Goal: Task Accomplishment & Management: Complete application form

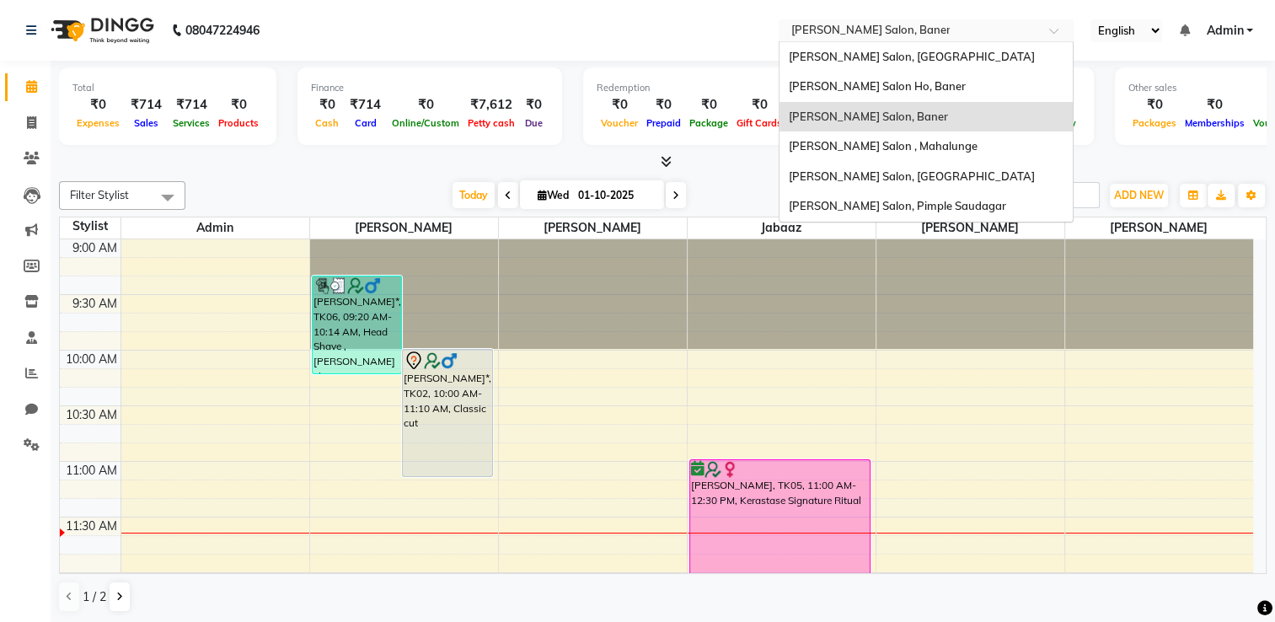
click at [845, 34] on input "text" at bounding box center [909, 32] width 244 height 17
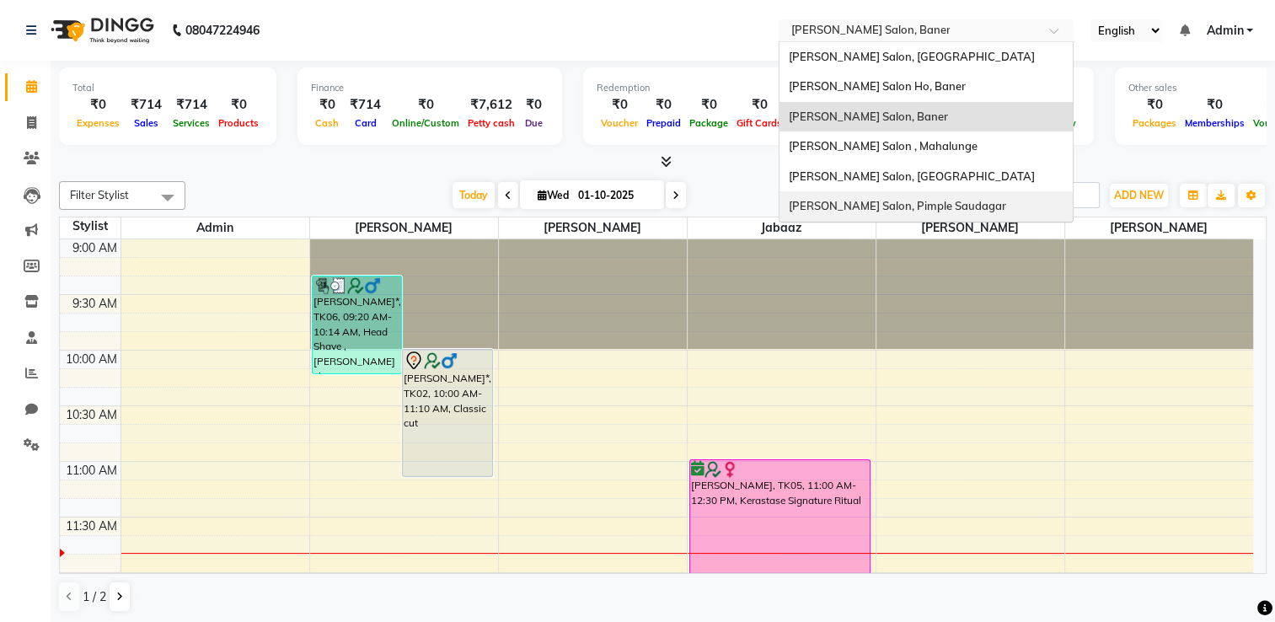
click at [866, 199] on span "[PERSON_NAME] Salon, Pimple Saudagar" at bounding box center [896, 205] width 217 height 13
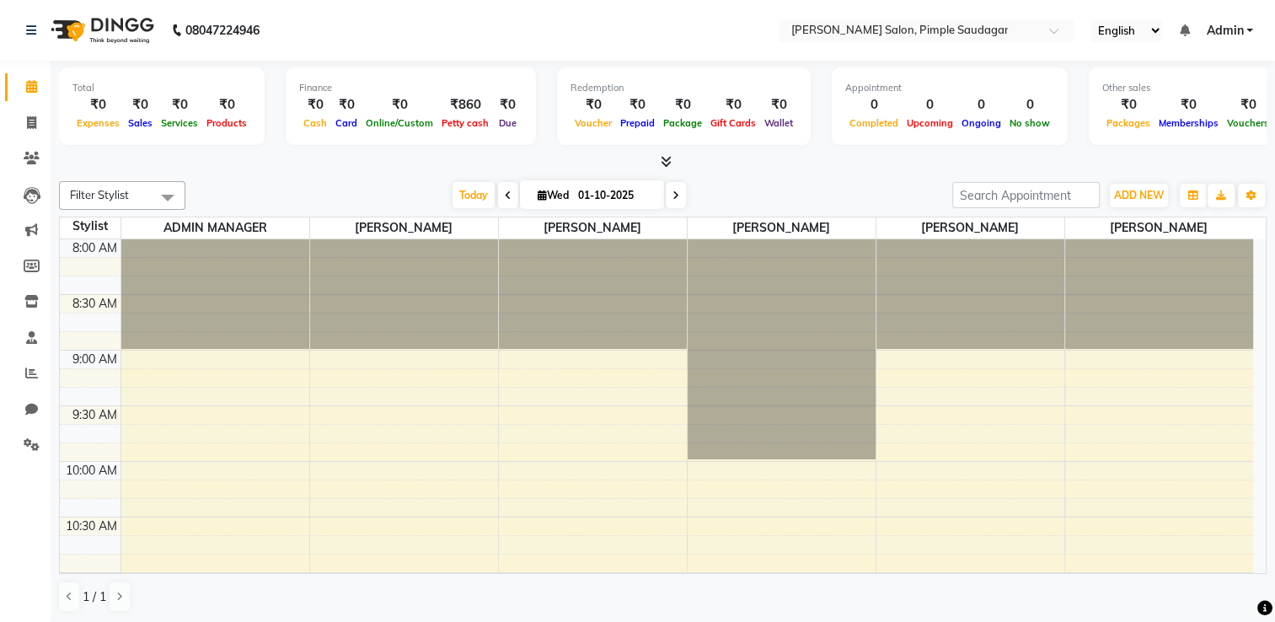
click at [666, 158] on icon at bounding box center [666, 161] width 11 height 13
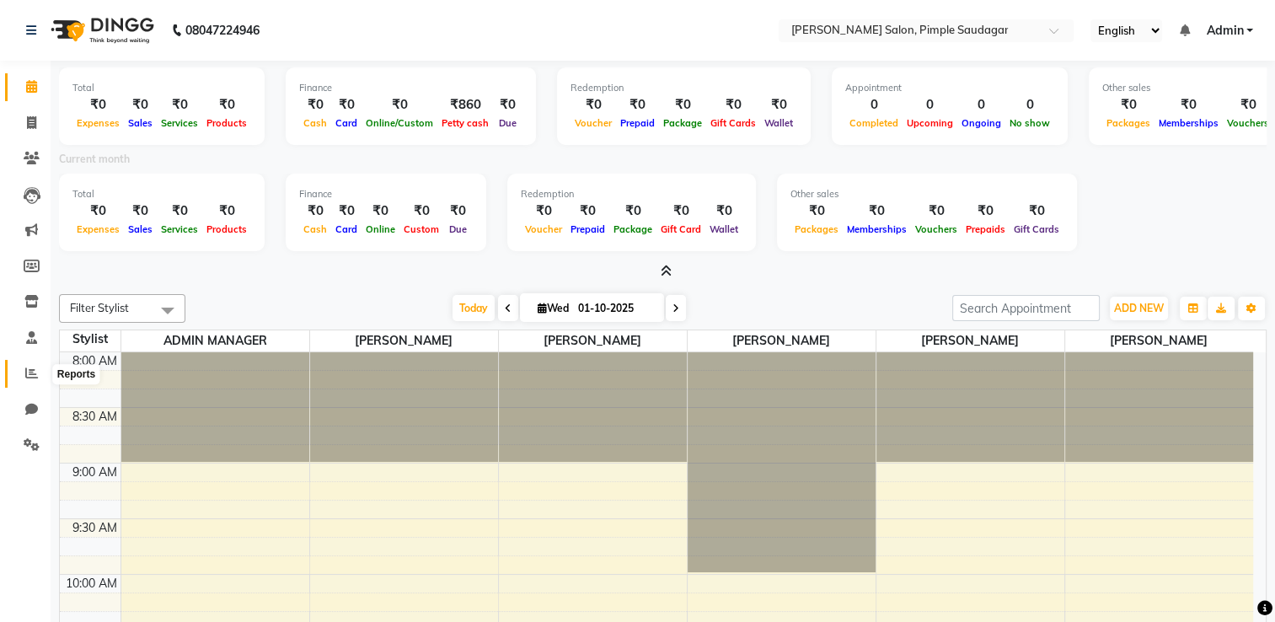
click at [29, 367] on icon at bounding box center [31, 373] width 13 height 13
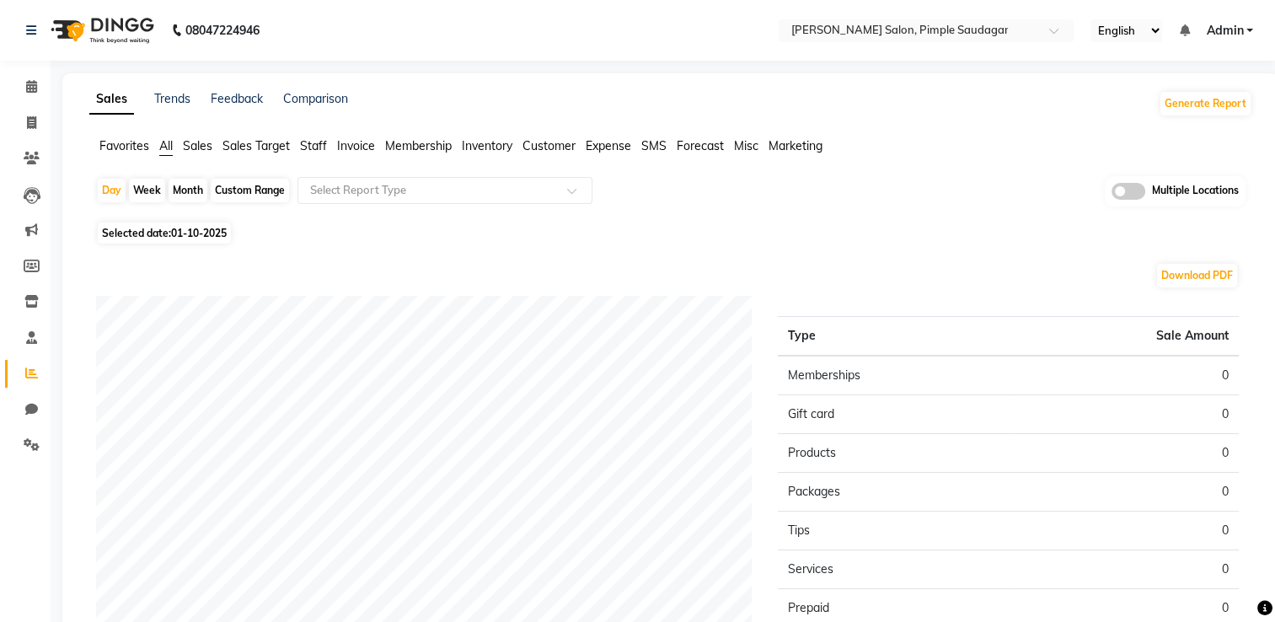
click at [182, 193] on div "Month" at bounding box center [188, 191] width 39 height 24
select select "10"
select select "2025"
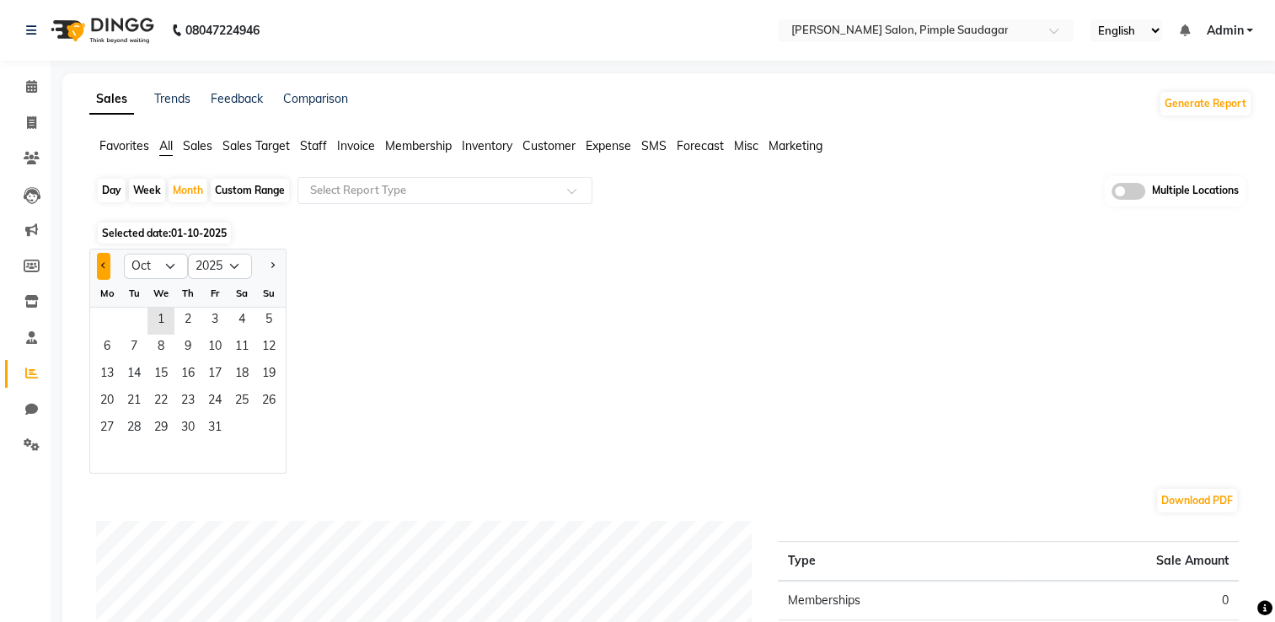
click at [98, 264] on button "Previous month" at bounding box center [103, 266] width 13 height 27
select select "9"
click at [201, 335] on span "12" at bounding box center [214, 347] width 27 height 27
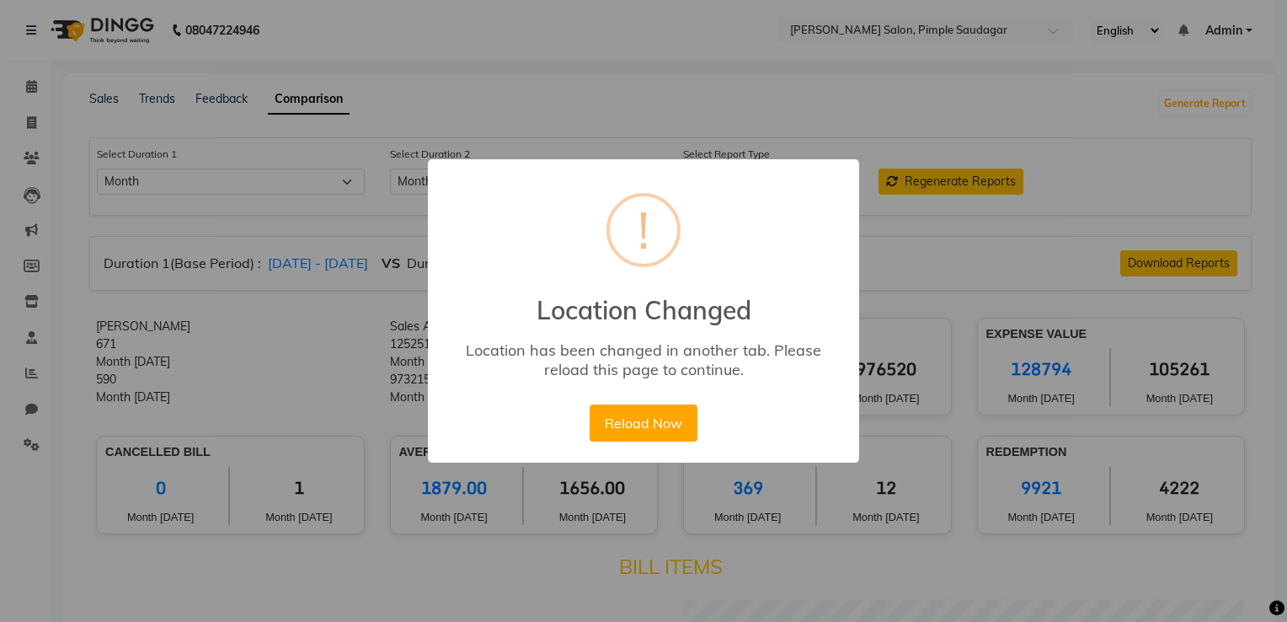
select select "month"
select select "month_dash"
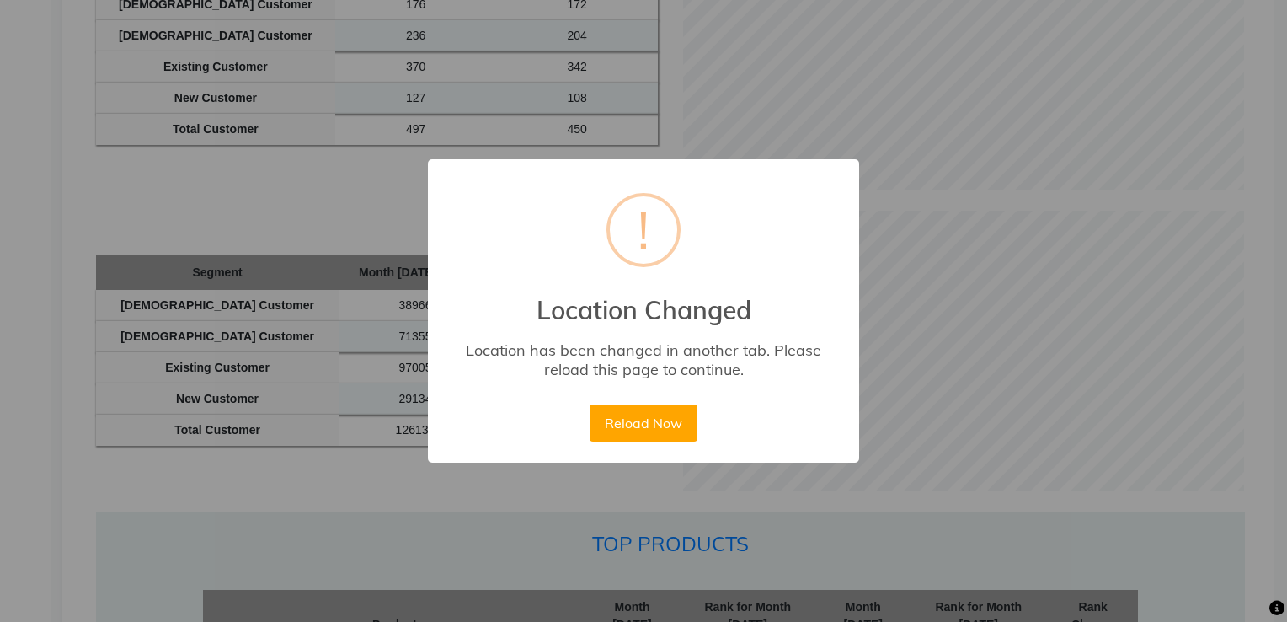
scroll to position [1613, 0]
click at [671, 432] on button "Reload Now" at bounding box center [643, 422] width 107 height 37
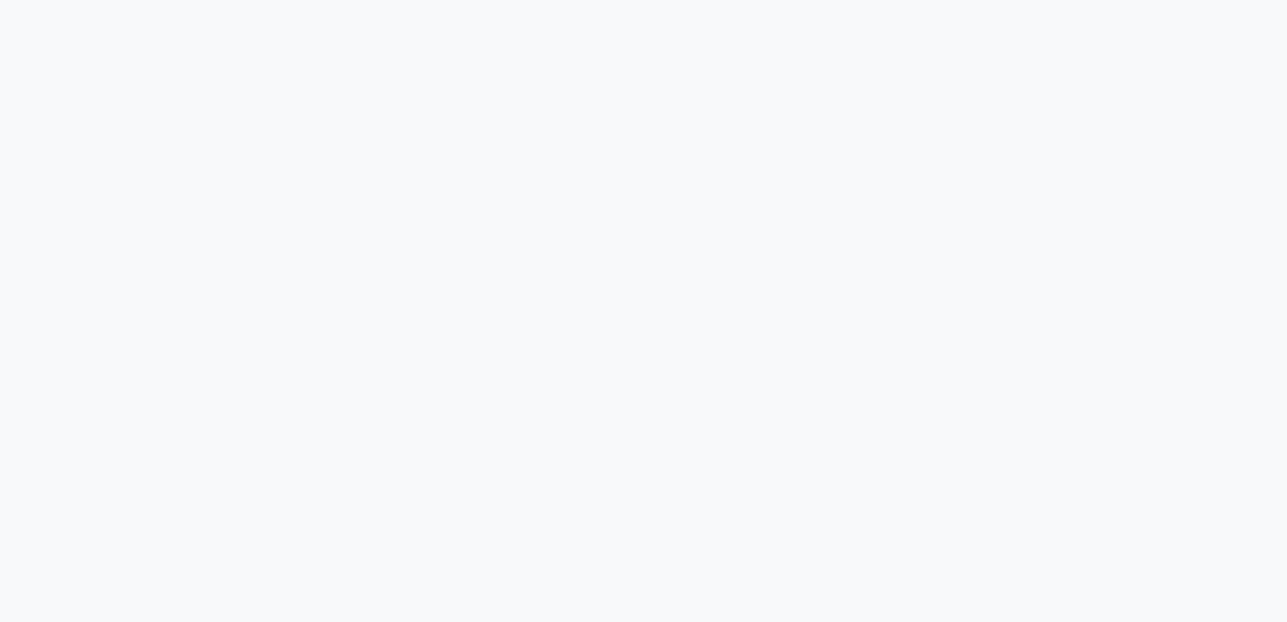
select select "single_date"
select select "single_date_dash"
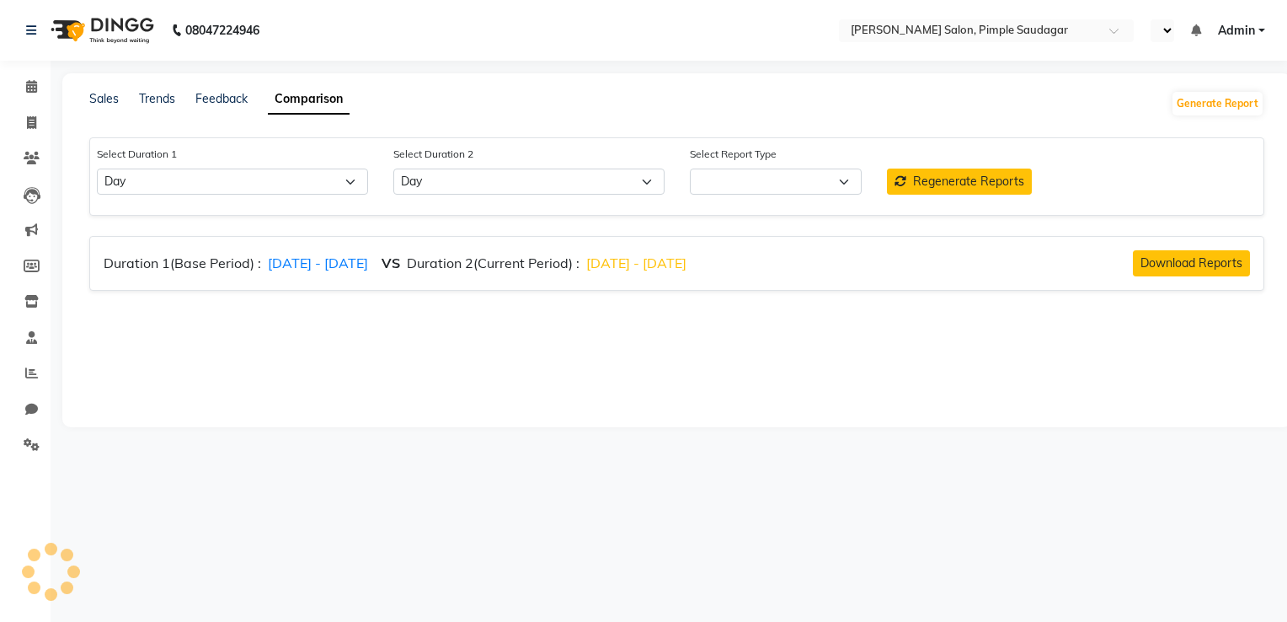
select select "en"
select select "comparison_report"
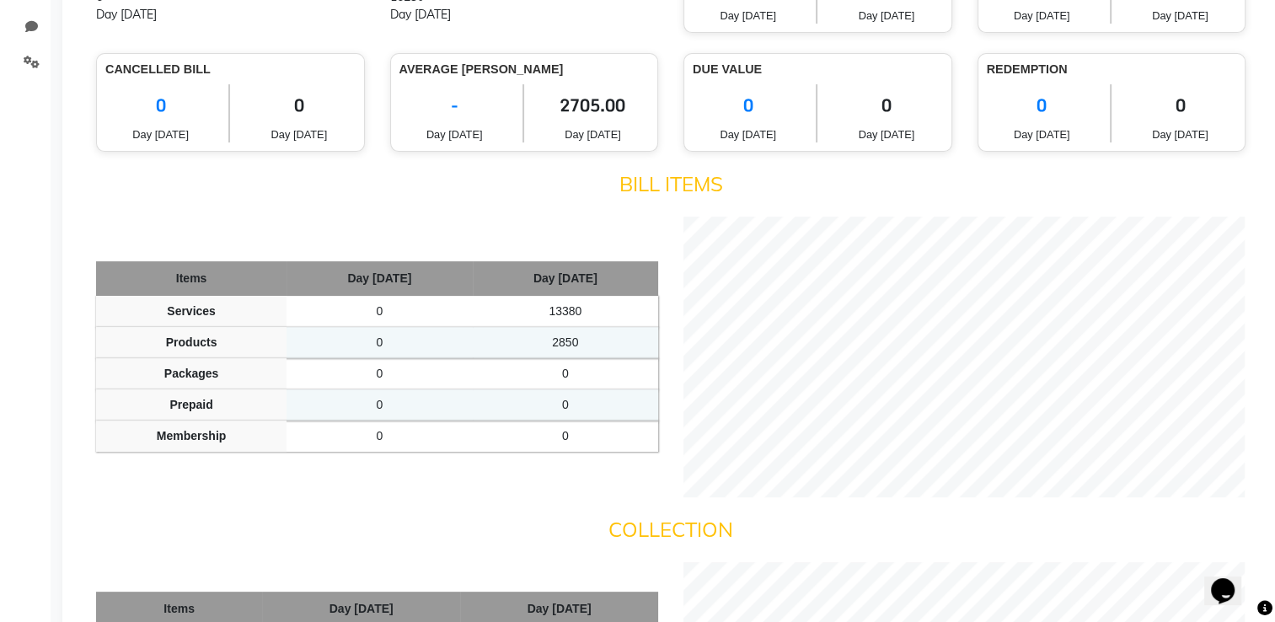
scroll to position [383, 0]
drag, startPoint x: 0, startPoint y: 0, endPoint x: 581, endPoint y: 204, distance: 615.3
click at [581, 204] on div "Bill Items Items Day Oct 1st 25 Day Sep 30th 25 Services 0 13380 Products 0 285…" at bounding box center [670, 333] width 1149 height 325
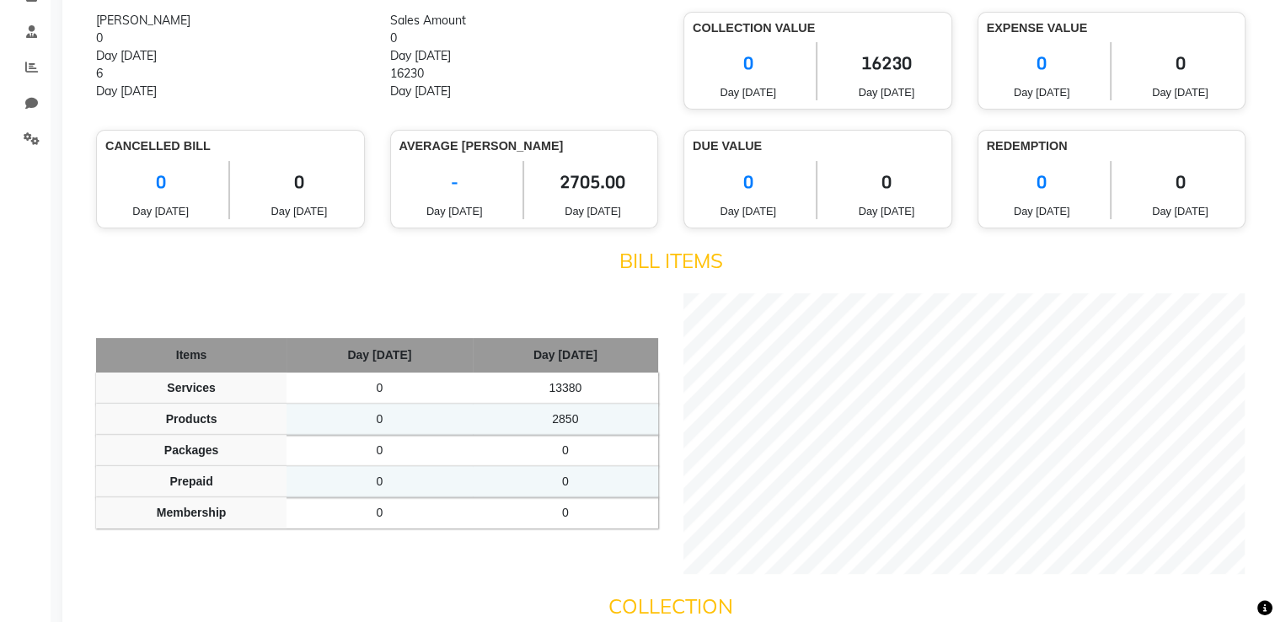
scroll to position [0, 0]
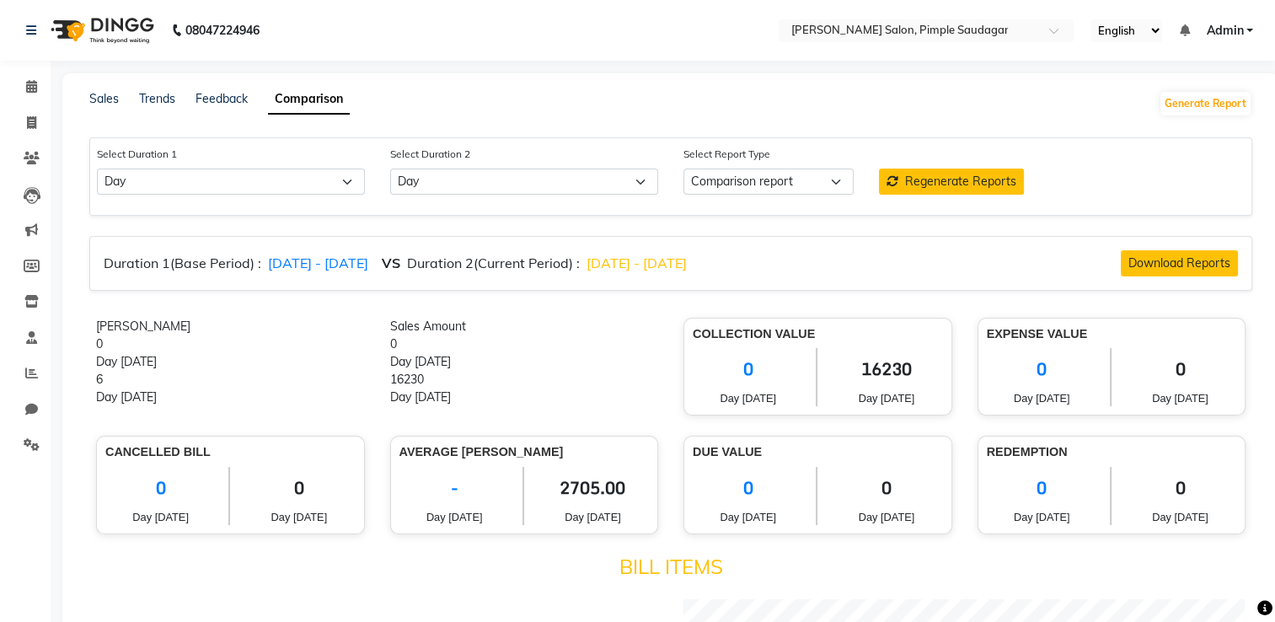
click at [581, 204] on div "Select Duration 1 Select Day Week Month Custom Select Duration 2 Select Day Wee…" at bounding box center [670, 176] width 1163 height 78
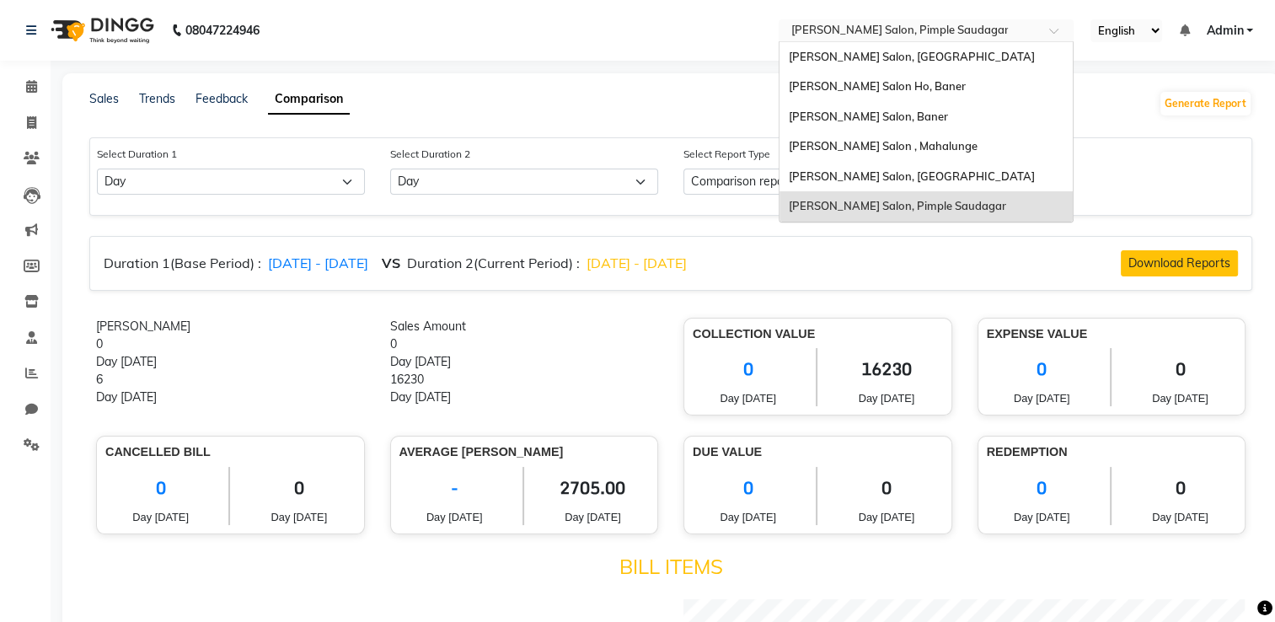
click at [887, 35] on input "text" at bounding box center [909, 32] width 244 height 17
click at [891, 69] on div "[PERSON_NAME] Salon, [GEOGRAPHIC_DATA]" at bounding box center [925, 57] width 293 height 30
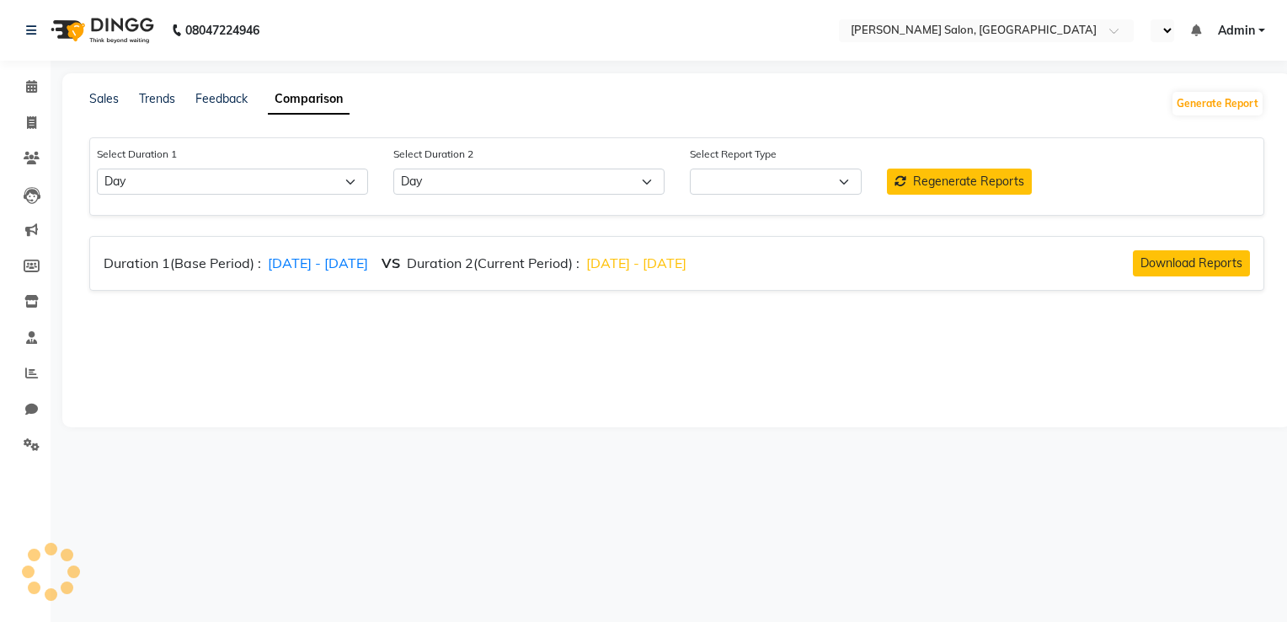
select select "single_date"
select select "single_date_dash"
select select "en"
select select "comparison_report"
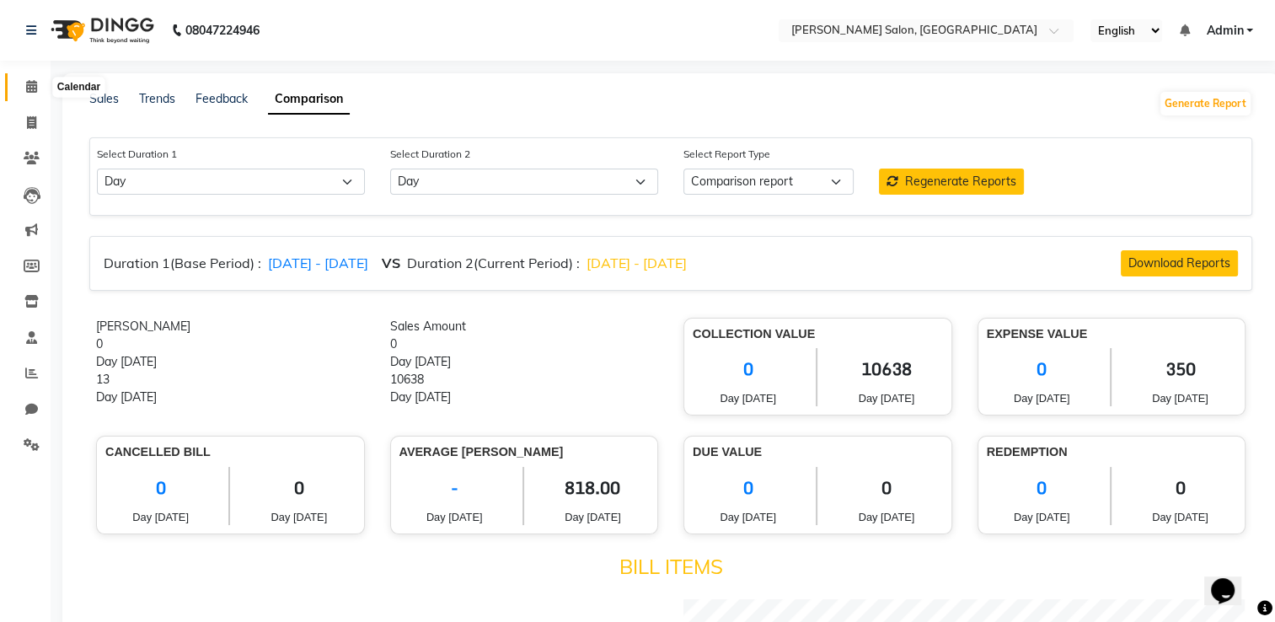
click at [32, 88] on icon at bounding box center [31, 86] width 11 height 13
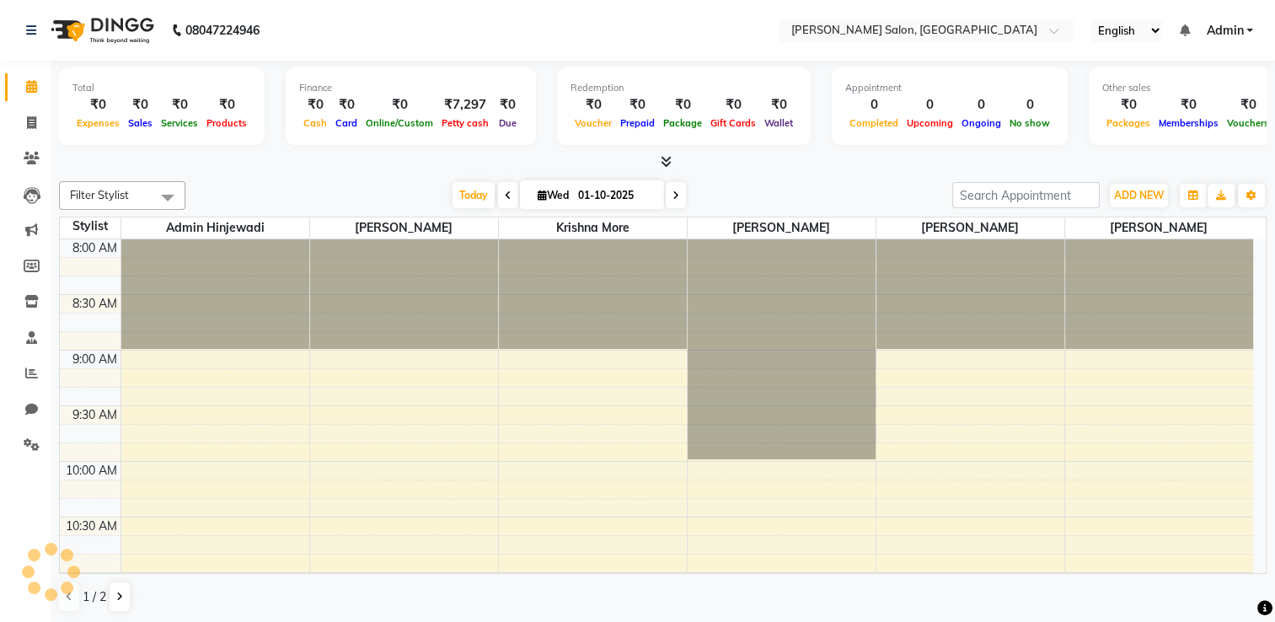
click at [666, 153] on span at bounding box center [663, 162] width 18 height 18
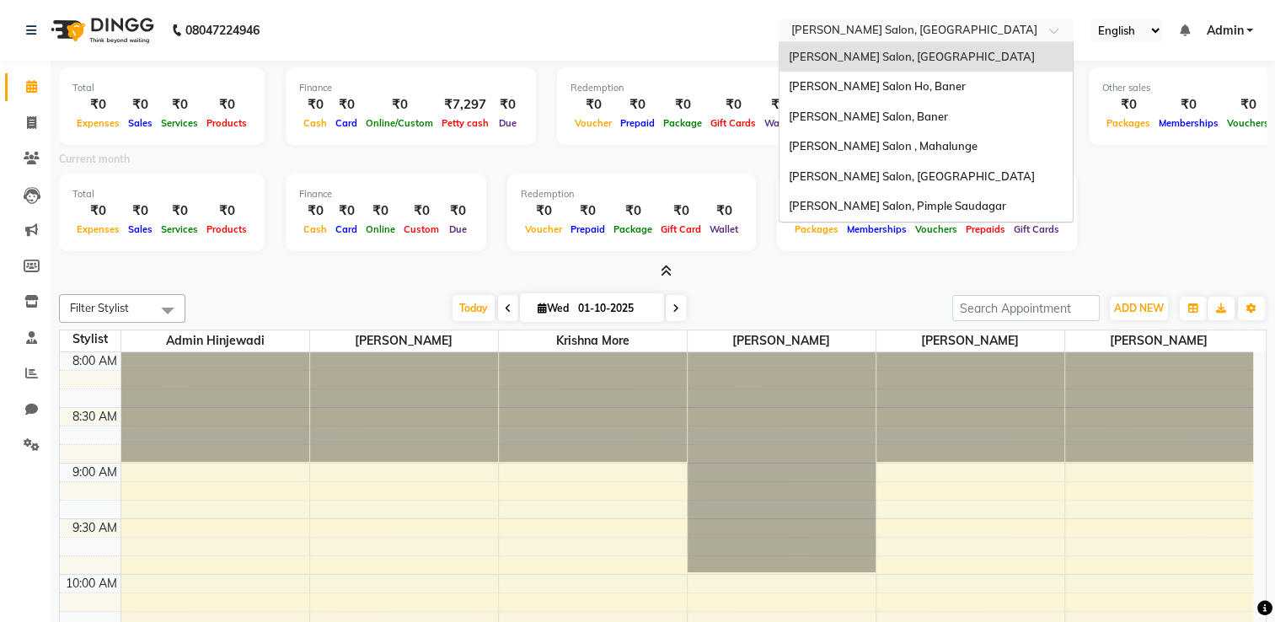
click at [909, 30] on input "text" at bounding box center [909, 32] width 244 height 17
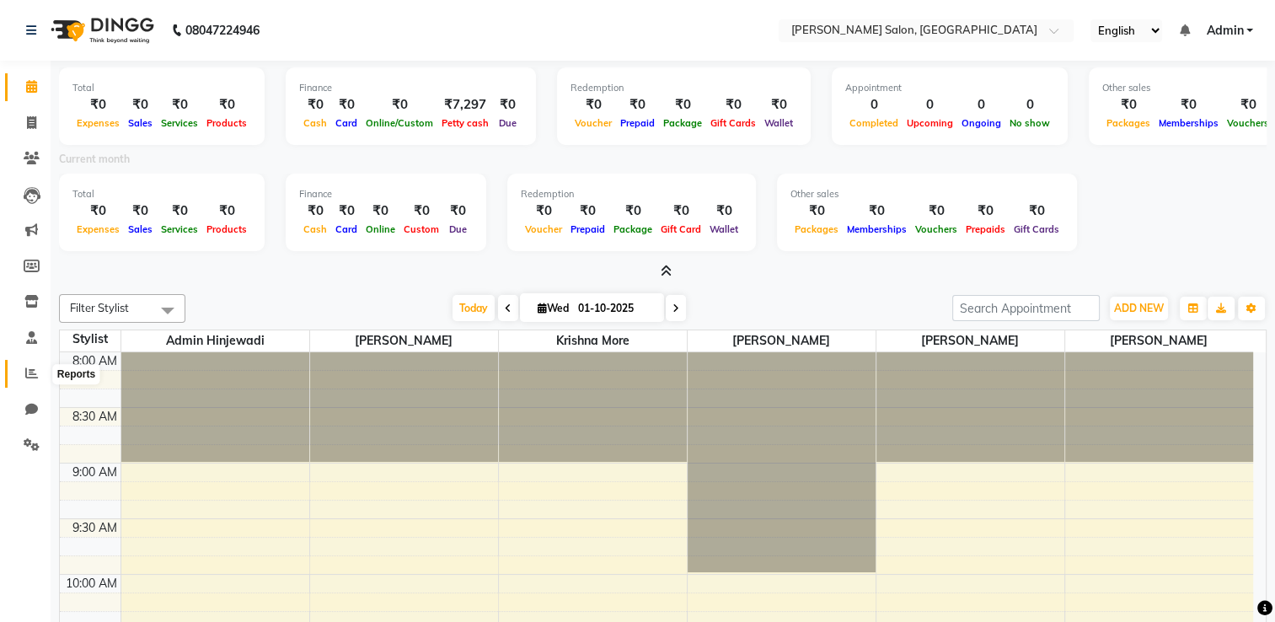
click at [34, 372] on icon at bounding box center [31, 373] width 13 height 13
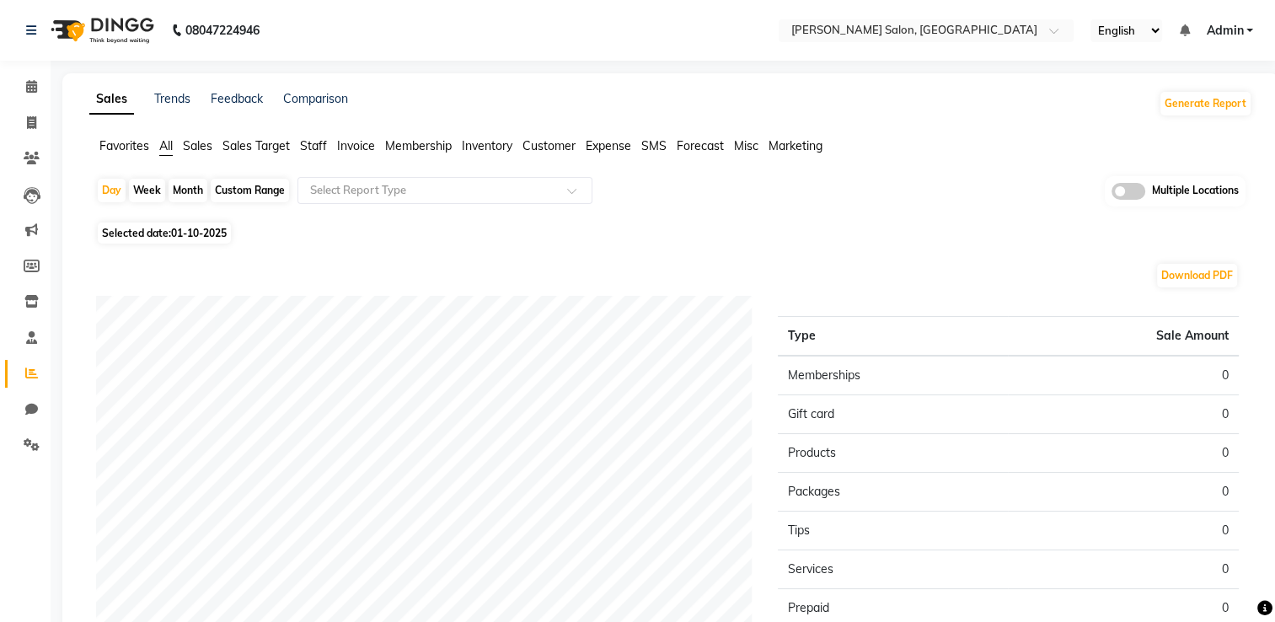
click at [189, 187] on div "Month" at bounding box center [188, 191] width 39 height 24
select select "10"
select select "2025"
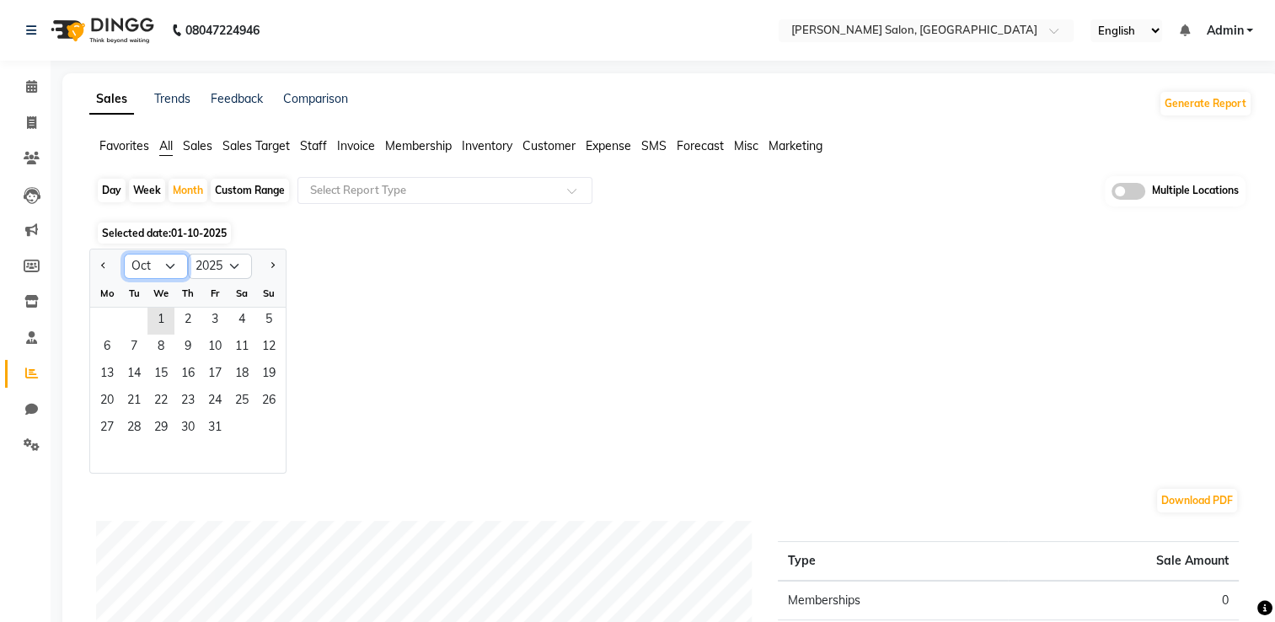
click at [163, 271] on select "Jan Feb Mar Apr May Jun Jul Aug Sep Oct Nov Dec" at bounding box center [156, 266] width 64 height 25
select select "9"
click at [124, 254] on select "Jan Feb Mar Apr May Jun Jul Aug Sep Oct Nov Dec" at bounding box center [156, 266] width 64 height 25
click at [236, 335] on span "13" at bounding box center [241, 347] width 27 height 27
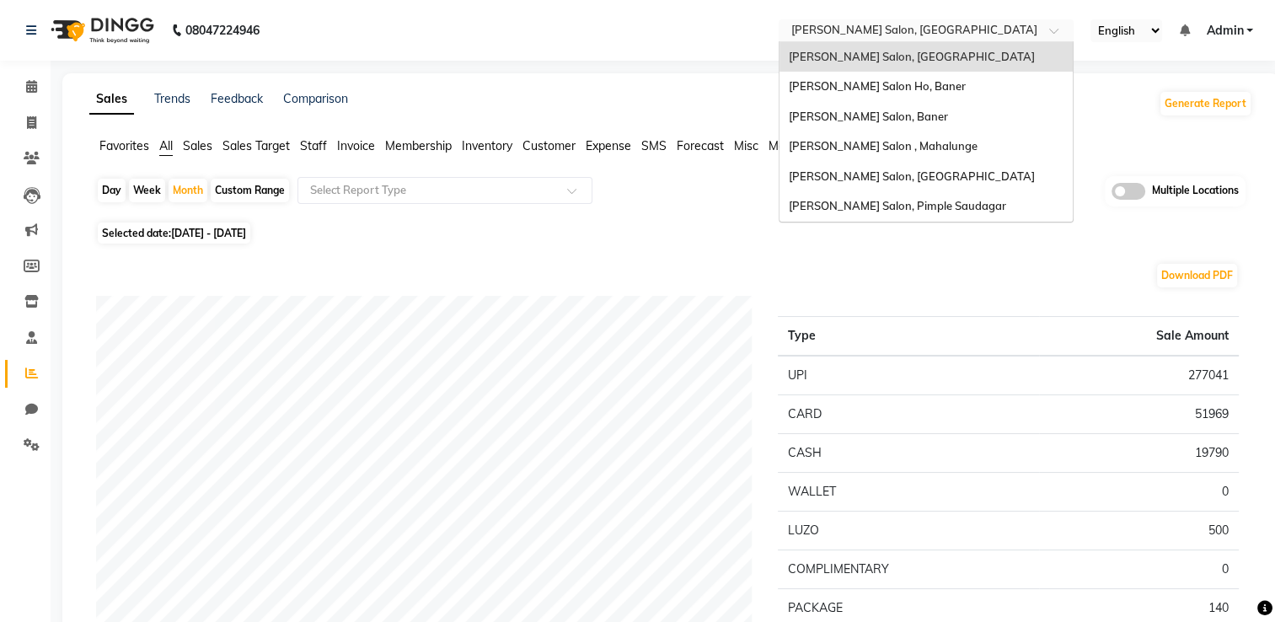
click at [847, 32] on input "text" at bounding box center [909, 32] width 244 height 17
click at [853, 153] on div "[PERSON_NAME] Salon , Mahalunge" at bounding box center [925, 146] width 293 height 30
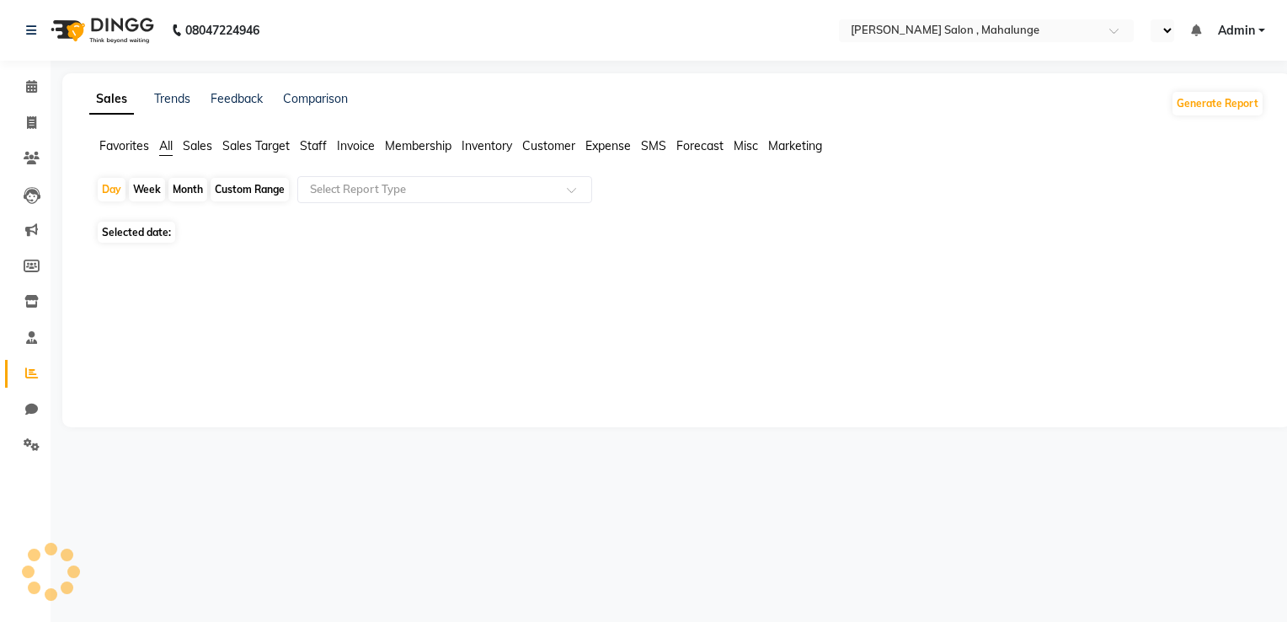
select select "en"
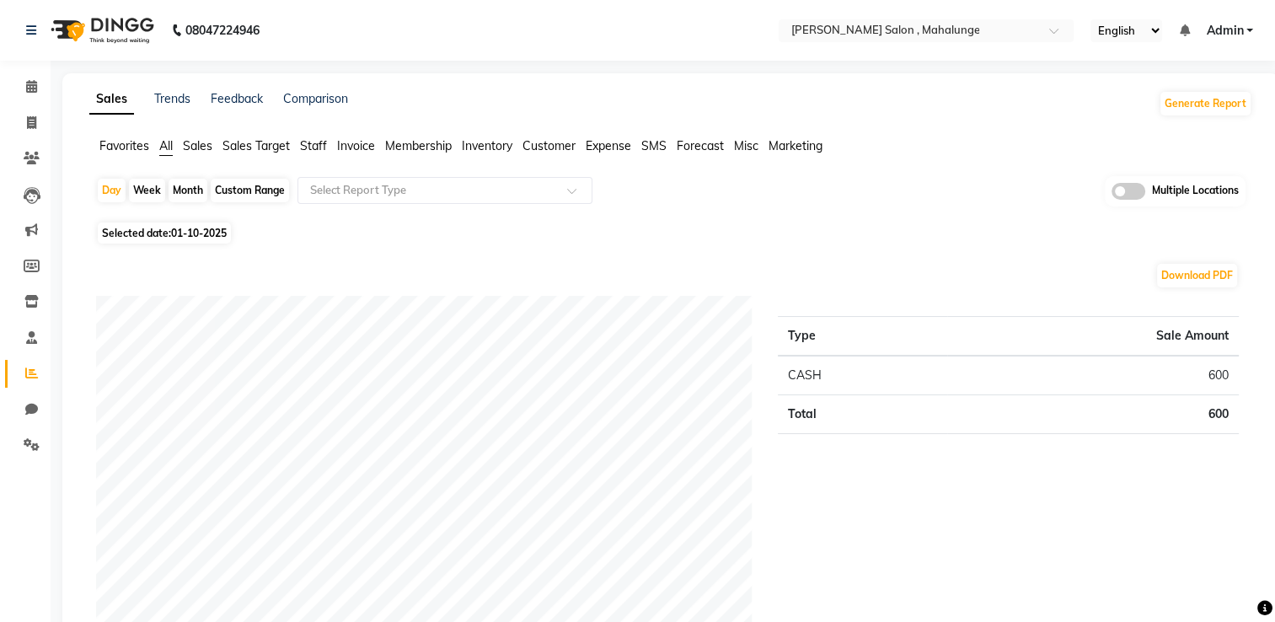
click at [190, 191] on div "Month" at bounding box center [188, 191] width 39 height 24
select select "10"
select select "2025"
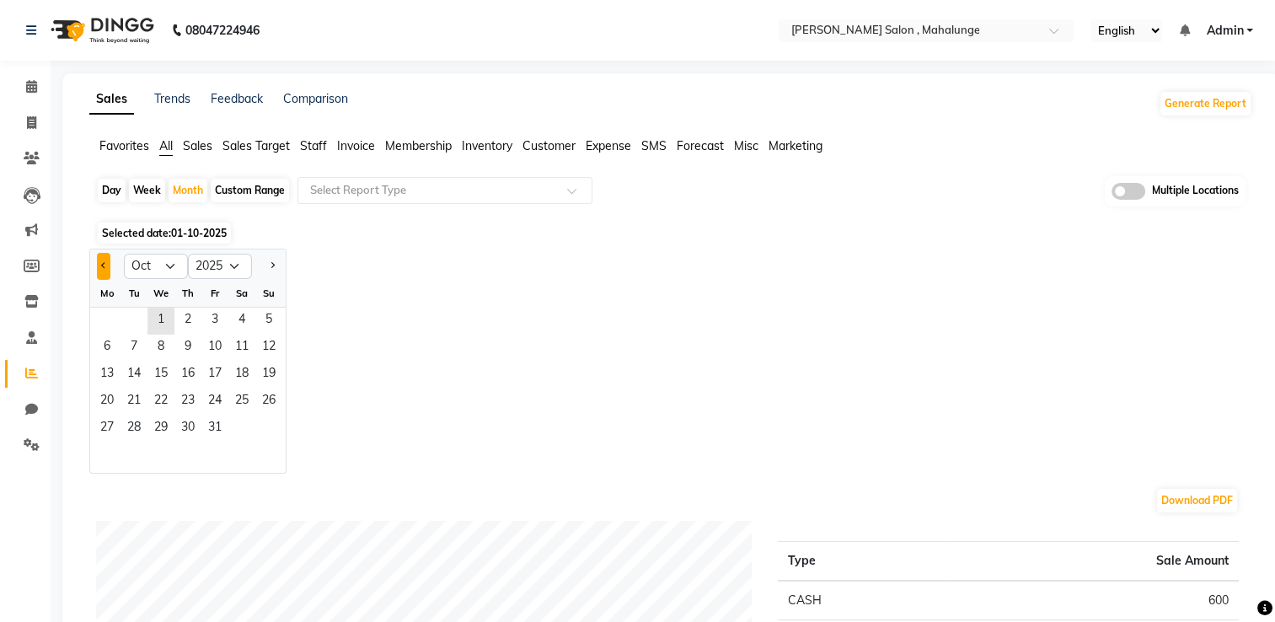
click at [104, 270] on button "Previous month" at bounding box center [103, 266] width 13 height 27
select select "9"
click at [162, 331] on span "3" at bounding box center [160, 321] width 27 height 27
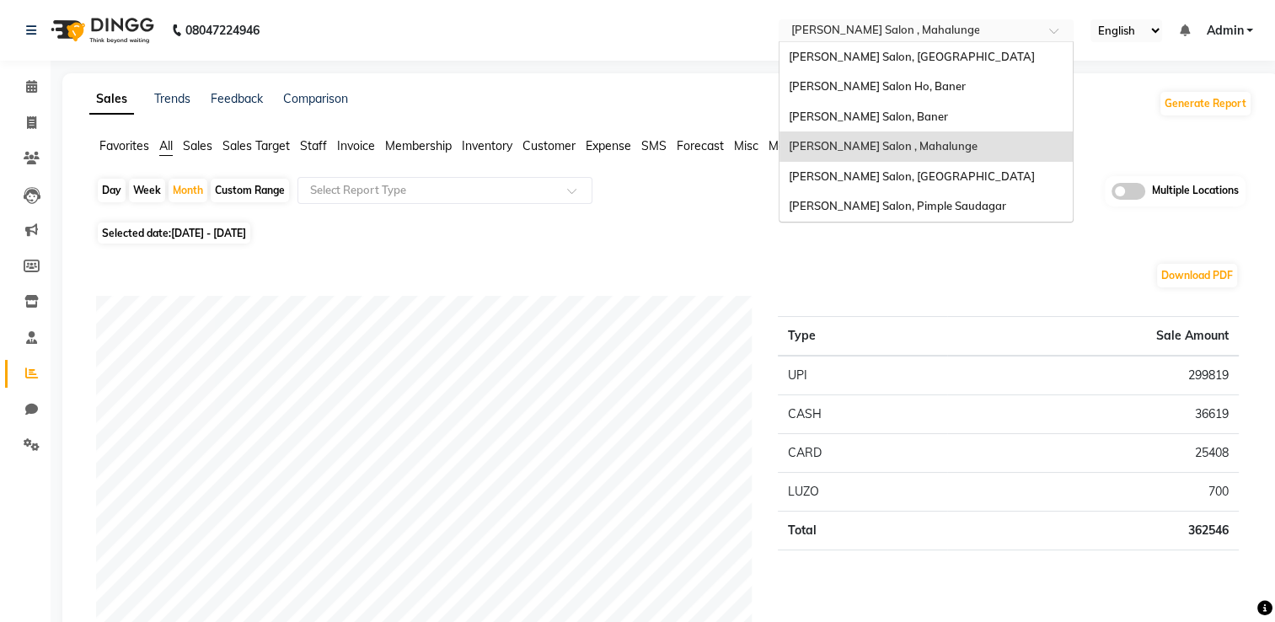
click at [853, 40] on ng-select "Select Location × [PERSON_NAME][GEOGRAPHIC_DATA] , Mahalunge [PERSON_NAME][GEOG…" at bounding box center [926, 30] width 295 height 23
click at [835, 183] on div "[PERSON_NAME] Salon, [GEOGRAPHIC_DATA]" at bounding box center [925, 177] width 293 height 30
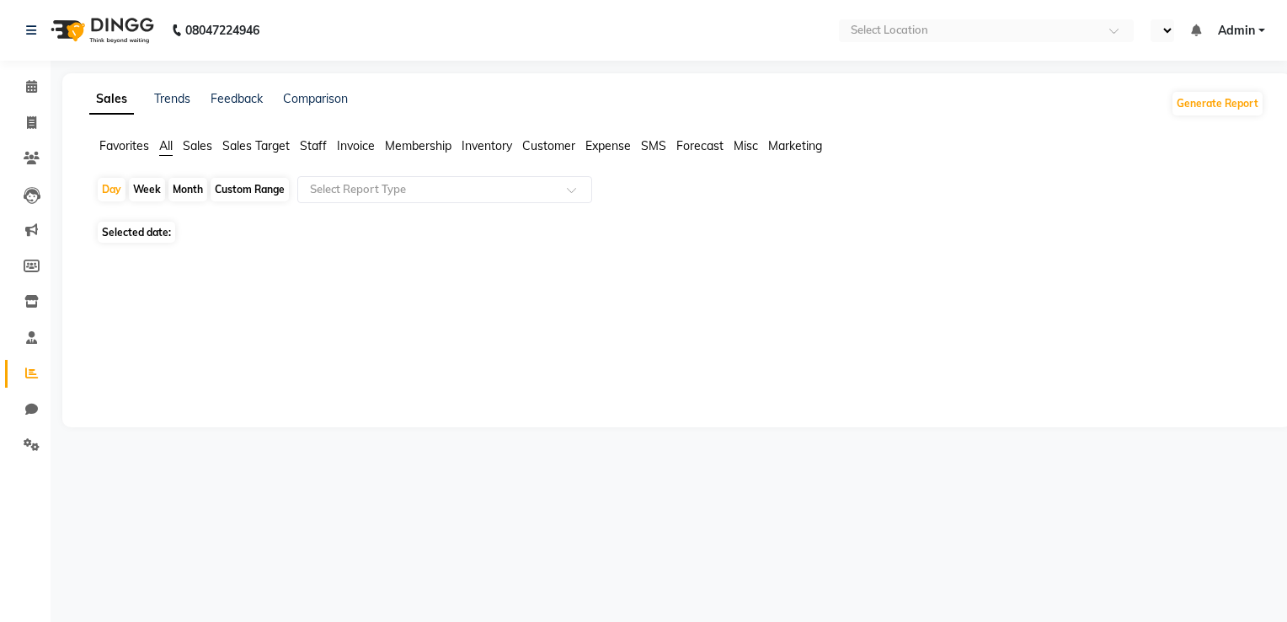
select select "en"
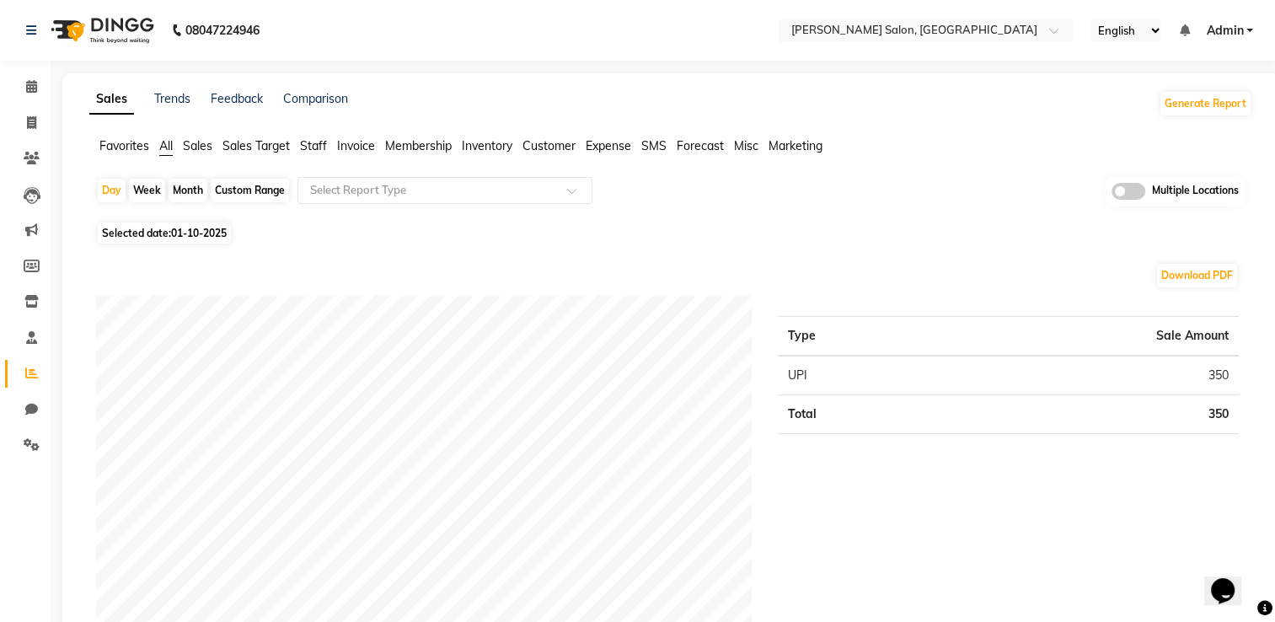
click at [194, 183] on div "Month" at bounding box center [188, 191] width 39 height 24
select select "10"
select select "2025"
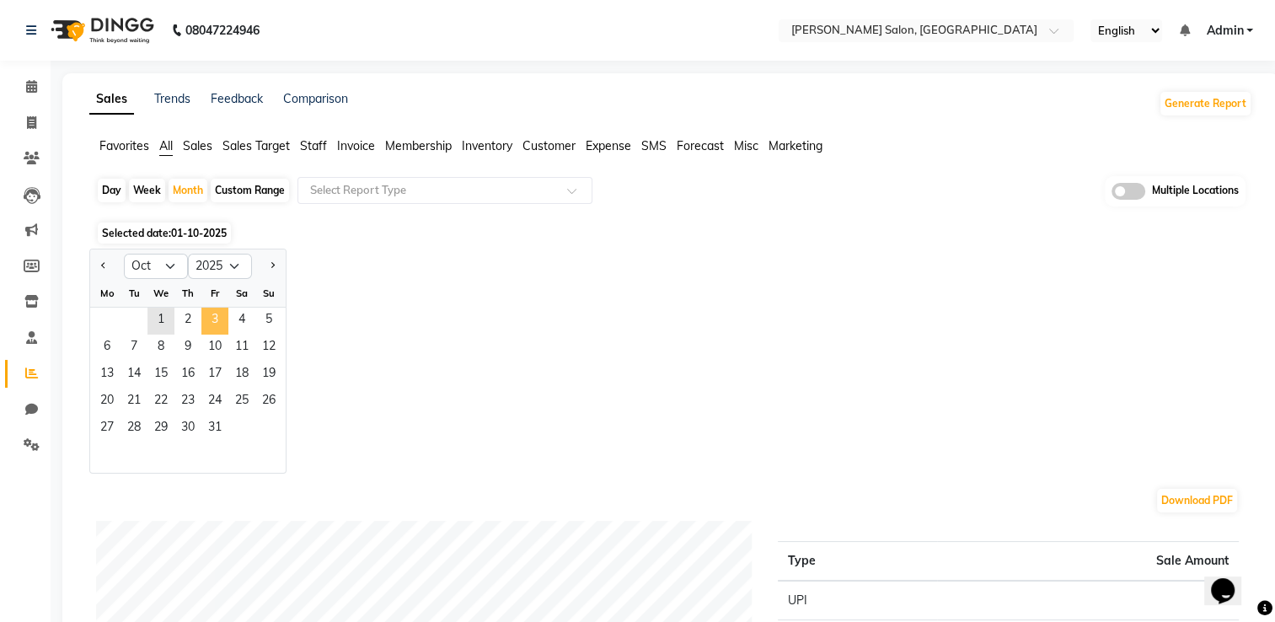
click at [203, 322] on span "3" at bounding box center [214, 321] width 27 height 27
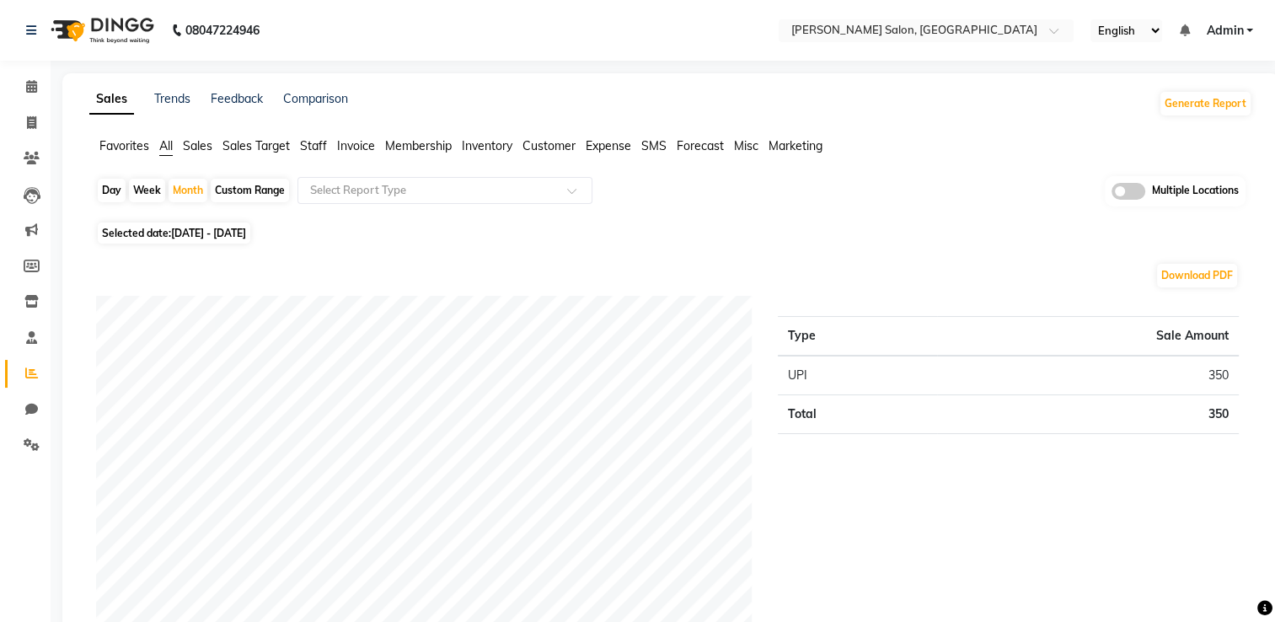
click at [190, 224] on span "Selected date: 01-10-2025 - 31-10-2025" at bounding box center [174, 232] width 152 height 21
select select "10"
select select "2025"
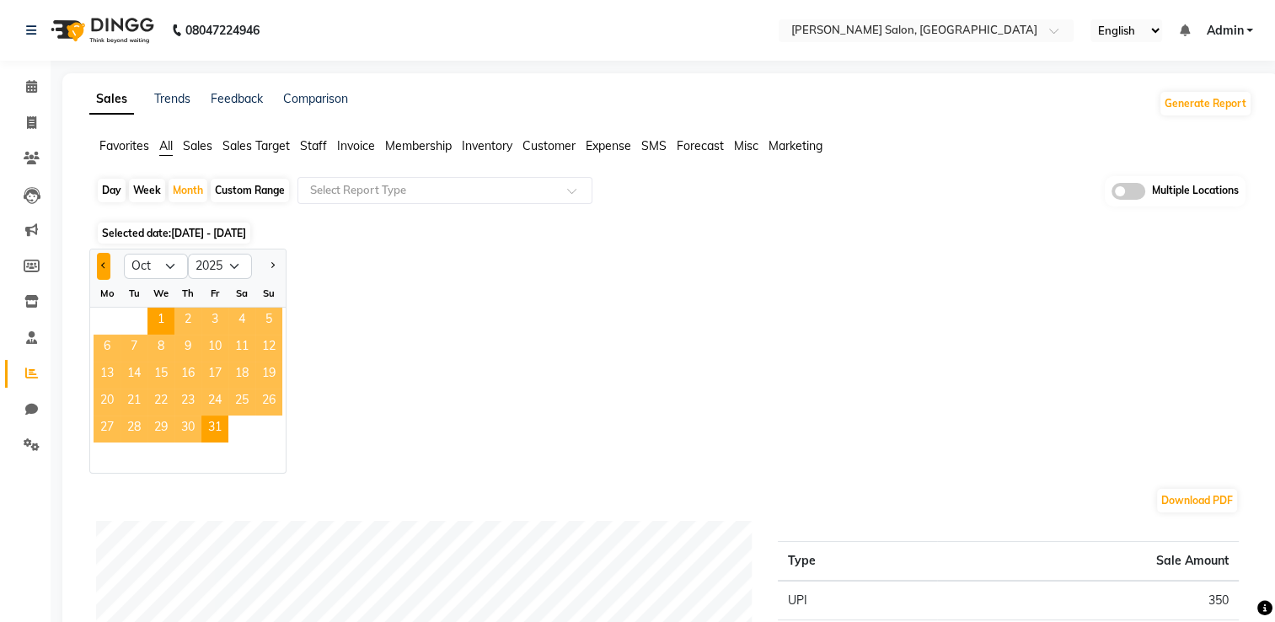
click at [98, 265] on button "Previous month" at bounding box center [103, 266] width 13 height 27
select select "9"
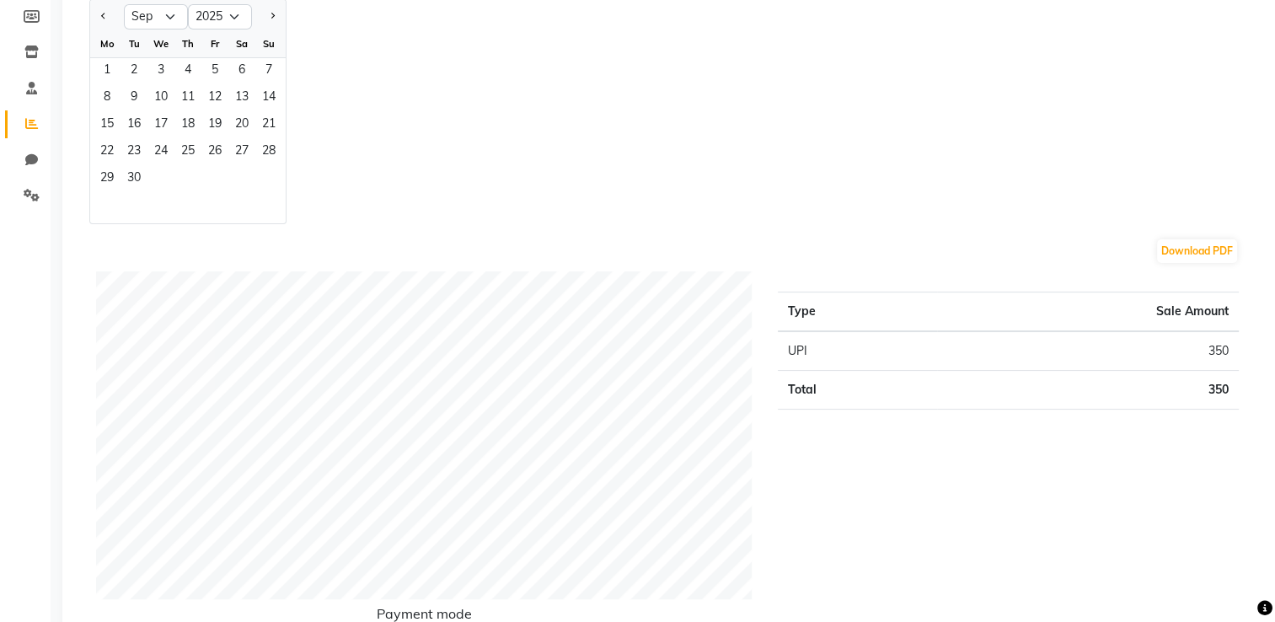
scroll to position [142, 0]
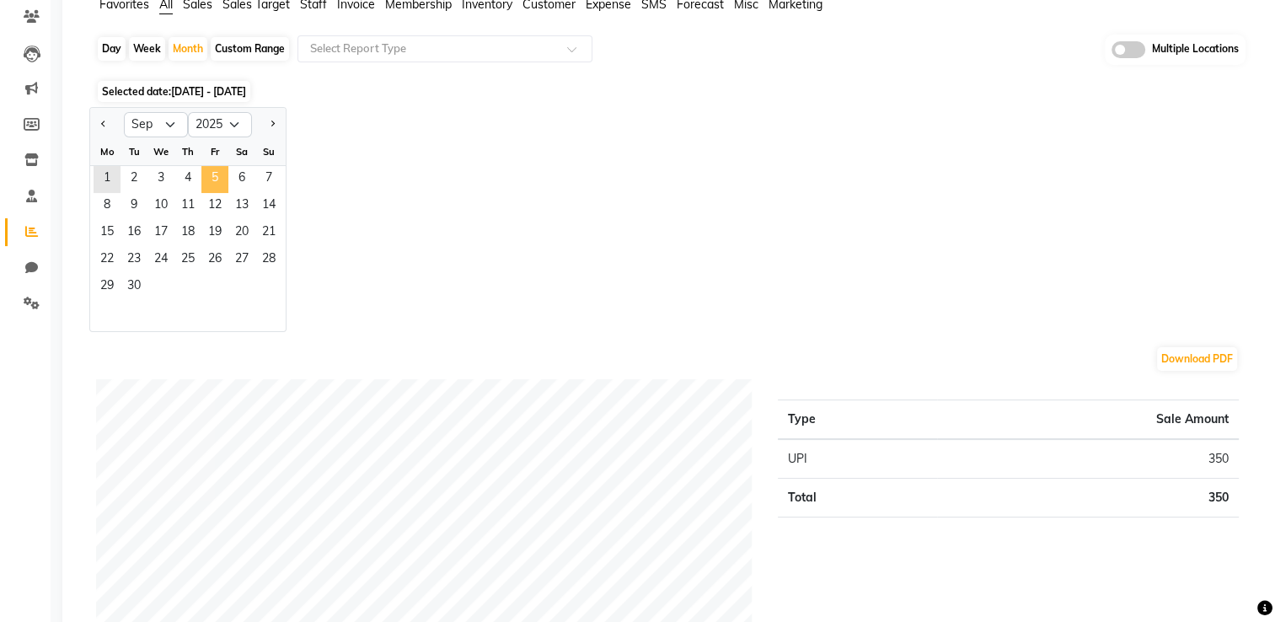
click at [213, 169] on span "5" at bounding box center [214, 179] width 27 height 27
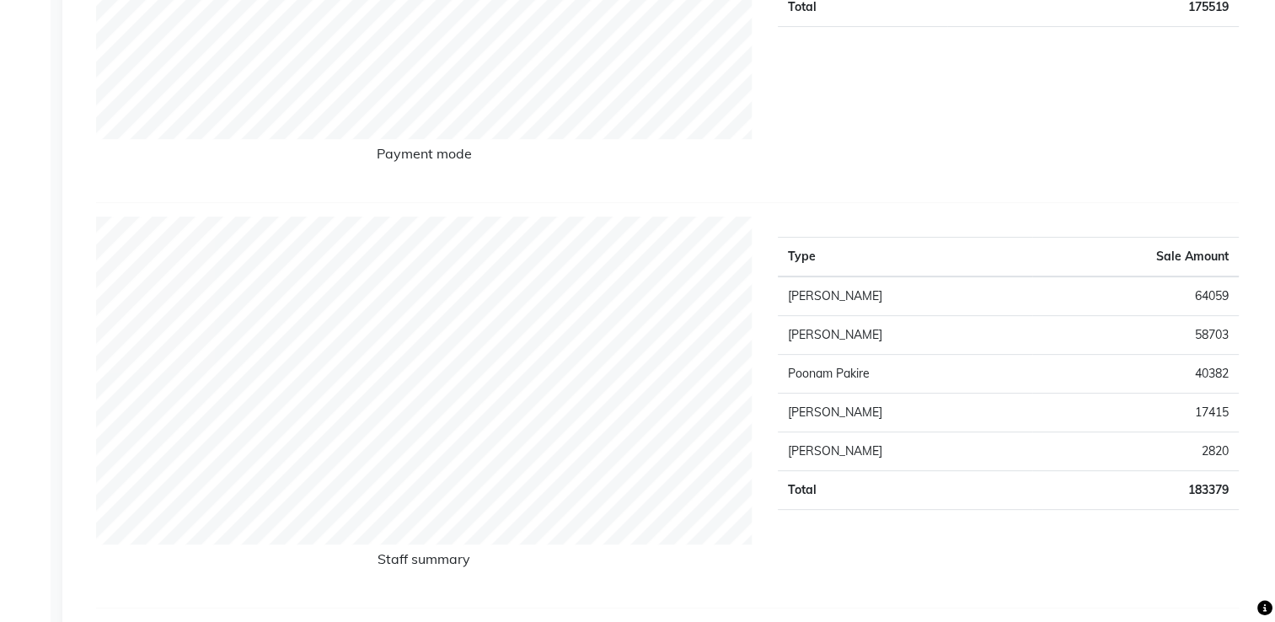
scroll to position [51, 0]
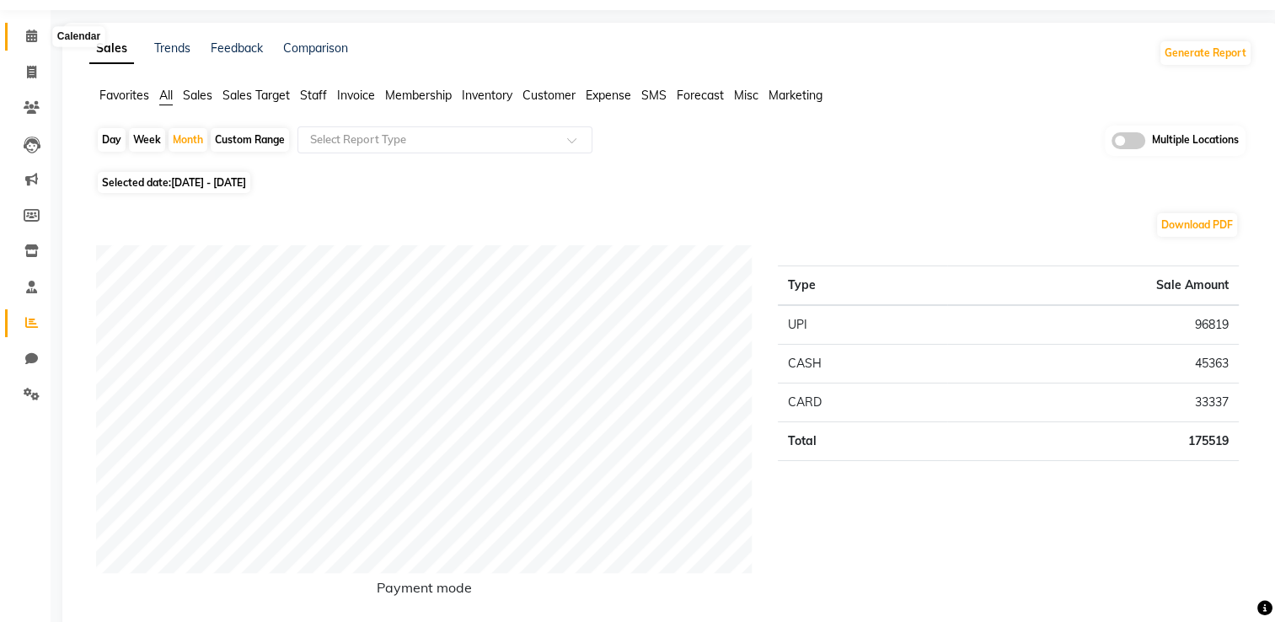
click at [35, 32] on icon at bounding box center [31, 35] width 11 height 13
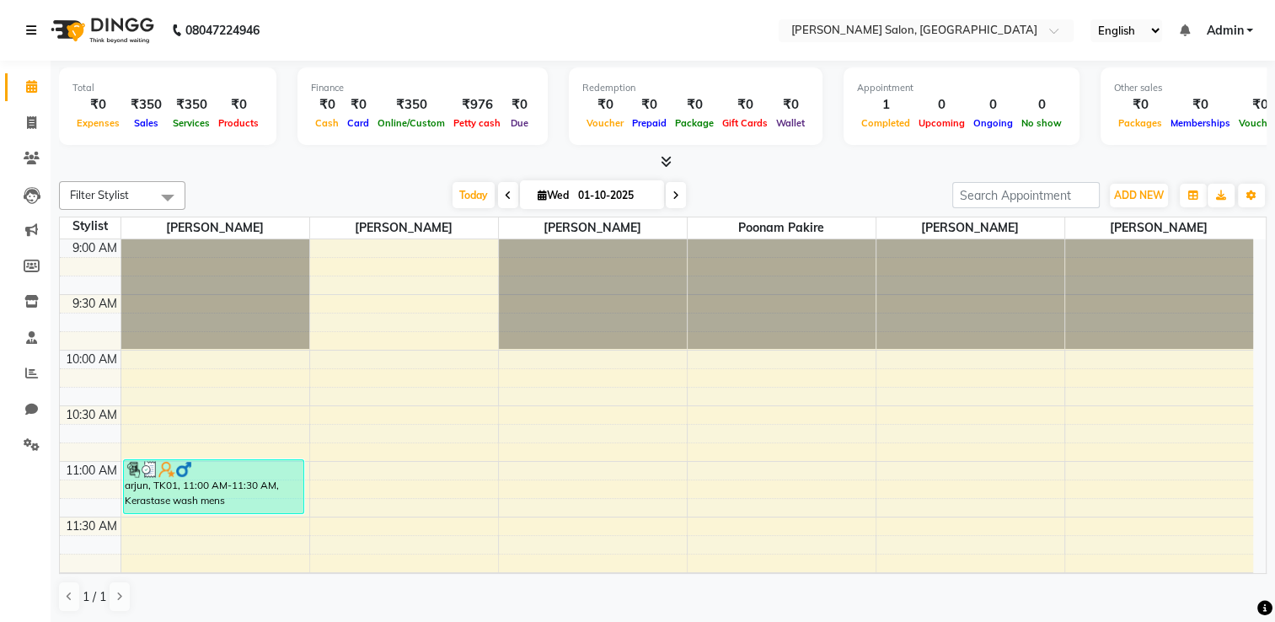
click at [35, 32] on icon at bounding box center [31, 30] width 10 height 12
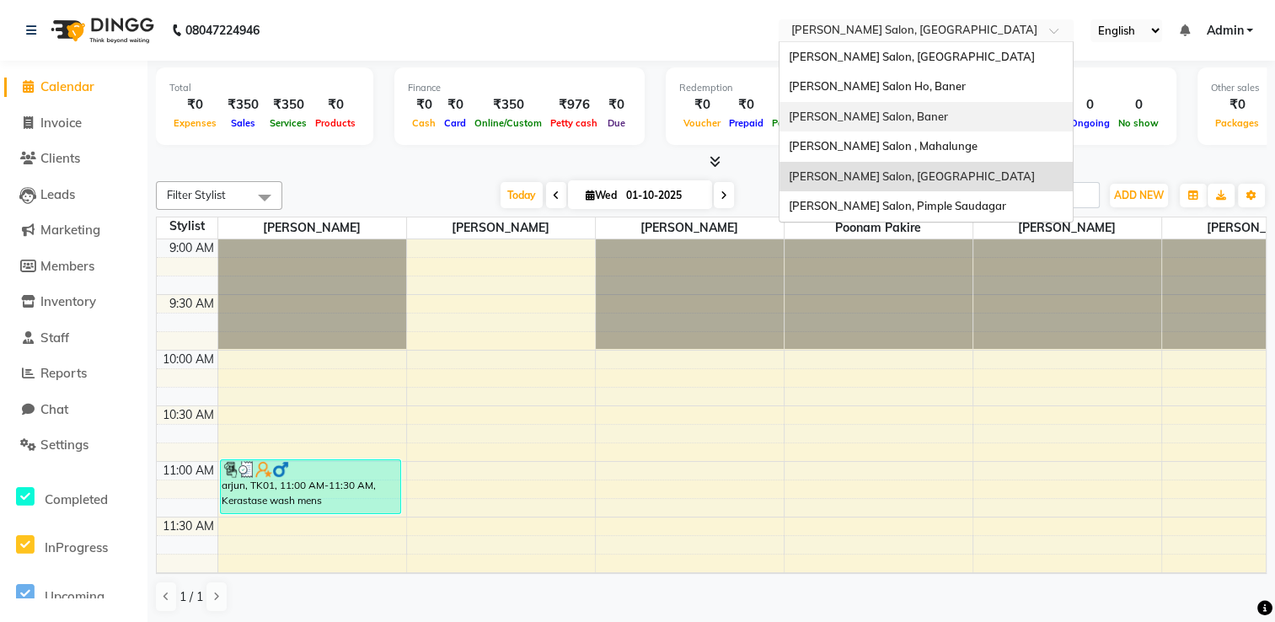
drag, startPoint x: 869, startPoint y: 32, endPoint x: 876, endPoint y: 110, distance: 77.9
click at [876, 42] on ng-select "Select Location × Varad Salon, Aundh Varad Salon, Hinjewadi Varad Salon Ho, Ban…" at bounding box center [926, 30] width 295 height 23
click at [876, 110] on span "[PERSON_NAME] Salon, Baner" at bounding box center [867, 116] width 159 height 13
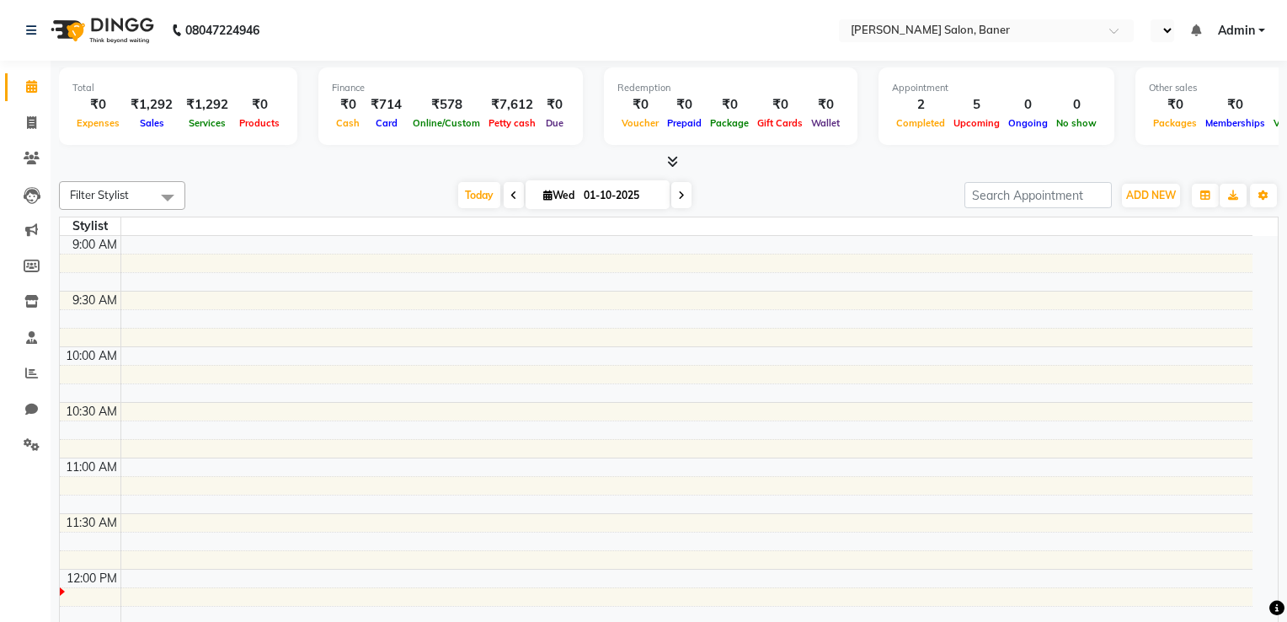
select select "en"
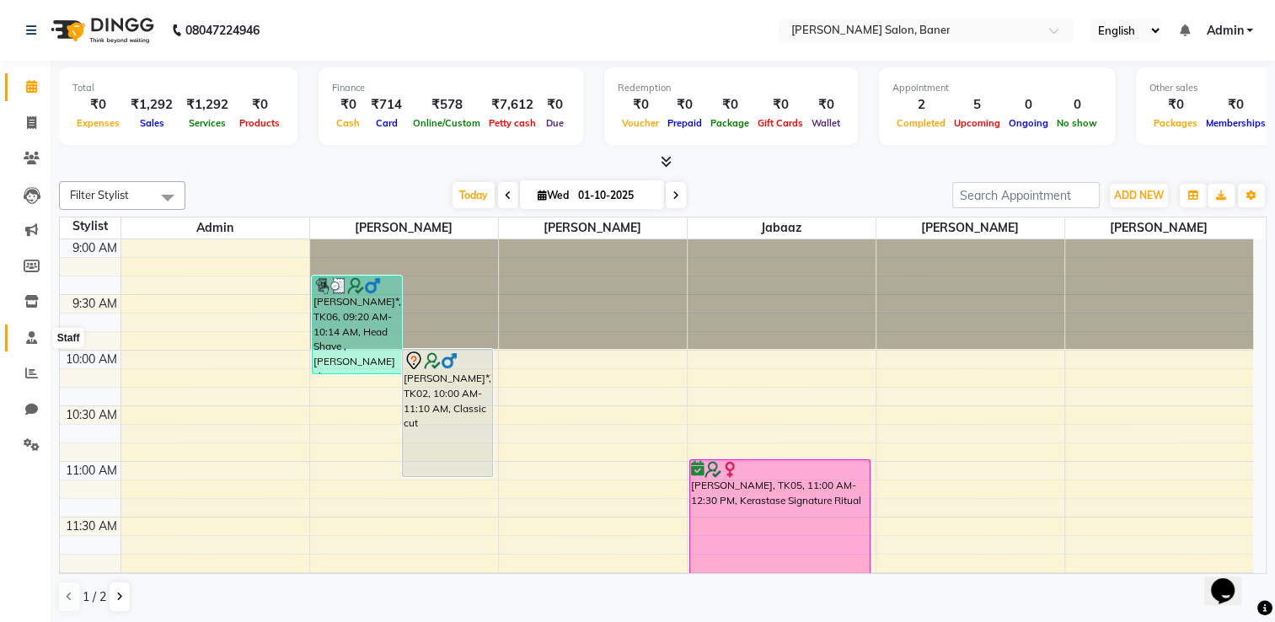
click at [30, 342] on icon at bounding box center [31, 337] width 11 height 13
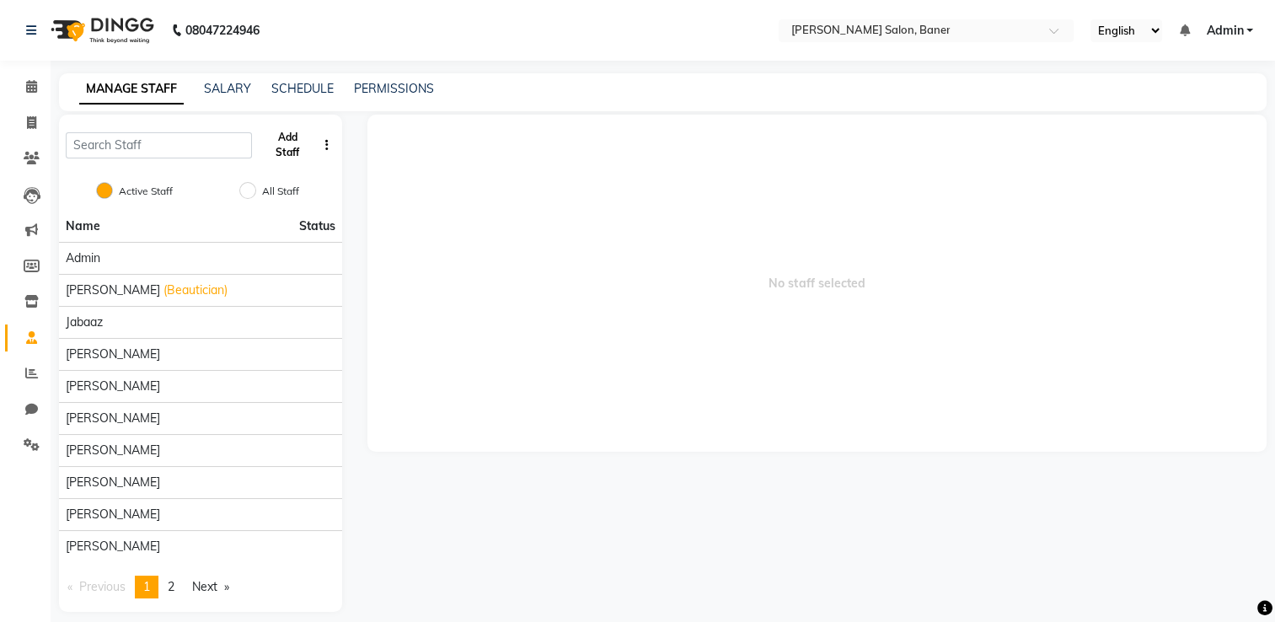
click at [305, 151] on button "Add Staff" at bounding box center [288, 145] width 58 height 44
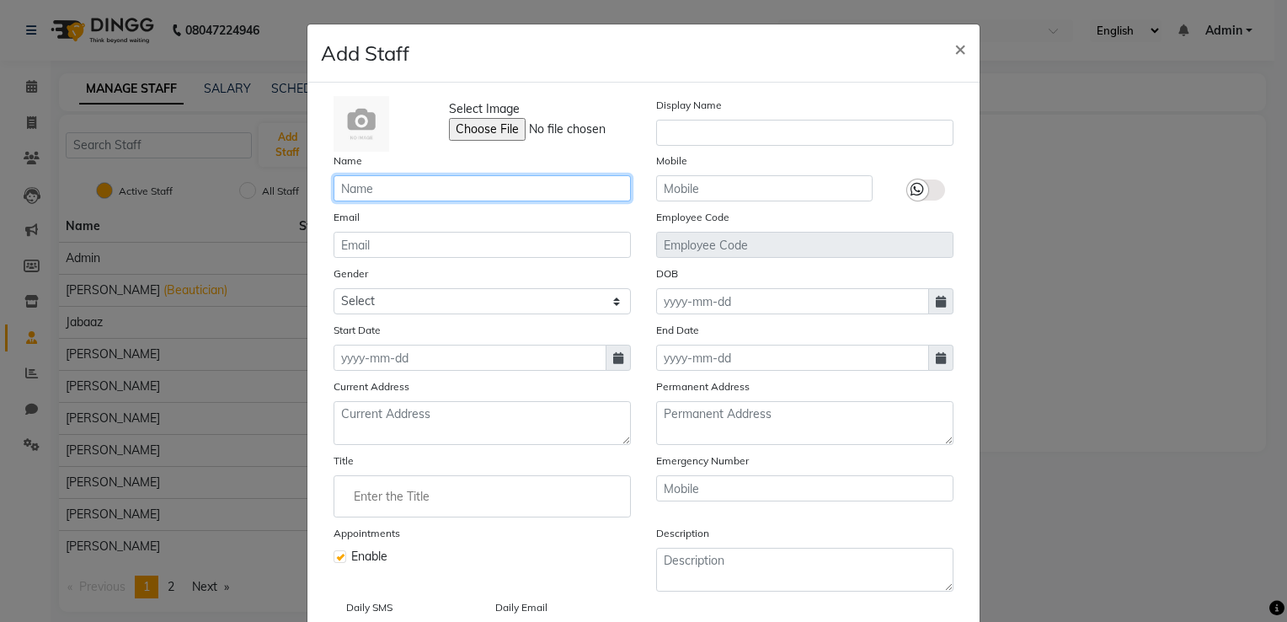
click at [407, 195] on input "text" at bounding box center [482, 188] width 297 height 26
type input "a"
type input "Aaftab Malik"
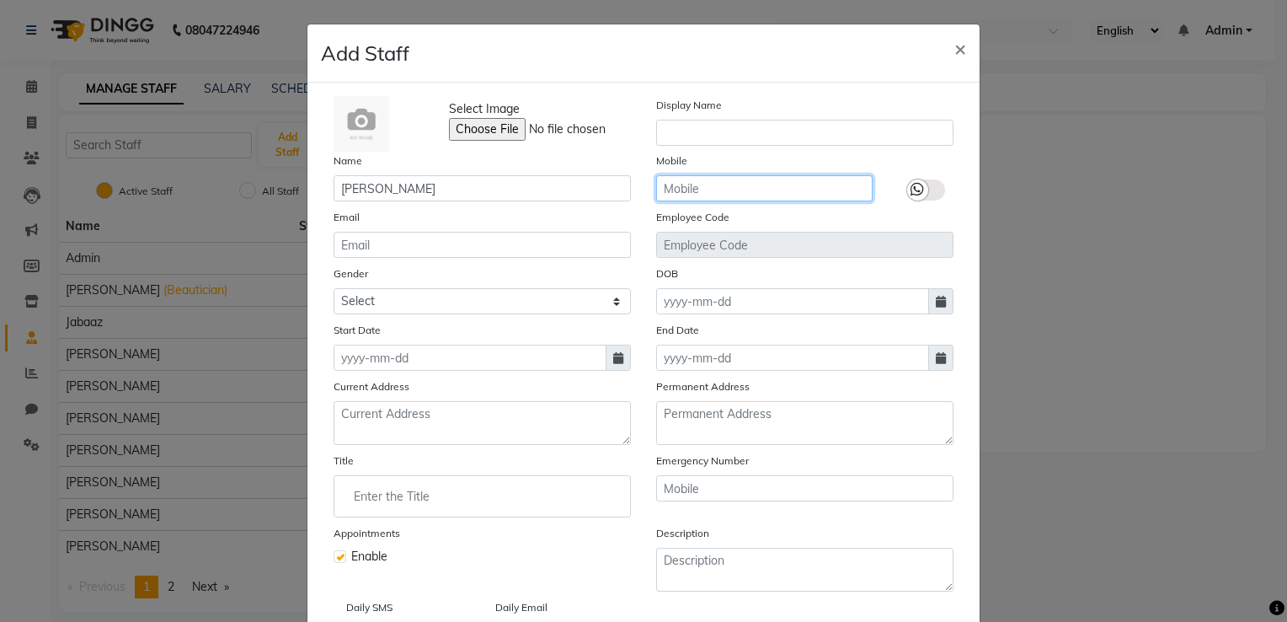
click at [741, 200] on input "text" at bounding box center [764, 188] width 217 height 26
type input "8588086441"
click at [925, 196] on label at bounding box center [926, 189] width 38 height 21
click at [0, 0] on input "checkbox" at bounding box center [0, 0] width 0 height 0
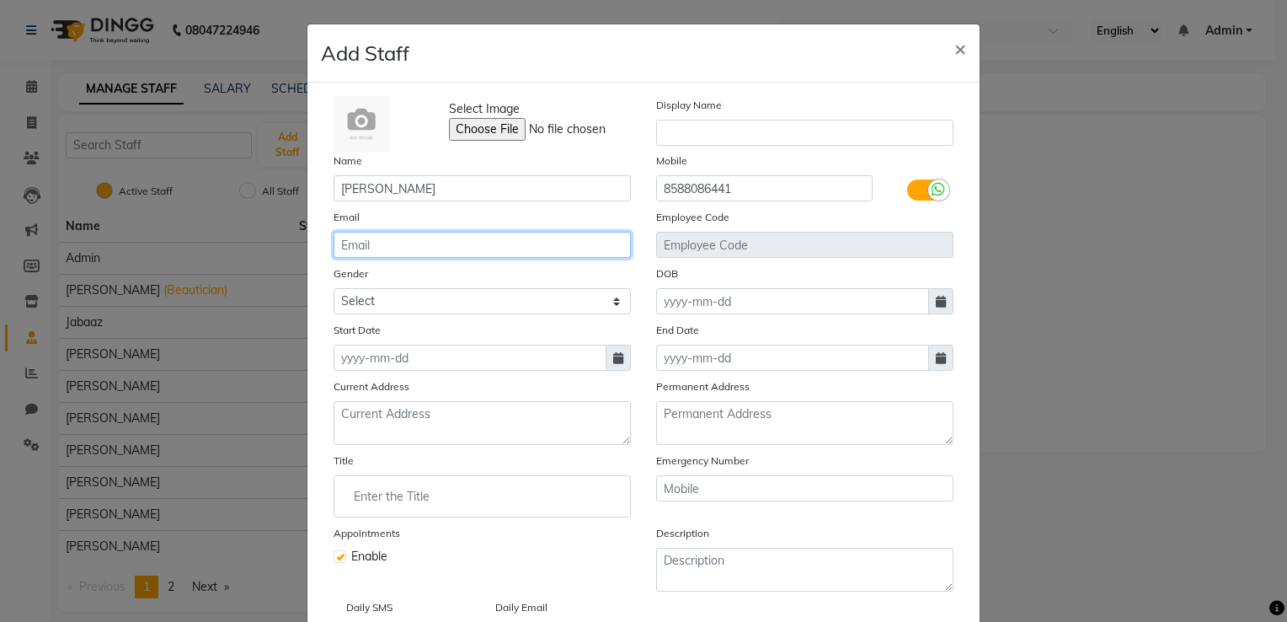
click at [570, 247] on input "email" at bounding box center [482, 245] width 297 height 26
type input "aatifaatif2012@gmail.com"
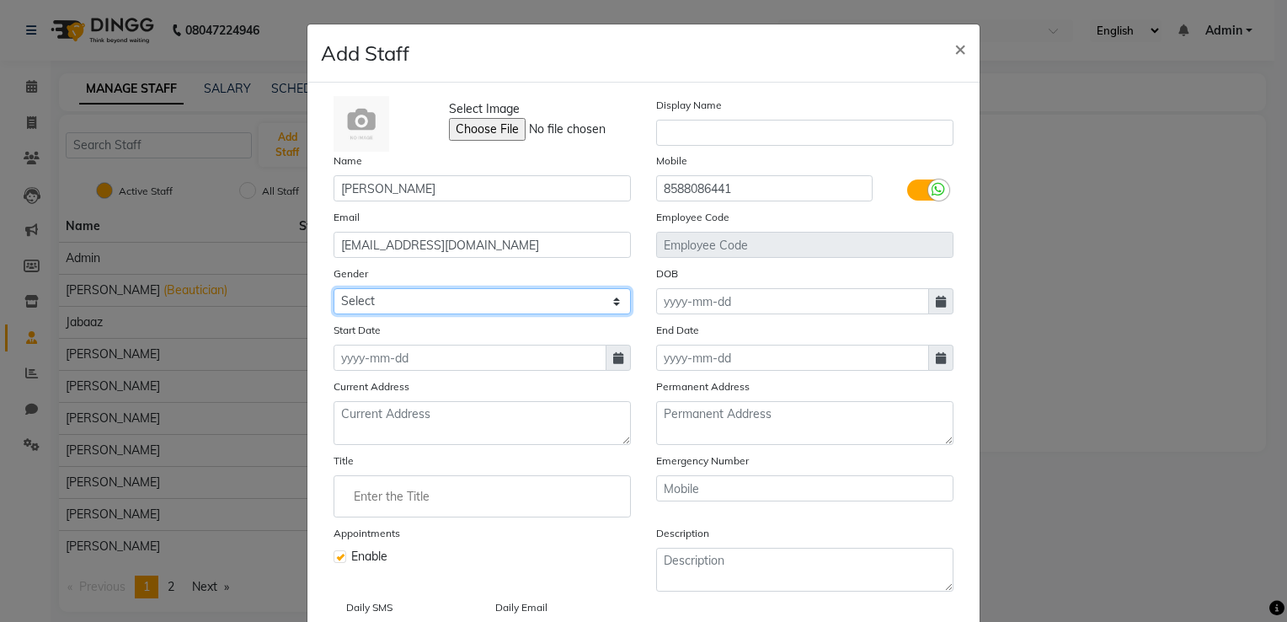
click at [404, 299] on select "Select Male Female Other Prefer Not To Say" at bounding box center [482, 301] width 297 height 26
select select "male"
click at [334, 291] on select "Select Male Female Other Prefer Not To Say" at bounding box center [482, 301] width 297 height 26
click at [932, 312] on span at bounding box center [940, 301] width 25 height 26
select select "10"
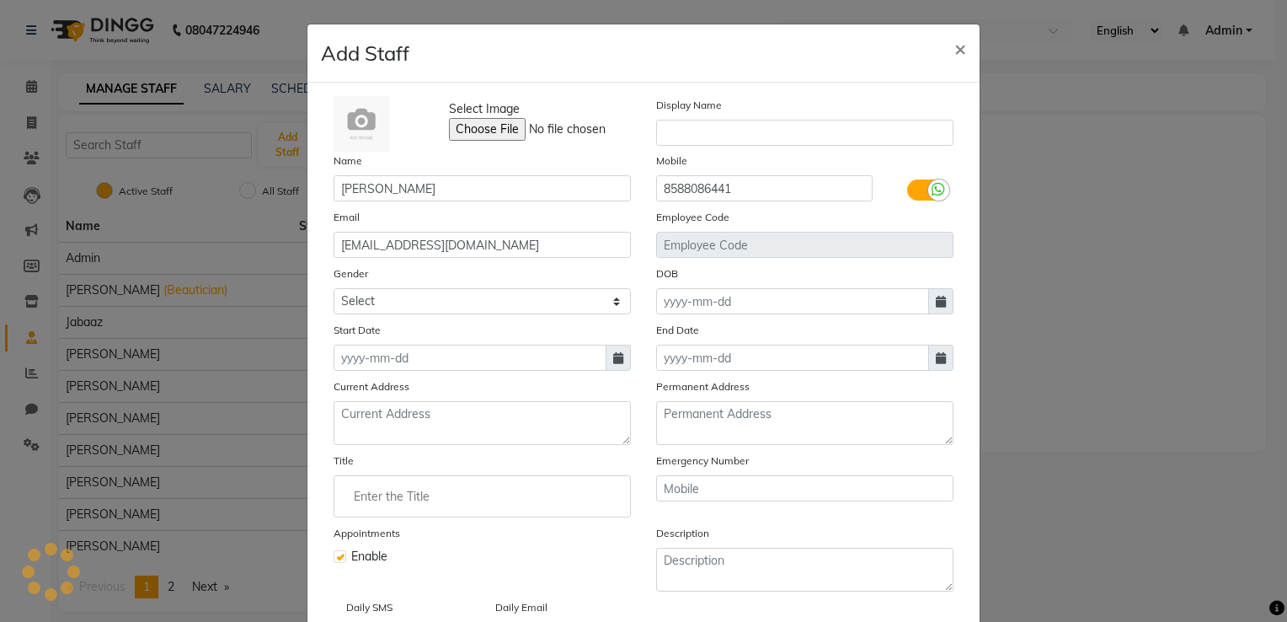
select select "2025"
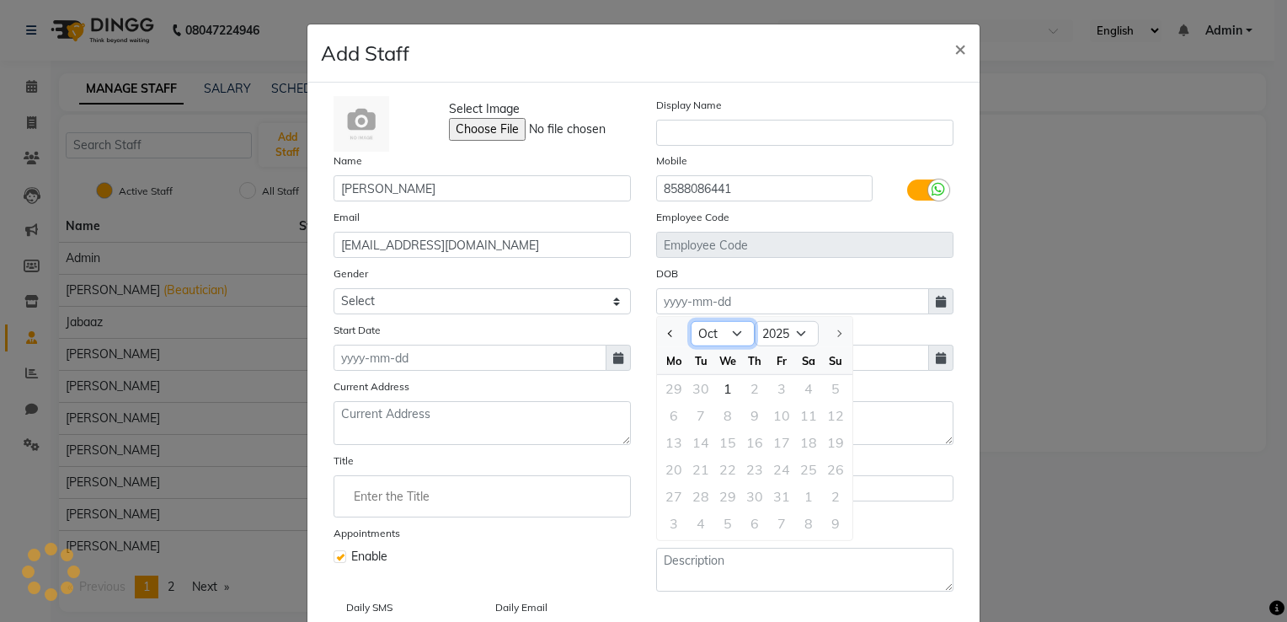
click at [730, 333] on select "Jan Feb Mar Apr May Jun Jul Aug Sep Oct" at bounding box center [723, 333] width 64 height 25
select select "9"
click at [691, 324] on select "Jan Feb Mar Apr May Jun Jul Aug Sep Oct" at bounding box center [723, 333] width 64 height 25
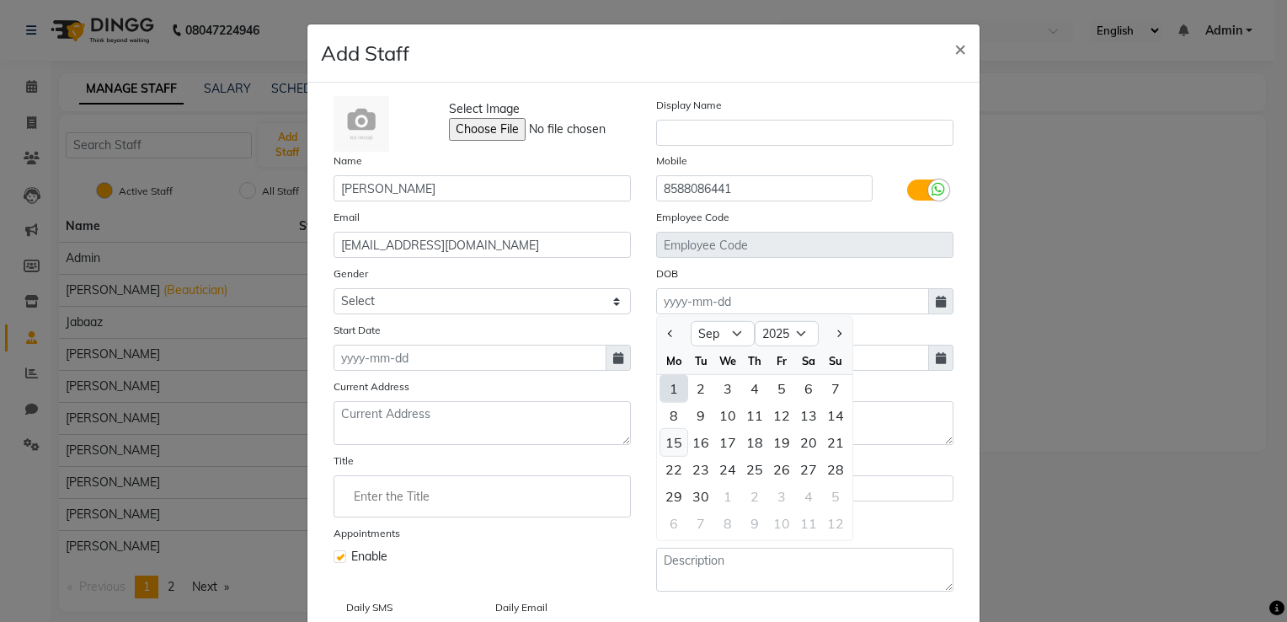
click at [664, 445] on div "15" at bounding box center [674, 442] width 27 height 27
type input "15-09-2025"
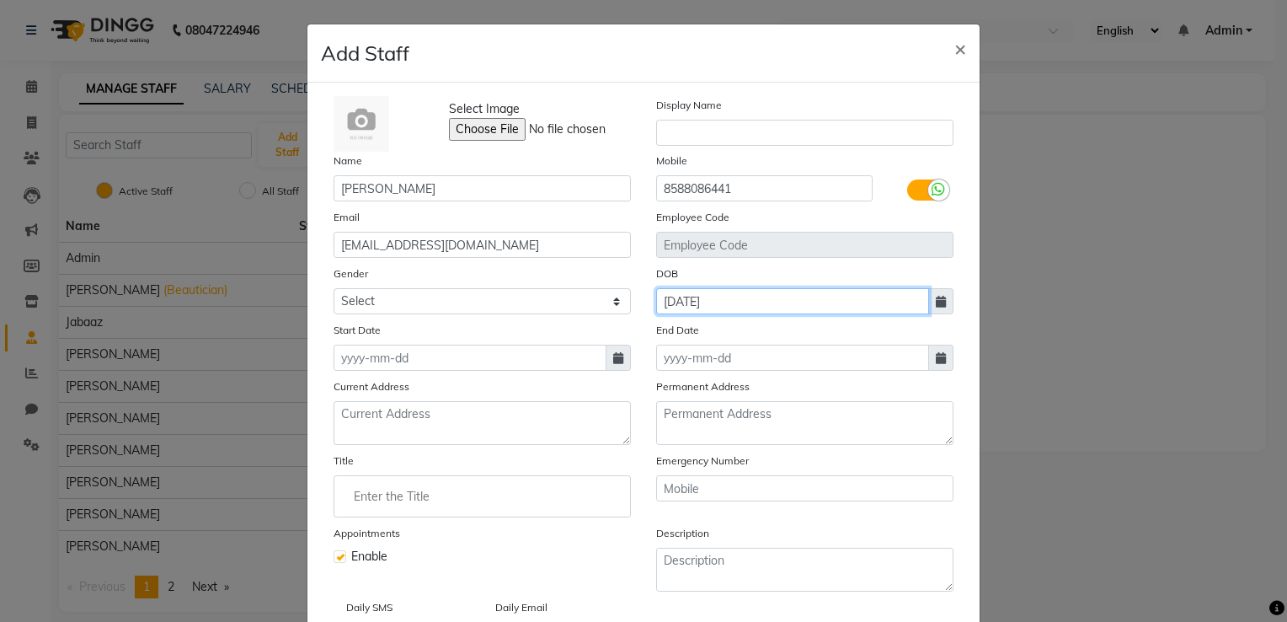
click at [848, 313] on input "15-09-2025" at bounding box center [792, 301] width 273 height 26
select select "9"
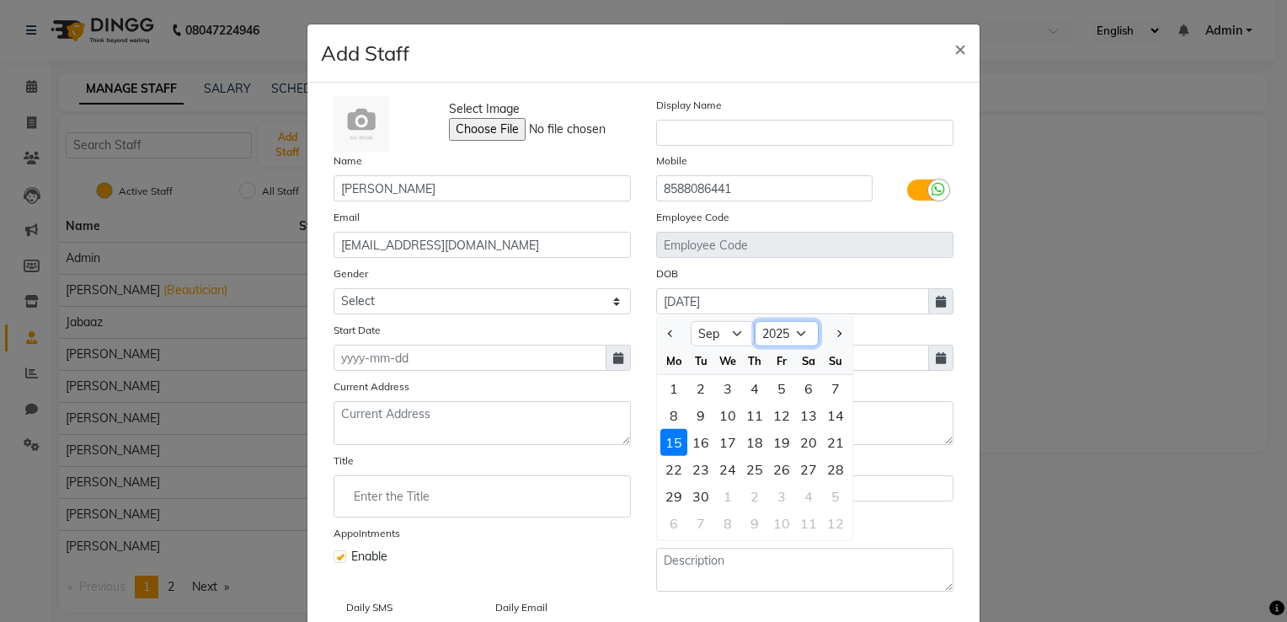
click at [799, 332] on select "1920 1921 1922 1923 1924 1925 1926 1927 1928 1929 1930 1931 1932 1933 1934 1935…" at bounding box center [787, 333] width 64 height 25
select select "1991"
click at [755, 324] on select "1920 1921 1922 1923 1924 1925 1926 1927 1928 1929 1930 1931 1932 1933 1934 1935…" at bounding box center [787, 333] width 64 height 25
click at [751, 415] on div "5" at bounding box center [754, 415] width 27 height 27
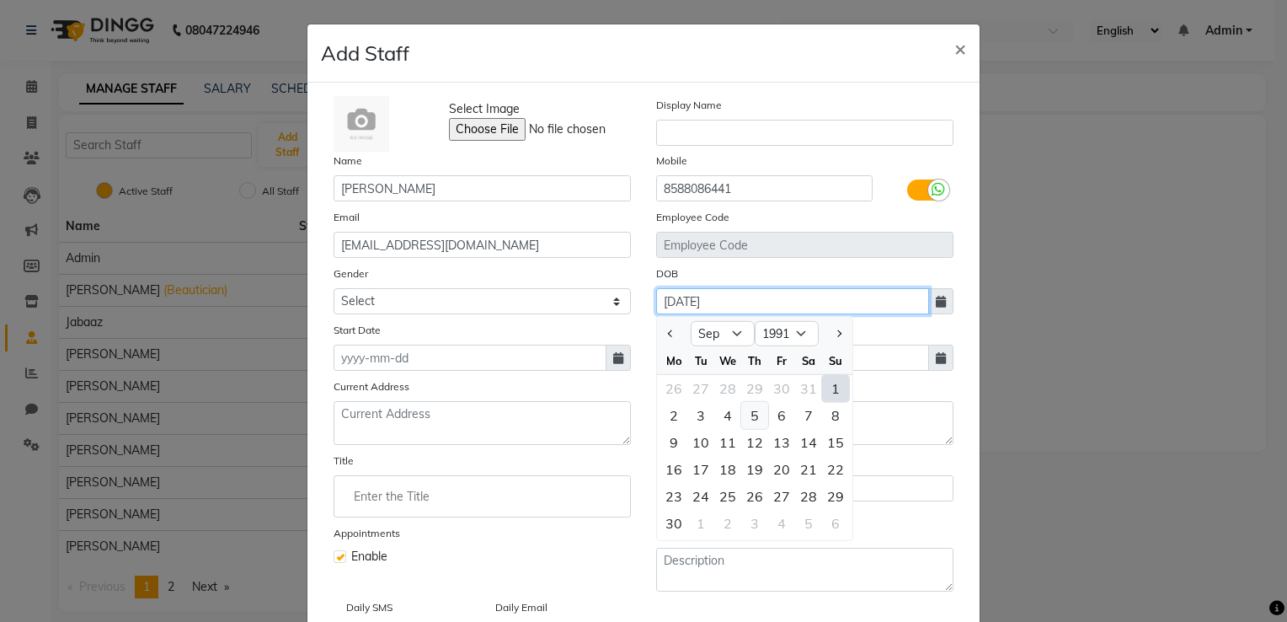
type input "05-09-1991"
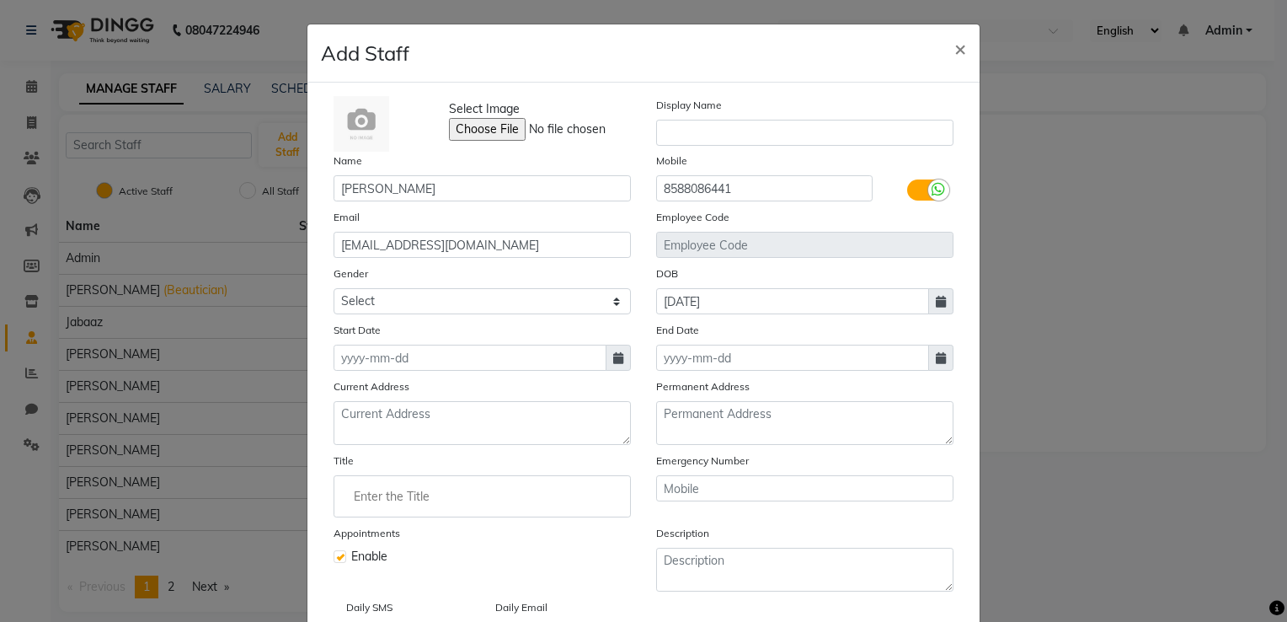
click at [611, 371] on span at bounding box center [618, 358] width 25 height 26
select select "10"
select select "2025"
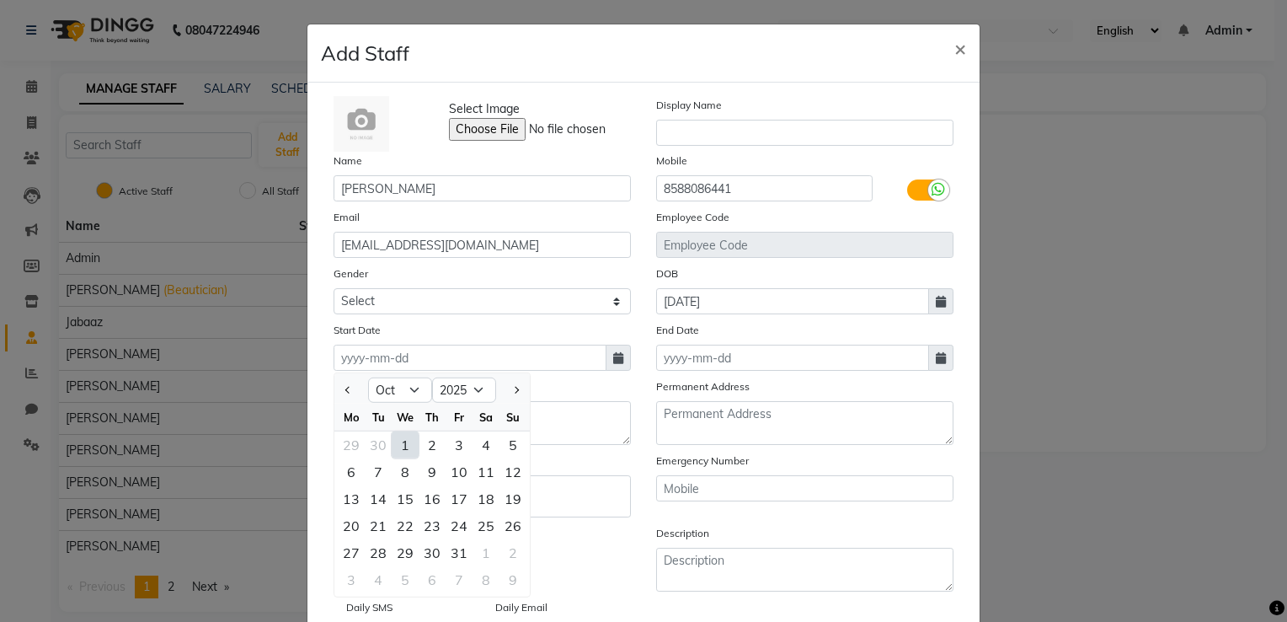
click at [397, 455] on div "1" at bounding box center [405, 444] width 27 height 27
type input "01-10-2025"
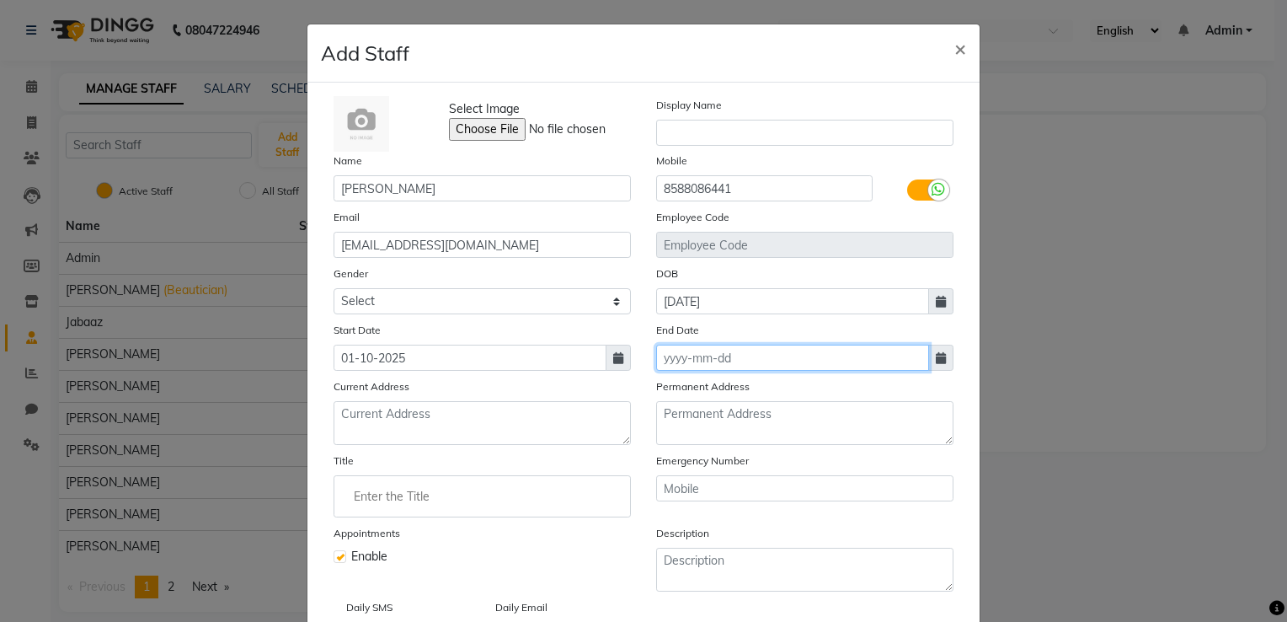
click at [729, 369] on input at bounding box center [792, 358] width 273 height 26
select select "10"
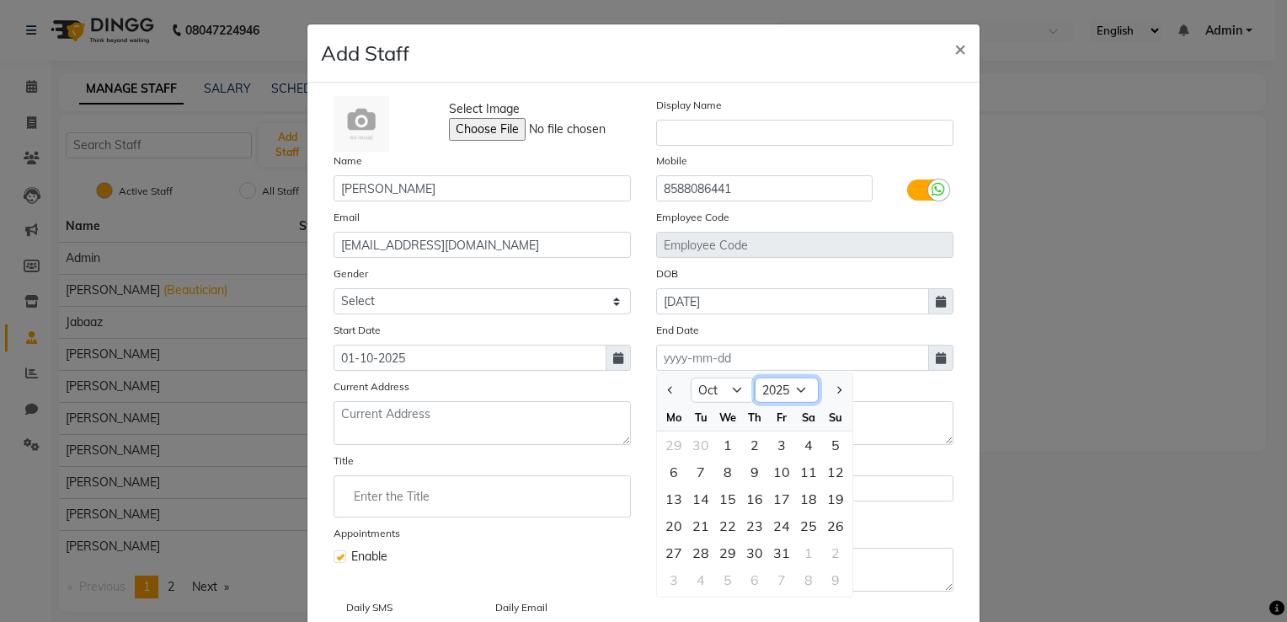
click at [799, 390] on select "2015 2016 2017 2018 2019 2020 2021 2022 2023 2024 2025 2026 2027 2028 2029 2030…" at bounding box center [787, 389] width 64 height 25
select select "2033"
click at [755, 381] on select "2015 2016 2017 2018 2019 2020 2021 2022 2023 2024 2025 2026 2027 2028 2029 2030…" at bounding box center [787, 389] width 64 height 25
click at [805, 447] on div "1" at bounding box center [808, 444] width 27 height 27
type input "01-10-2033"
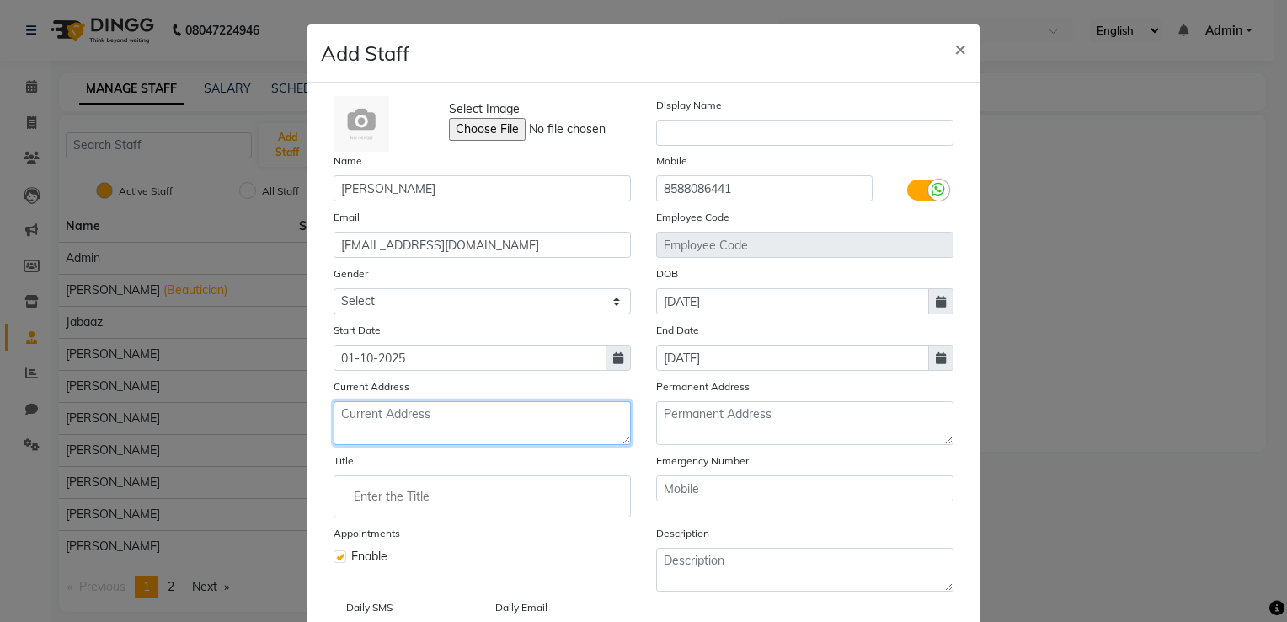
click at [475, 421] on textarea at bounding box center [482, 423] width 297 height 44
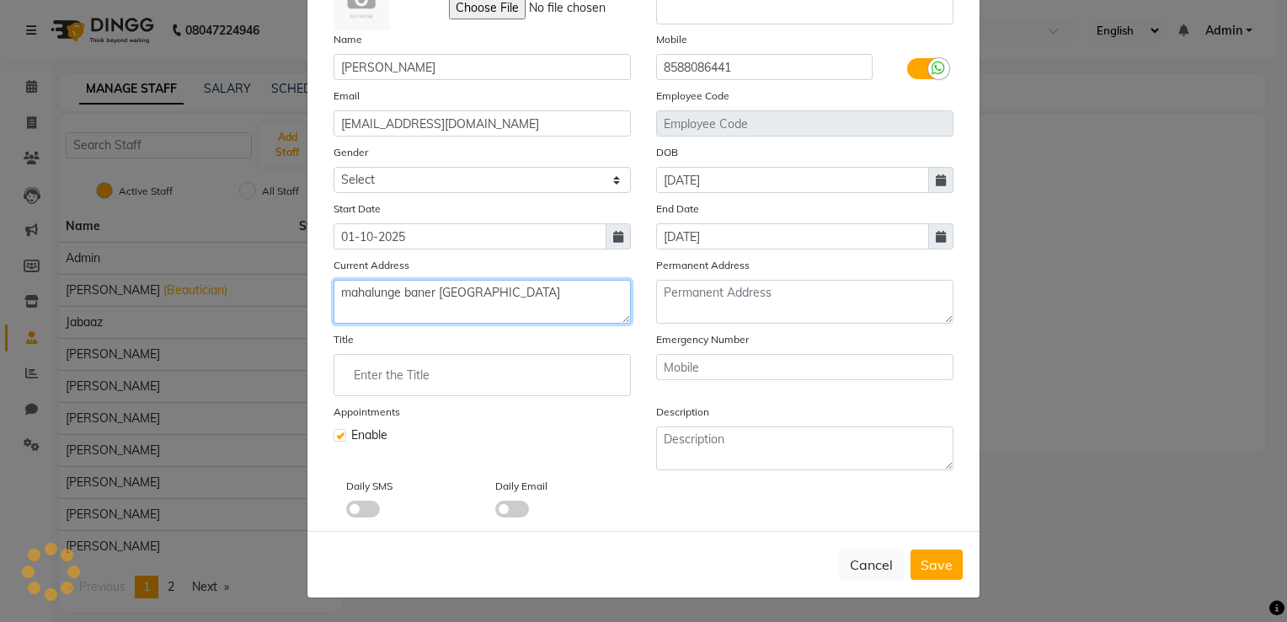
scroll to position [125, 0]
type textarea "mahalunge baner pune"
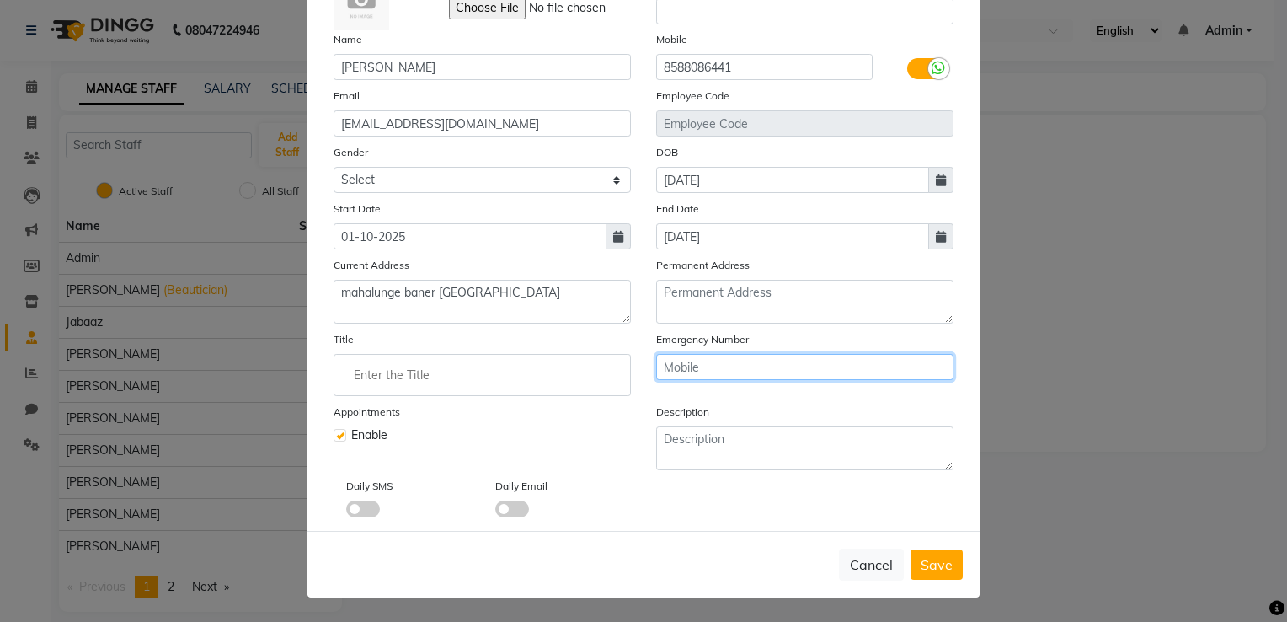
click at [727, 377] on input "text" at bounding box center [804, 367] width 297 height 26
type input "7351169660"
click at [923, 573] on span "Save" at bounding box center [937, 564] width 32 height 17
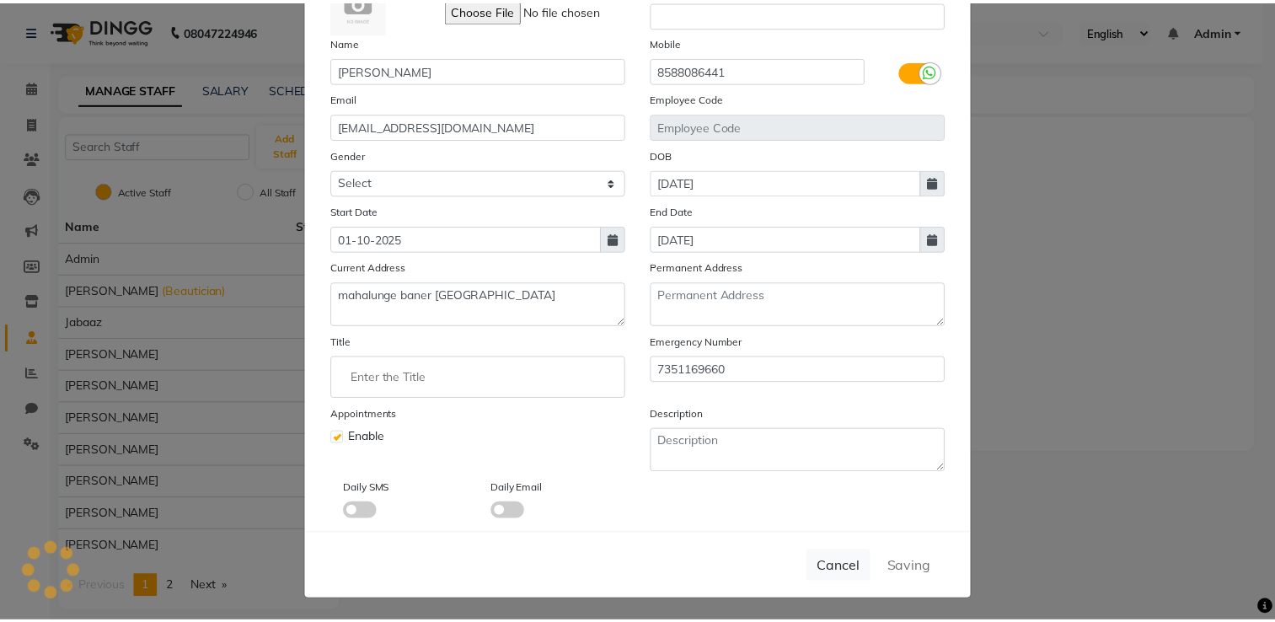
scroll to position [0, 0]
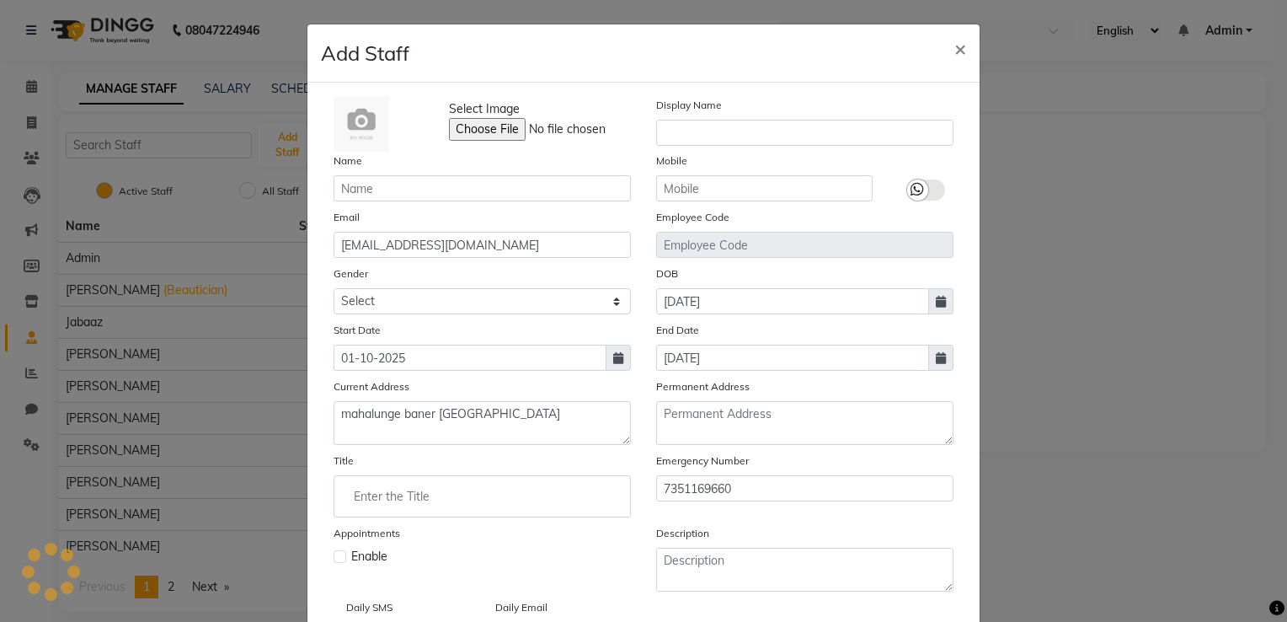
select select
checkbox input "false"
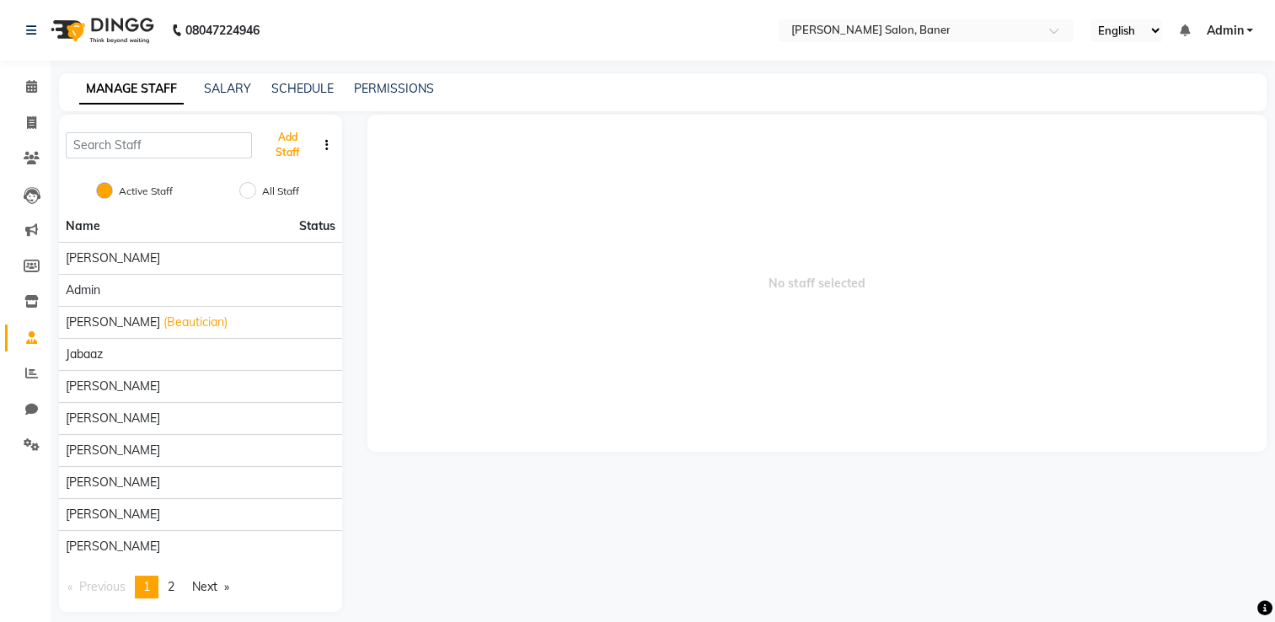
click at [259, 123] on button "Add Staff" at bounding box center [288, 145] width 58 height 44
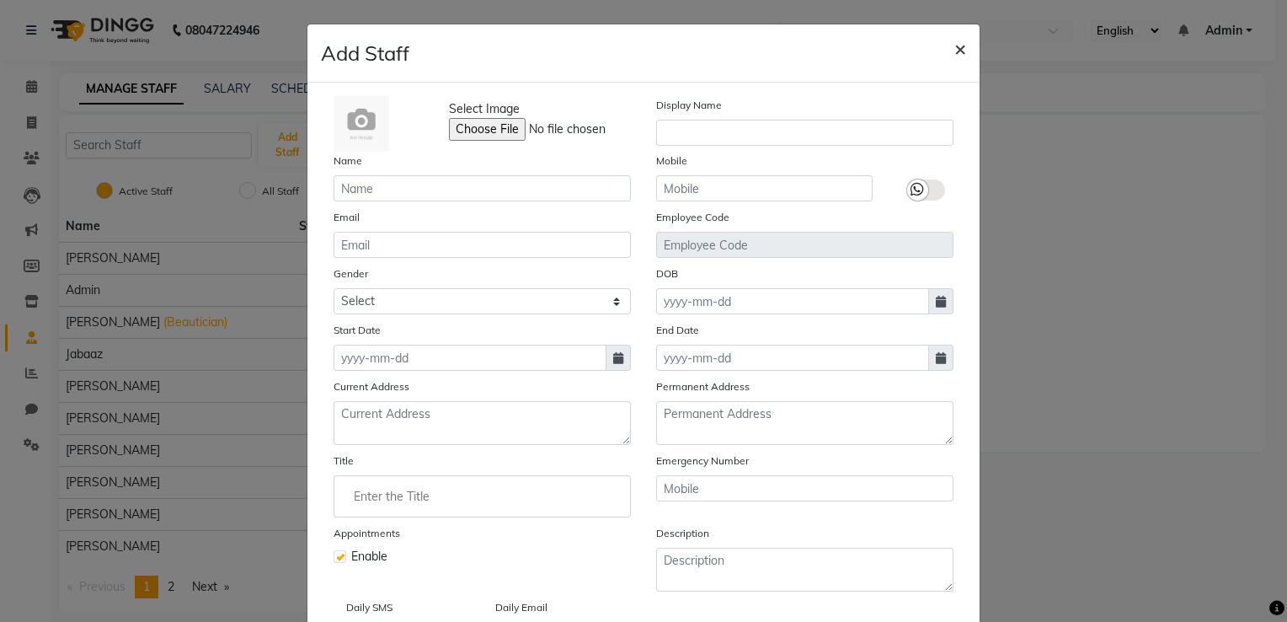
click at [955, 53] on span "×" at bounding box center [961, 47] width 12 height 25
checkbox input "false"
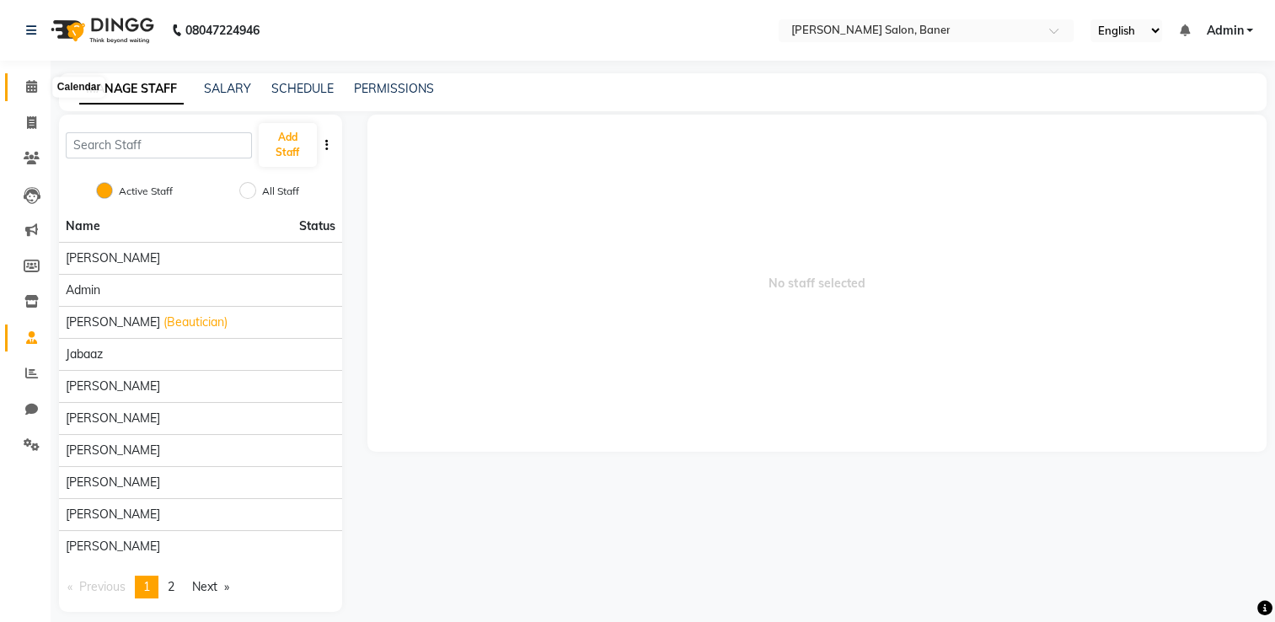
click at [30, 88] on icon at bounding box center [31, 86] width 11 height 13
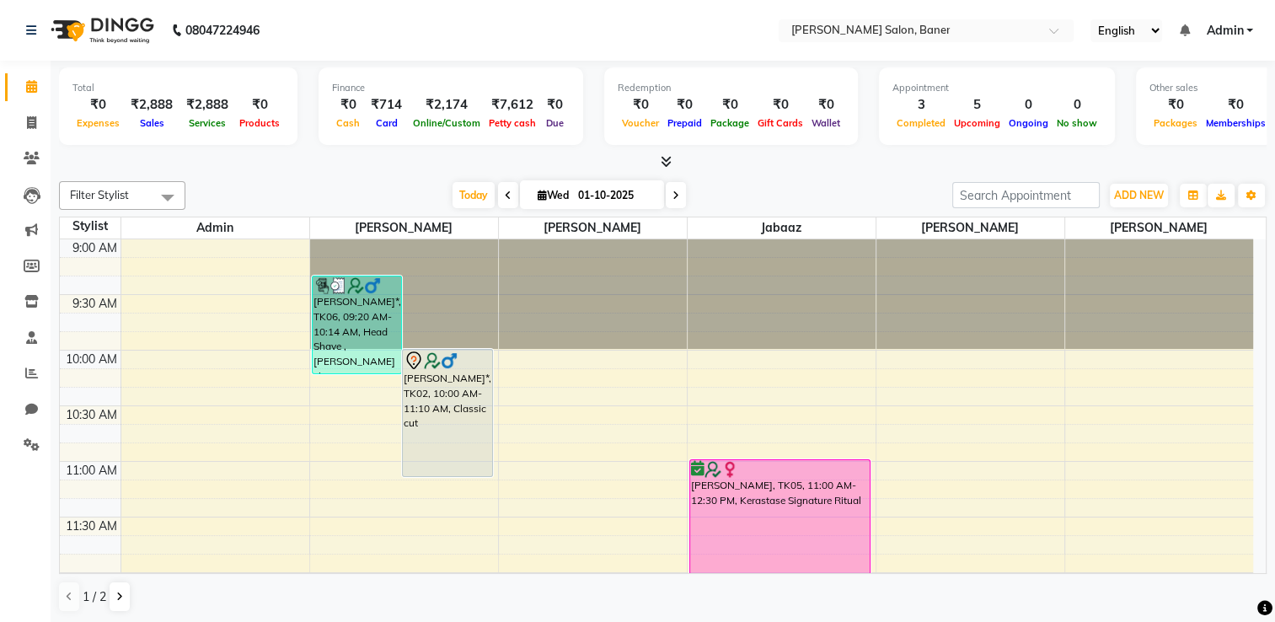
click at [665, 158] on icon at bounding box center [666, 161] width 11 height 13
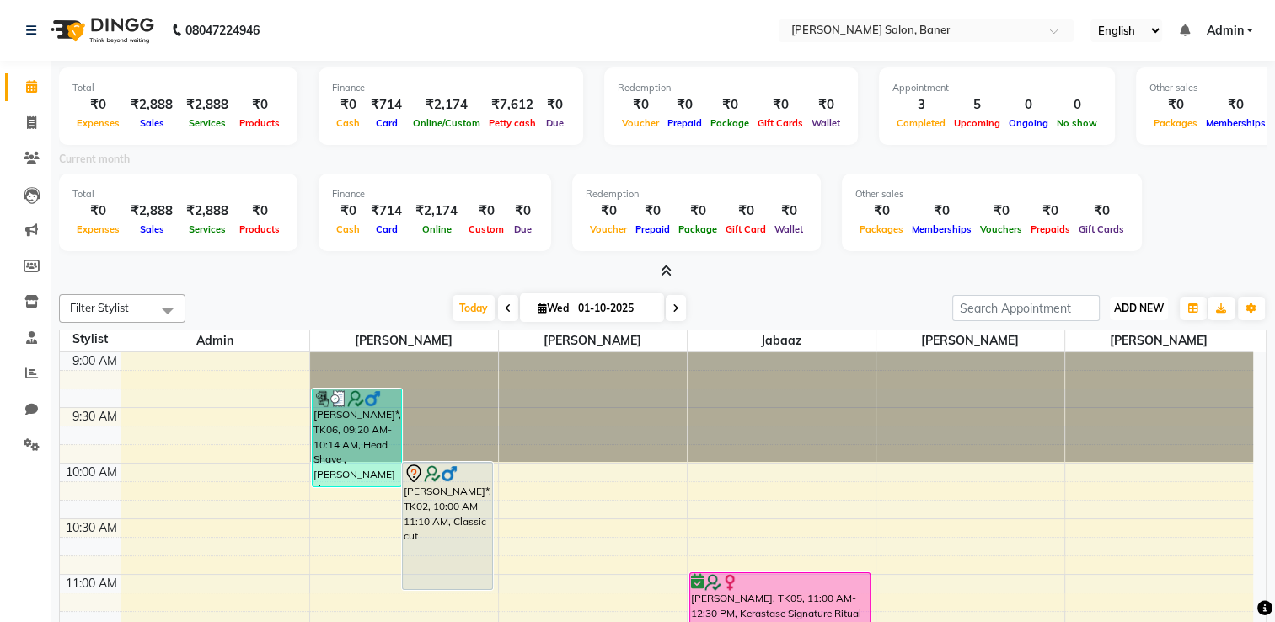
click at [1124, 308] on span "ADD NEW" at bounding box center [1139, 308] width 50 height 13
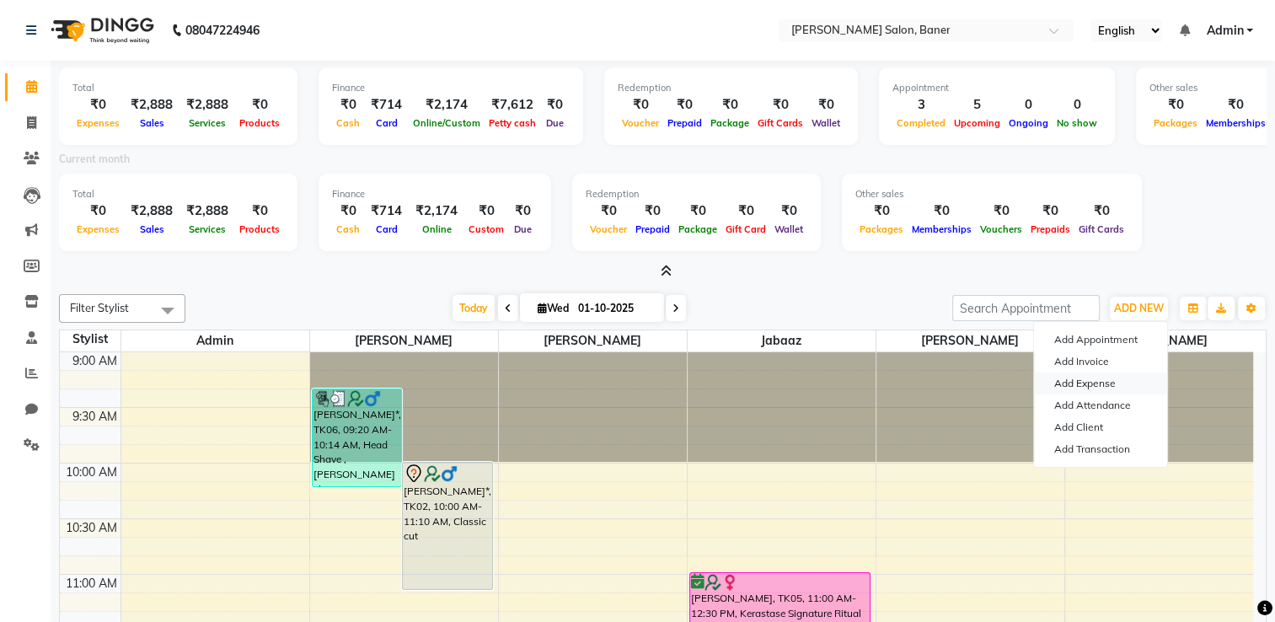
click at [1073, 379] on link "Add Expense" at bounding box center [1100, 383] width 133 height 22
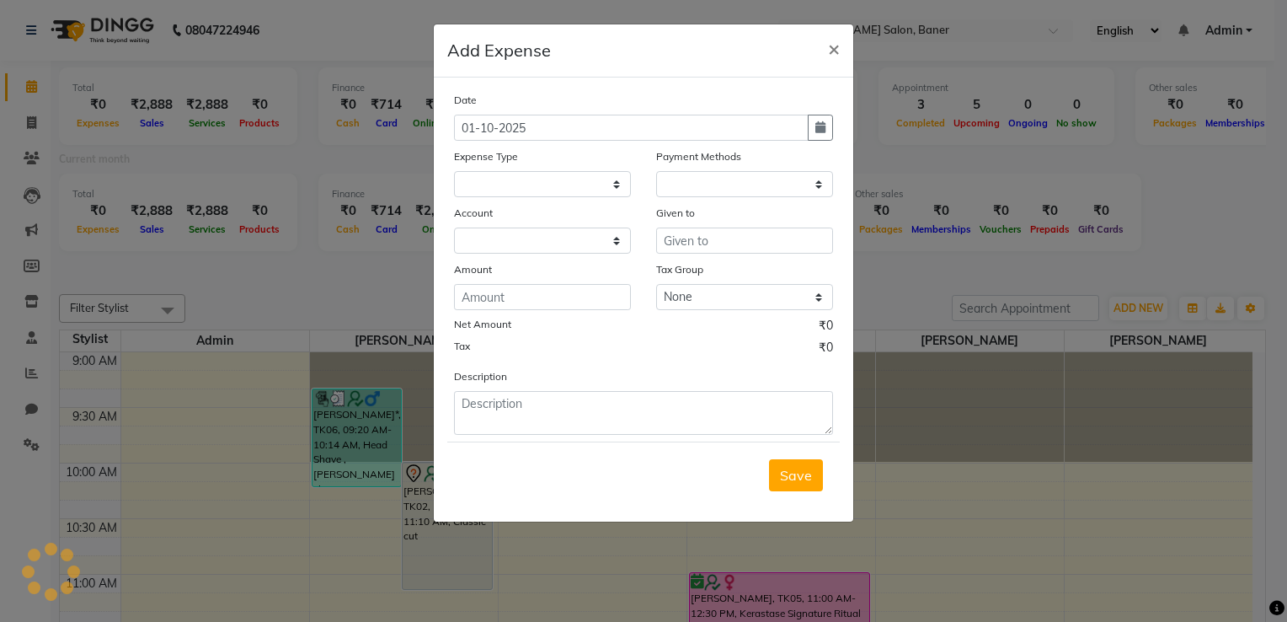
select select
select select "1"
select select "6193"
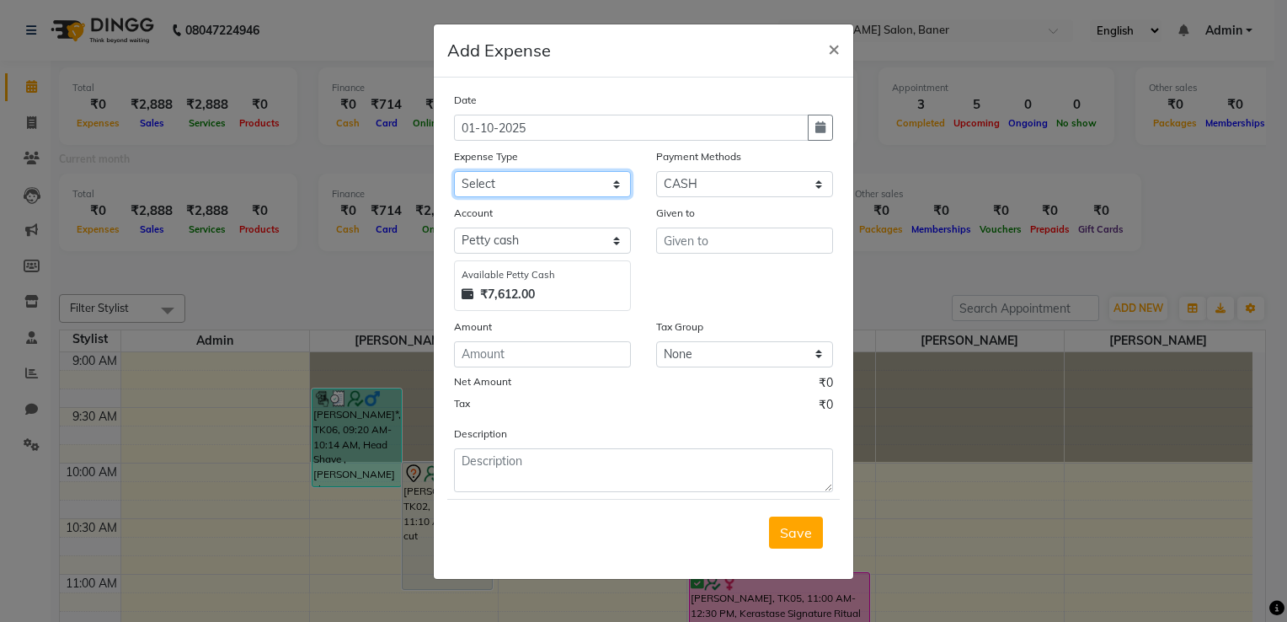
click at [586, 184] on select "Select Advance Salary Amezon parcel Bank charges birthday cake BLINKIT Car main…" at bounding box center [542, 184] width 177 height 26
select select "18203"
click at [454, 173] on select "Select Advance Salary Amezon parcel Bank charges birthday cake BLINKIT Car main…" at bounding box center [542, 184] width 177 height 26
click at [499, 356] on input "number" at bounding box center [542, 354] width 177 height 26
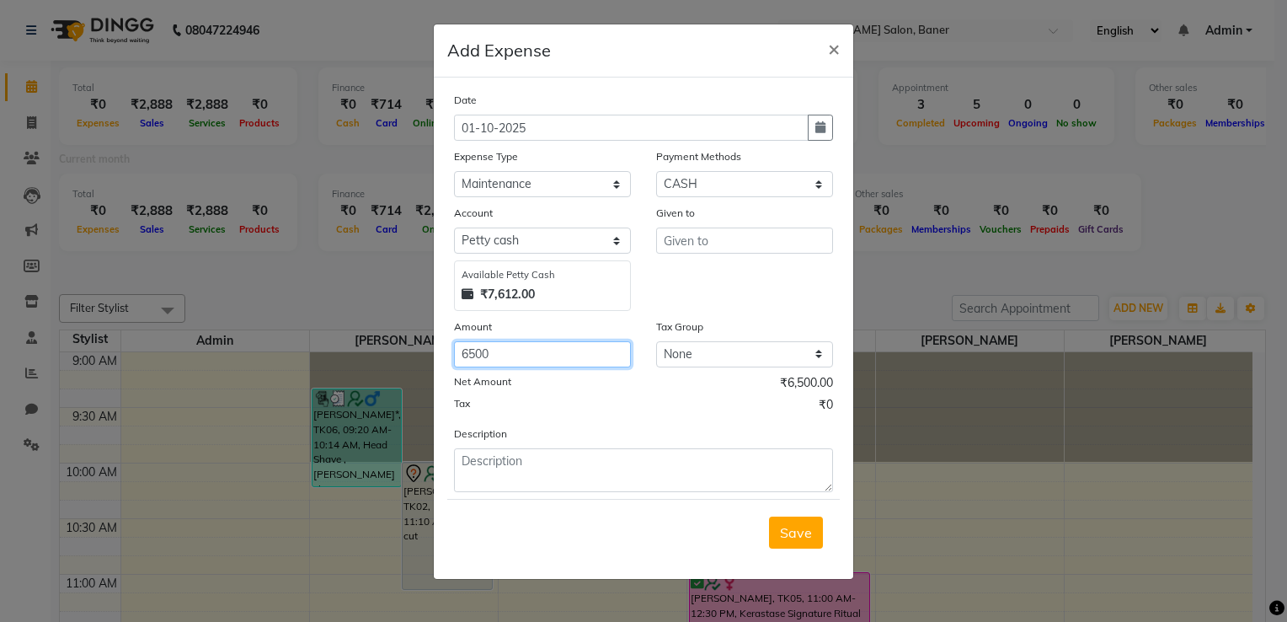
type input "6500"
click at [684, 249] on input "text" at bounding box center [744, 240] width 177 height 26
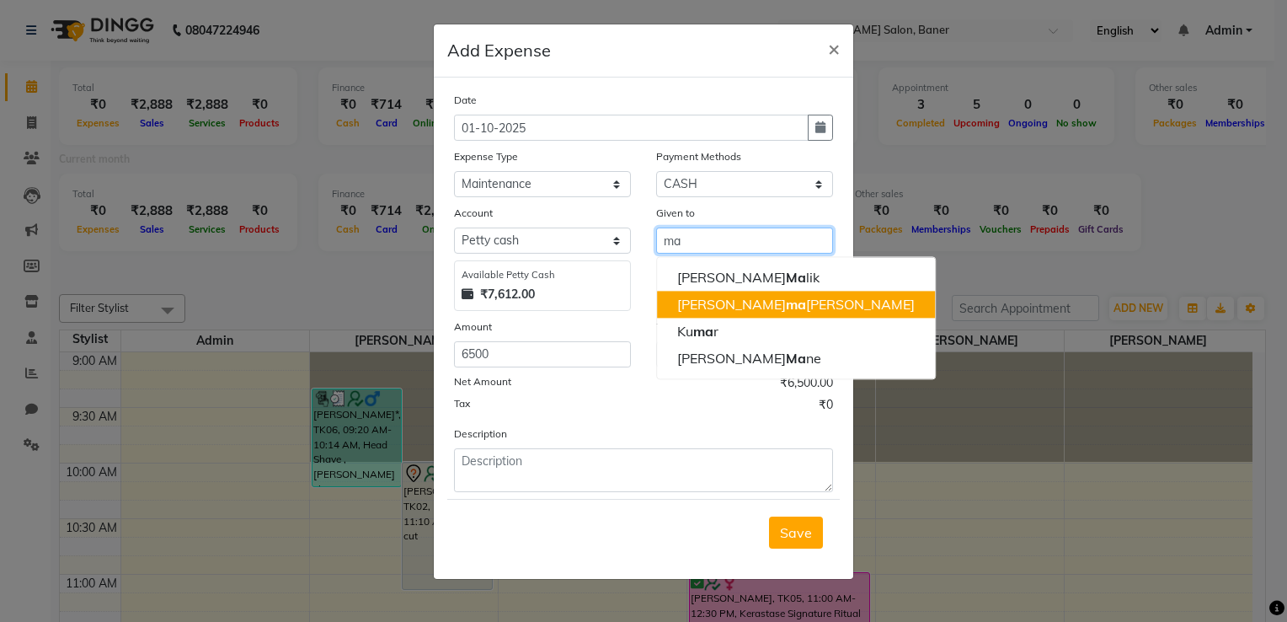
type input "m"
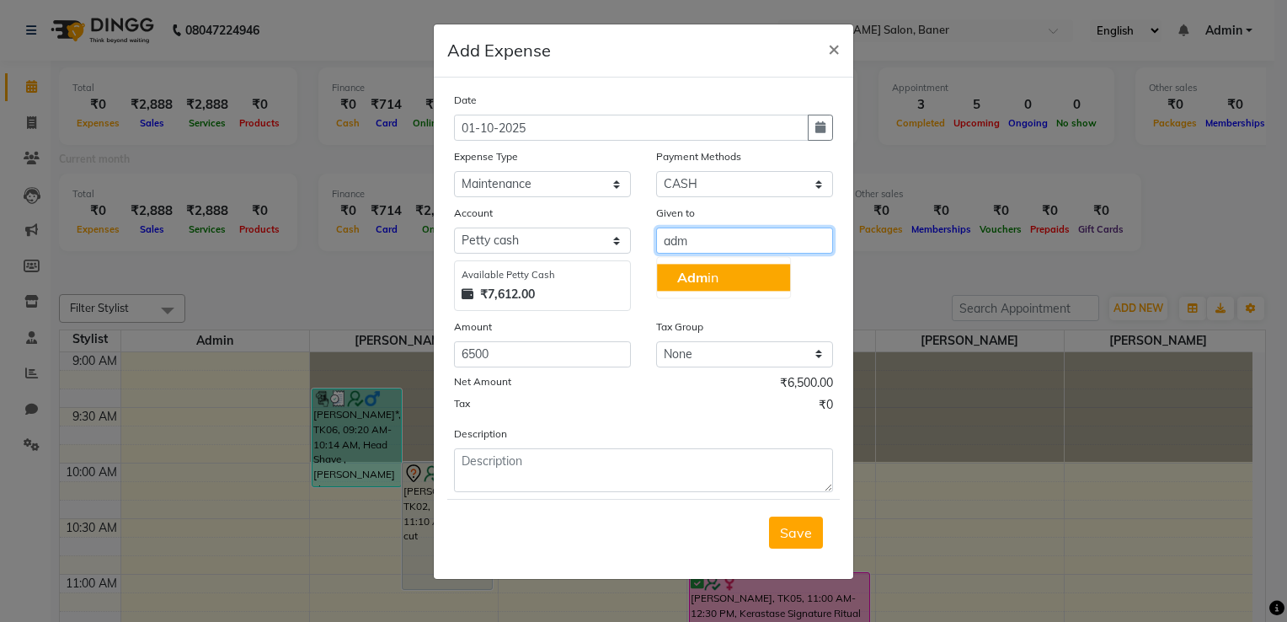
click at [716, 274] on ngb-highlight "Adm in" at bounding box center [697, 277] width 41 height 17
type input "Admin"
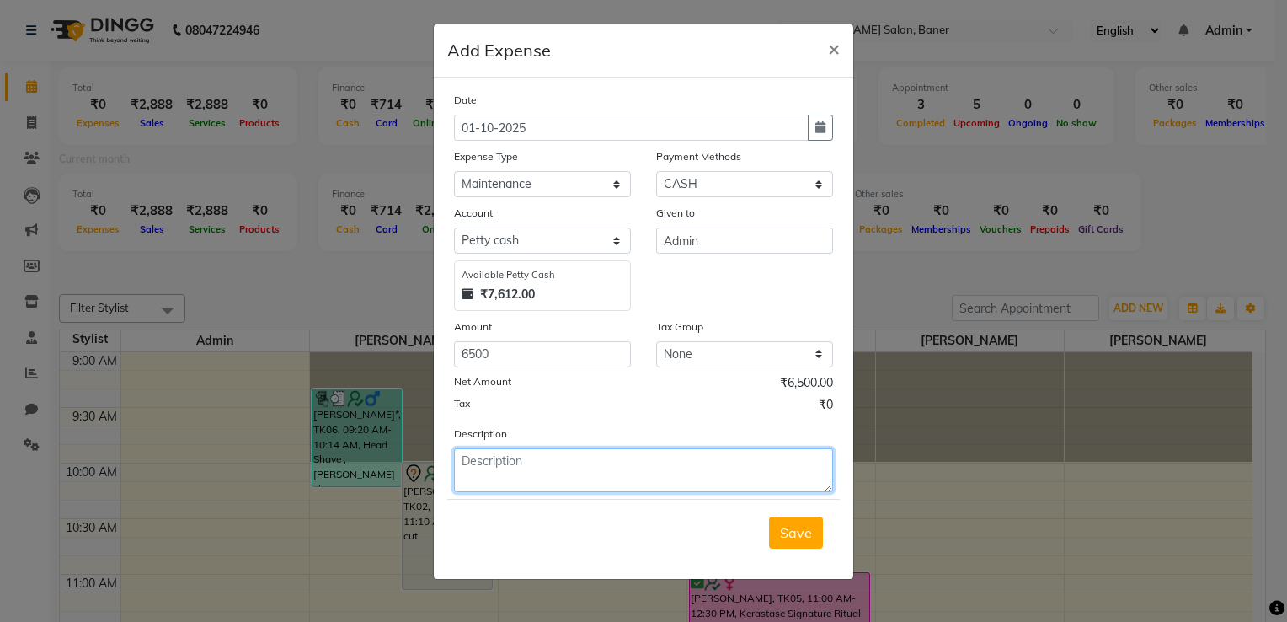
click at [501, 471] on textarea at bounding box center [643, 470] width 379 height 44
type textarea "towel aundh and saudagar branch"
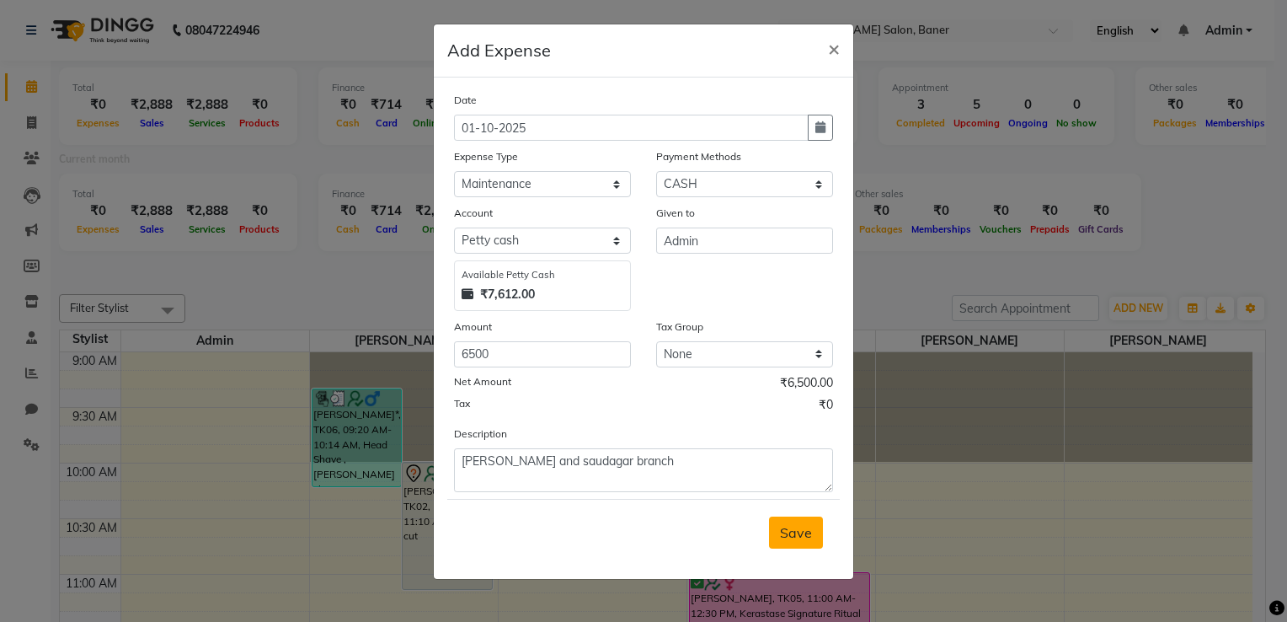
click at [792, 534] on span "Save" at bounding box center [796, 532] width 32 height 17
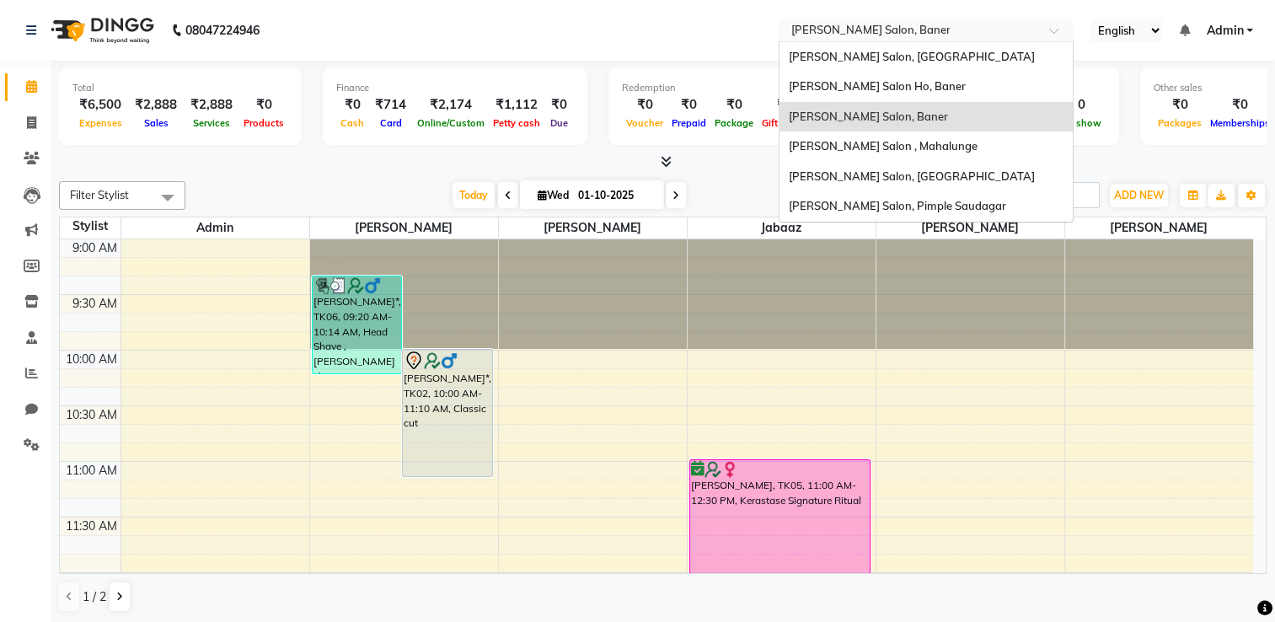
click at [850, 25] on input "text" at bounding box center [909, 32] width 244 height 17
click at [871, 158] on div "[PERSON_NAME] Salon , Mahalunge" at bounding box center [925, 146] width 293 height 30
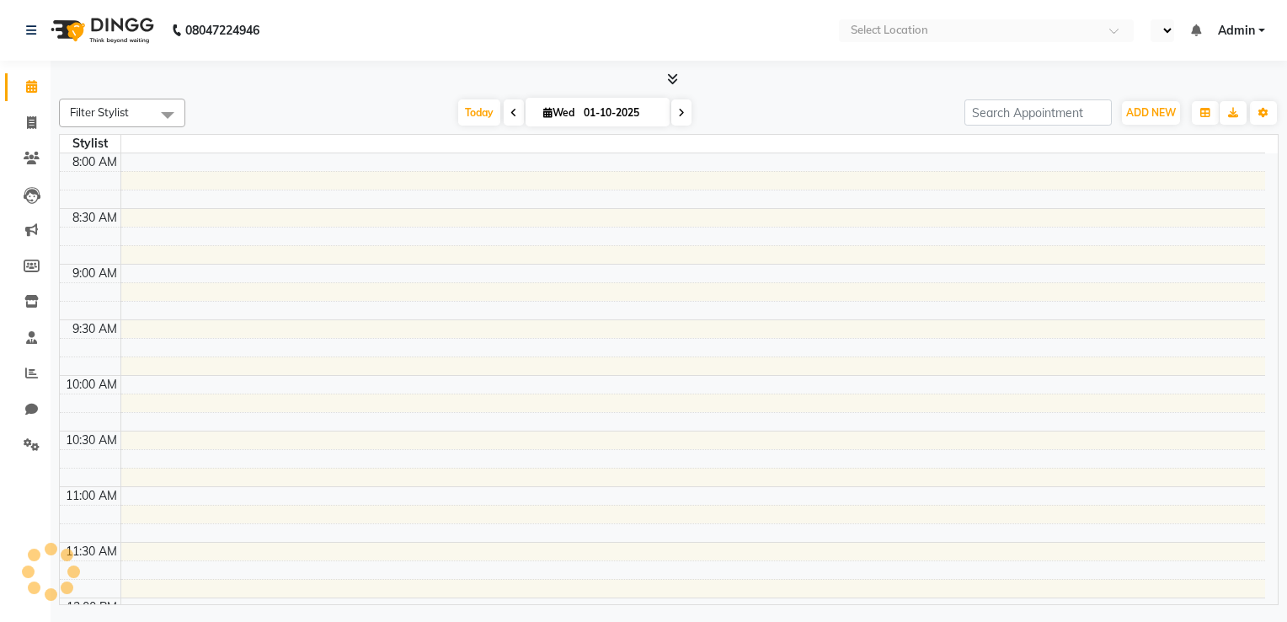
select select "en"
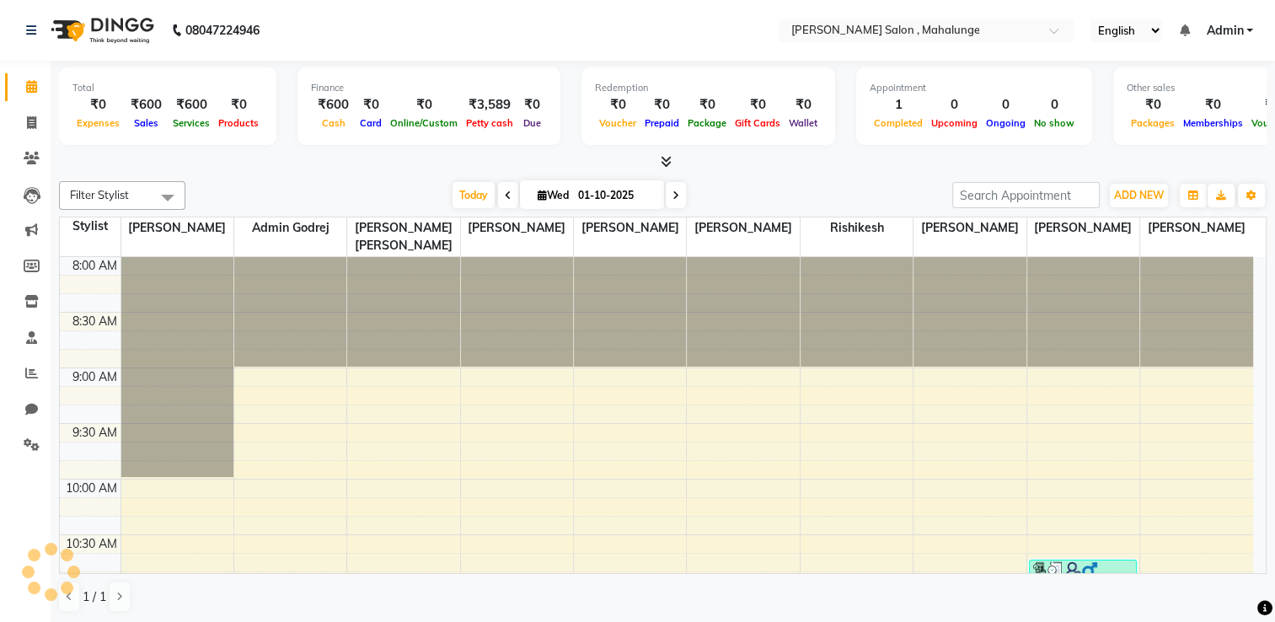
click at [666, 162] on icon at bounding box center [666, 161] width 11 height 13
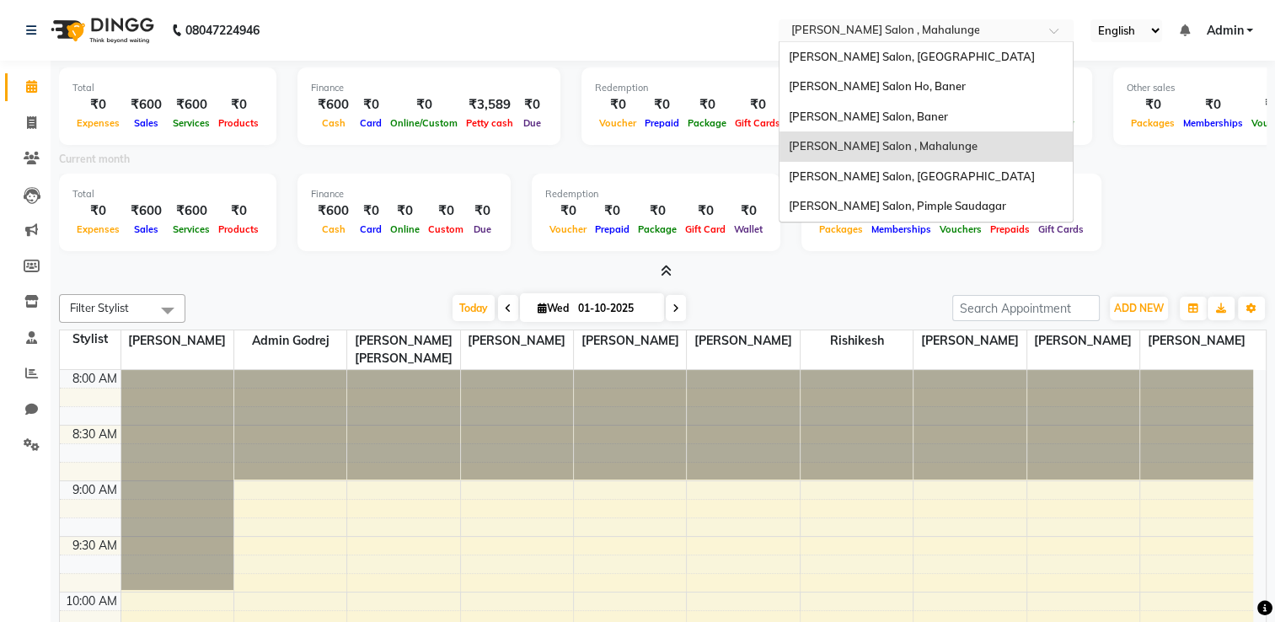
click at [829, 34] on input "text" at bounding box center [909, 32] width 244 height 17
click at [853, 211] on span "[PERSON_NAME] Salon, Pimple Saudagar" at bounding box center [896, 205] width 217 height 13
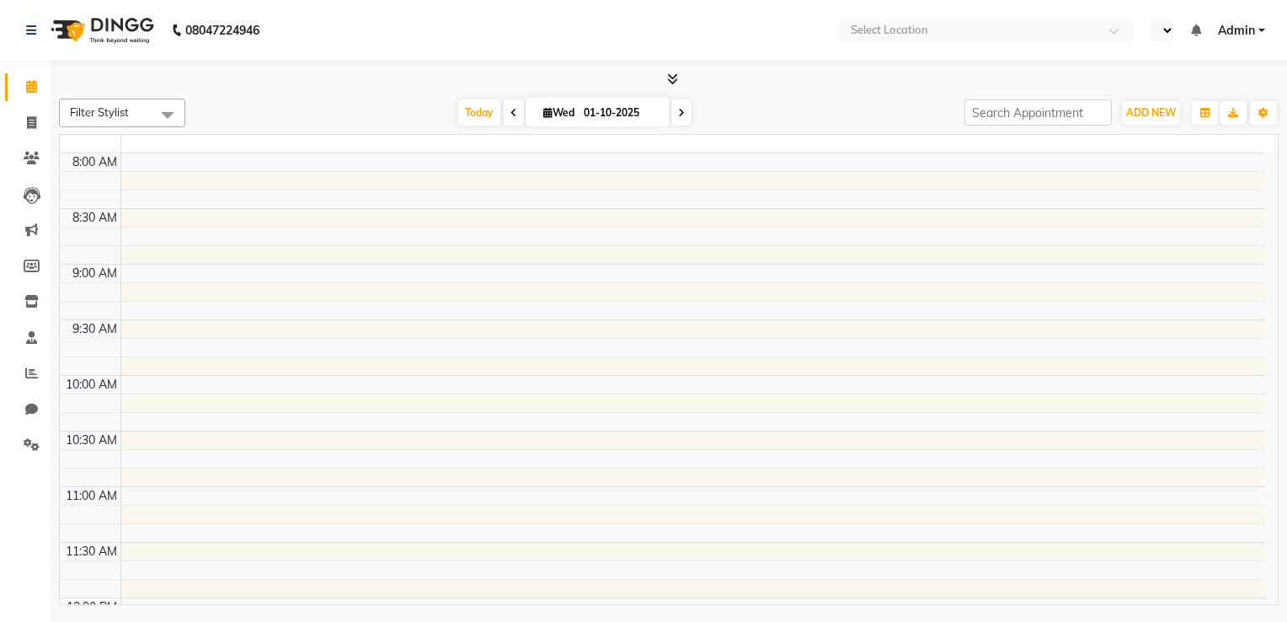
select select "en"
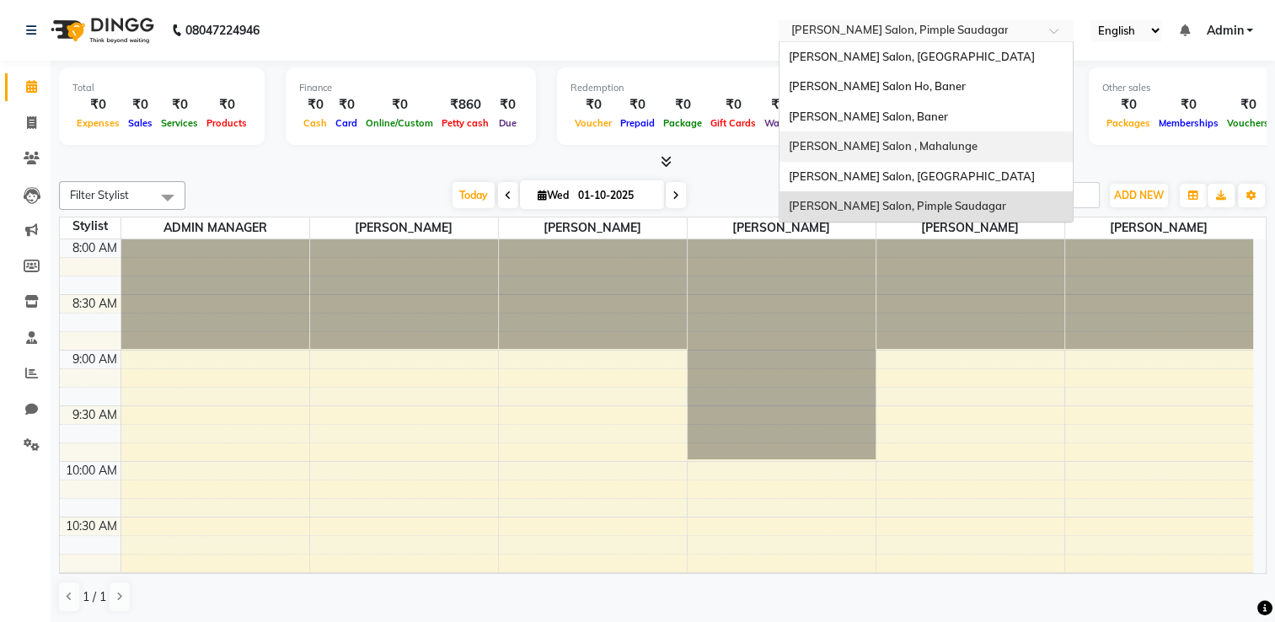
drag, startPoint x: 954, startPoint y: 39, endPoint x: 880, endPoint y: 141, distance: 125.6
click at [880, 42] on ng-select "Select Location × [PERSON_NAME] Salon, Pimple Saudagar [PERSON_NAME] Salon, [GE…" at bounding box center [926, 30] width 295 height 23
click at [880, 141] on span "[PERSON_NAME] Salon , Mahalunge" at bounding box center [882, 145] width 189 height 13
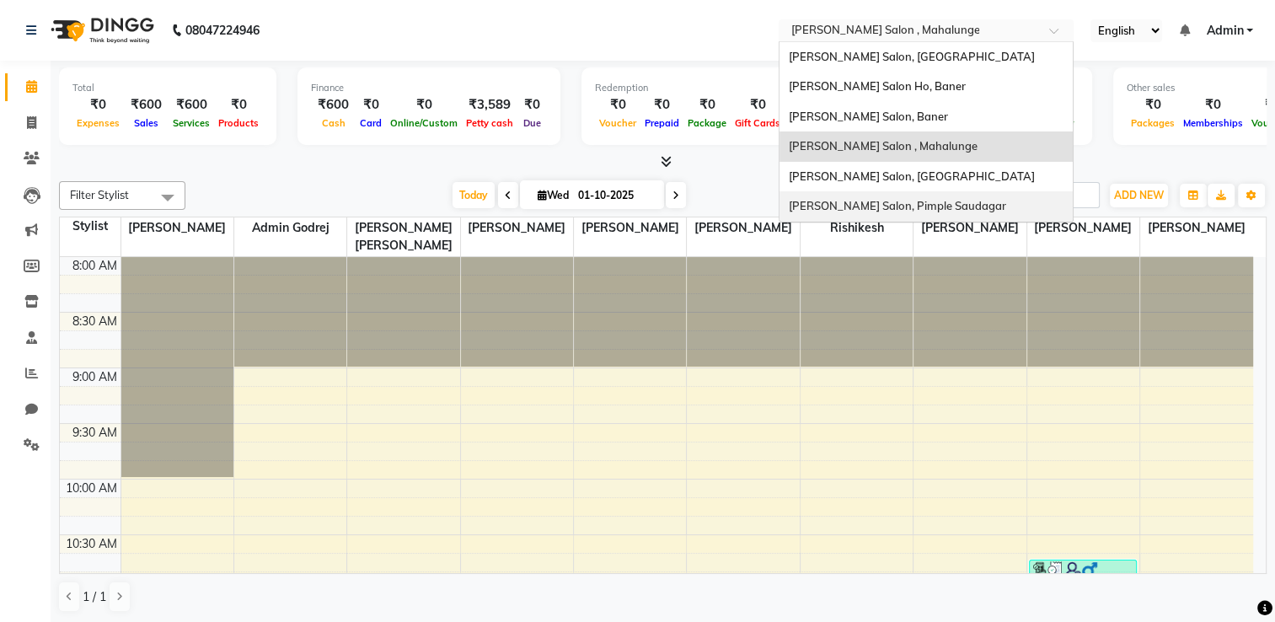
drag, startPoint x: 893, startPoint y: 25, endPoint x: 882, endPoint y: 197, distance: 172.2
click at [882, 42] on ng-select "Select Location × Varad Salon , Mahalunge Varad Salon, Hinjewadi Varad Salon Ho…" at bounding box center [926, 30] width 295 height 23
click at [882, 197] on div "[PERSON_NAME] Salon, Pimple Saudagar" at bounding box center [925, 206] width 293 height 30
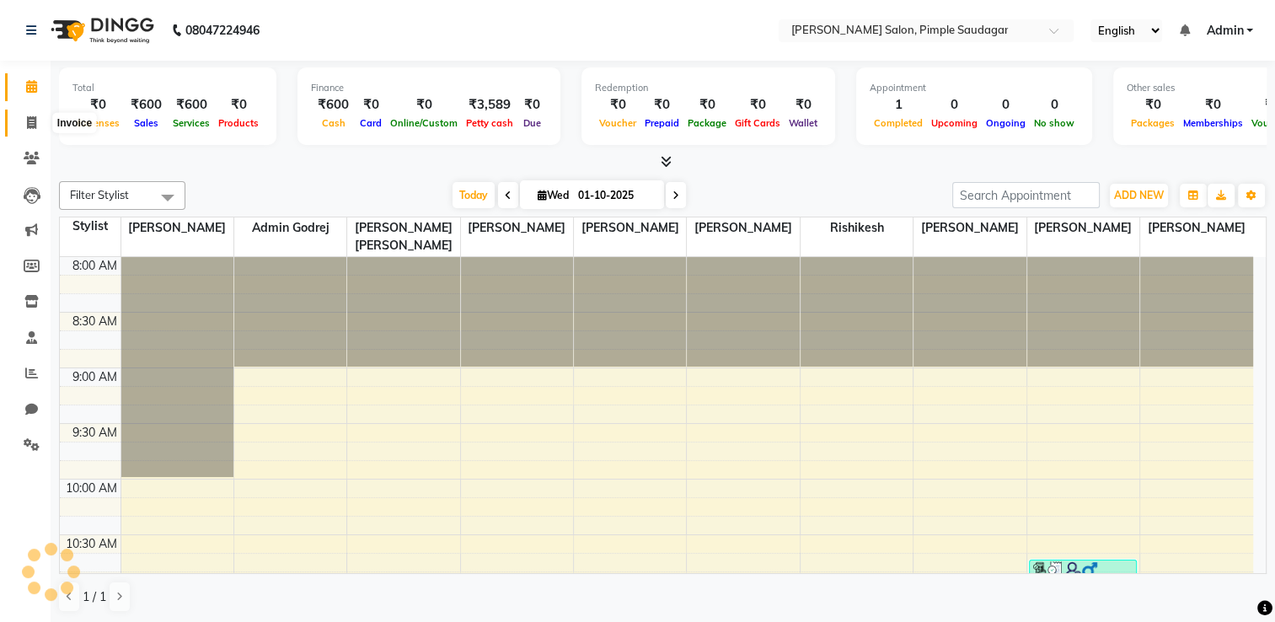
click at [34, 127] on icon at bounding box center [31, 122] width 9 height 13
select select "service"
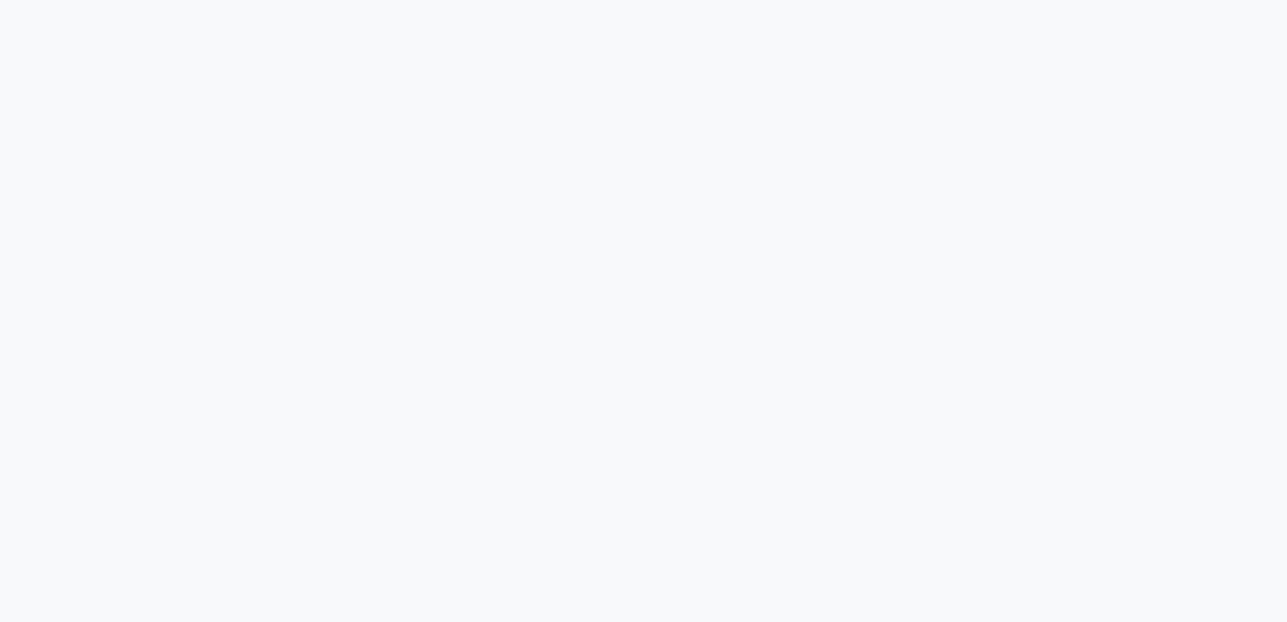
click at [393, 230] on div at bounding box center [643, 311] width 1287 height 622
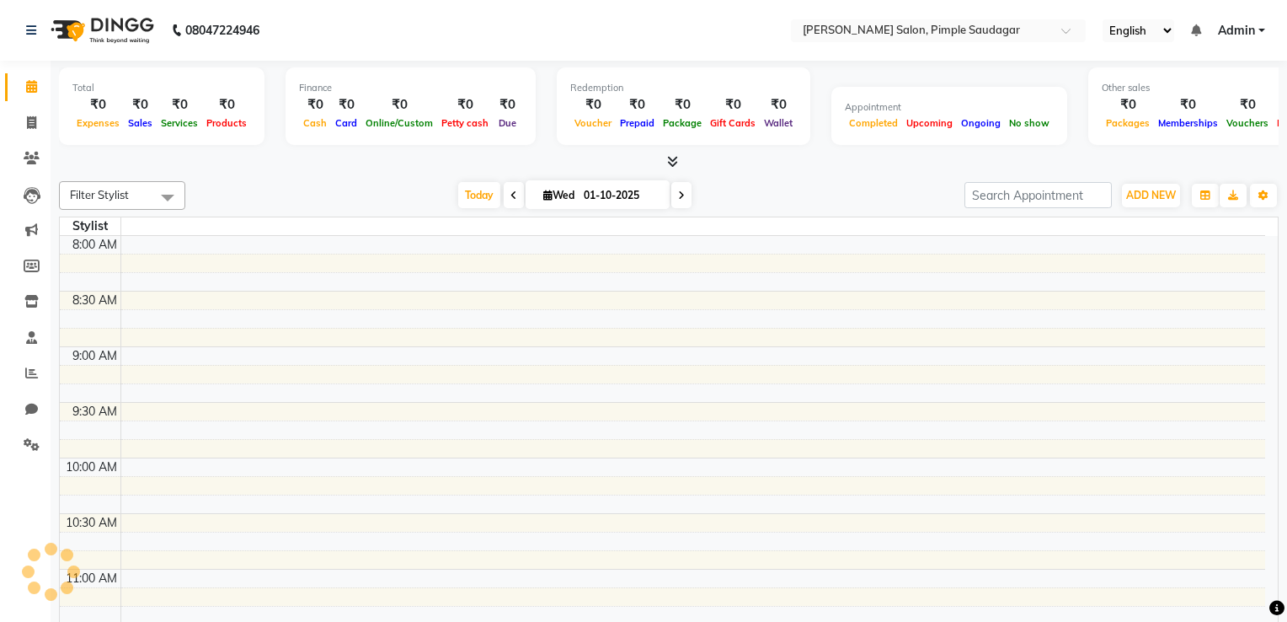
select select "en"
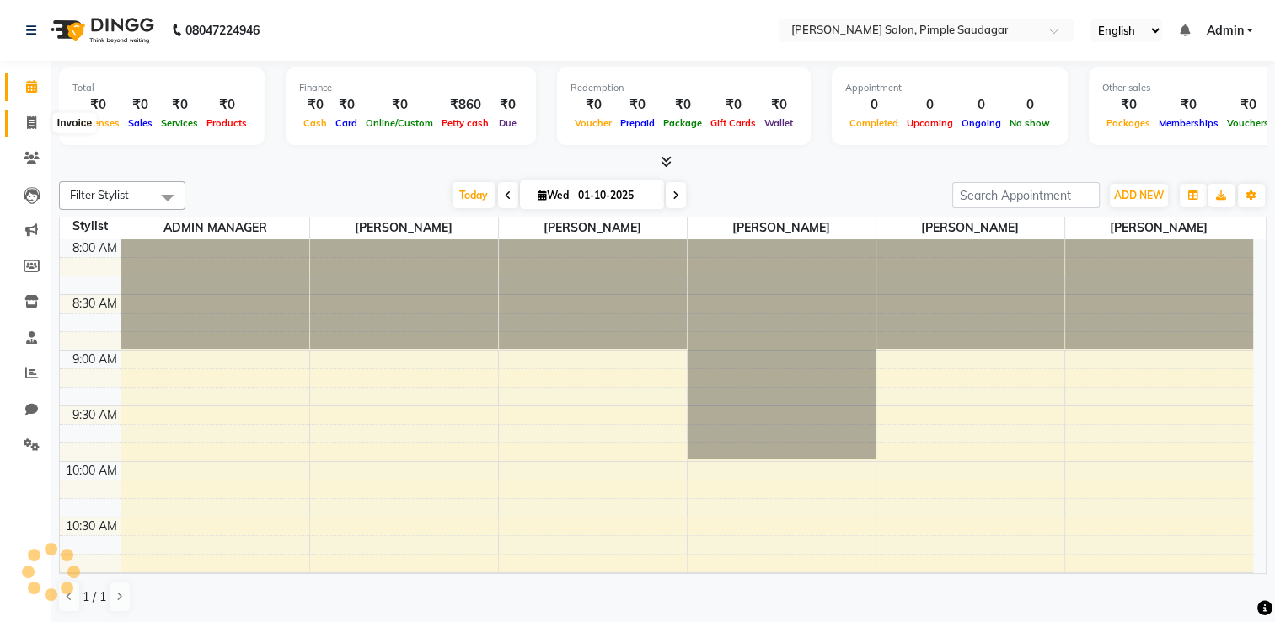
click at [27, 118] on icon at bounding box center [31, 122] width 9 height 13
select select "service"
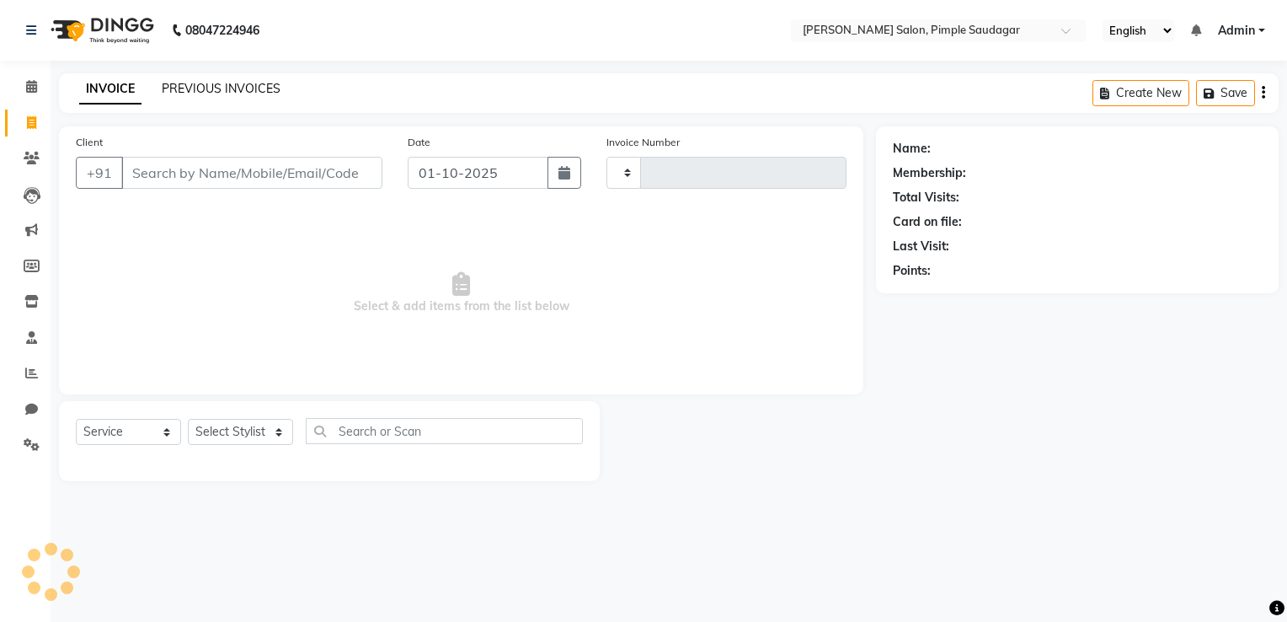
click at [190, 82] on link "PREVIOUS INVOICES" at bounding box center [221, 88] width 119 height 15
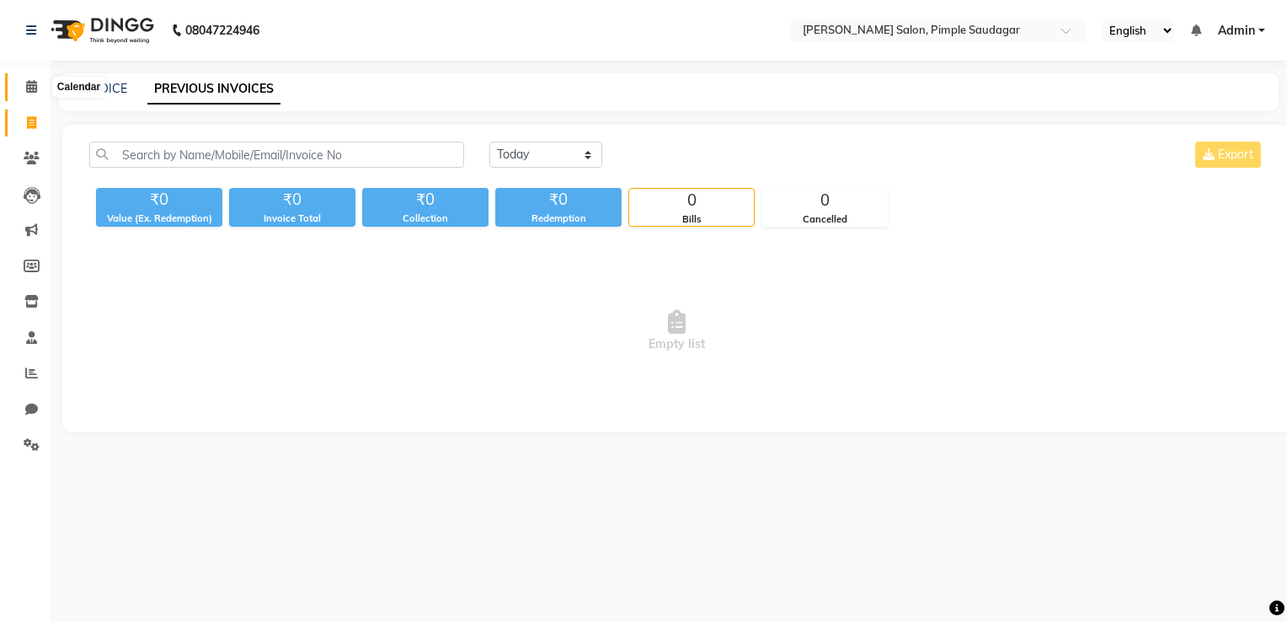
click at [29, 87] on icon at bounding box center [31, 86] width 11 height 13
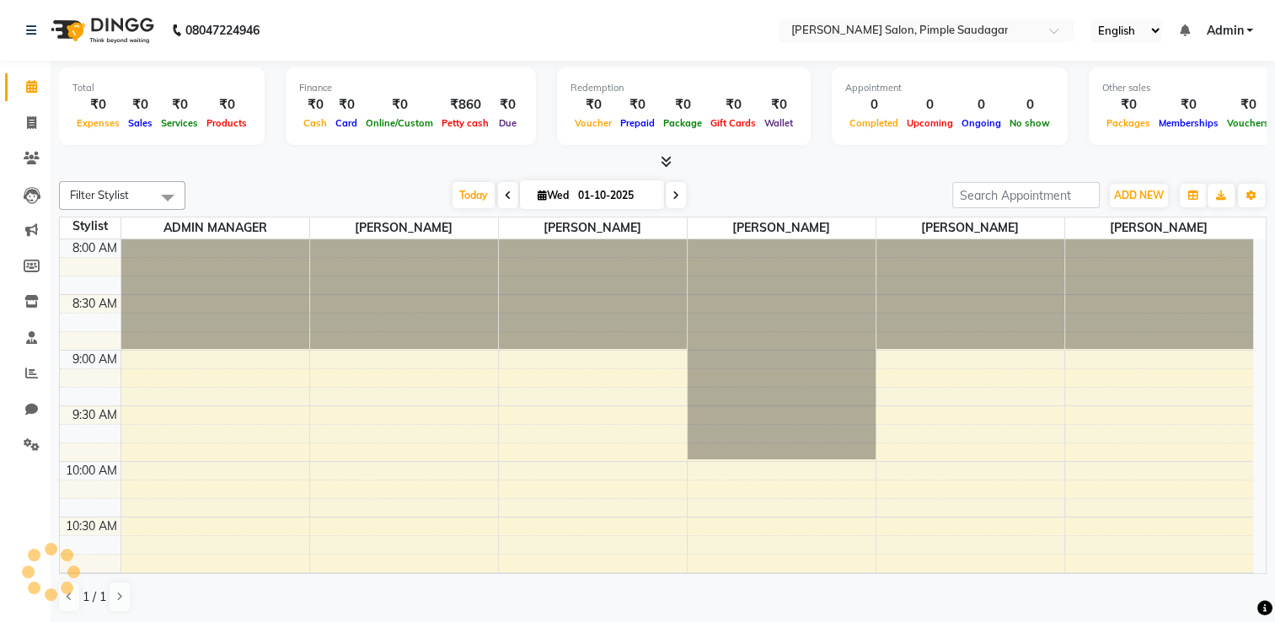
click at [671, 162] on icon at bounding box center [666, 161] width 11 height 13
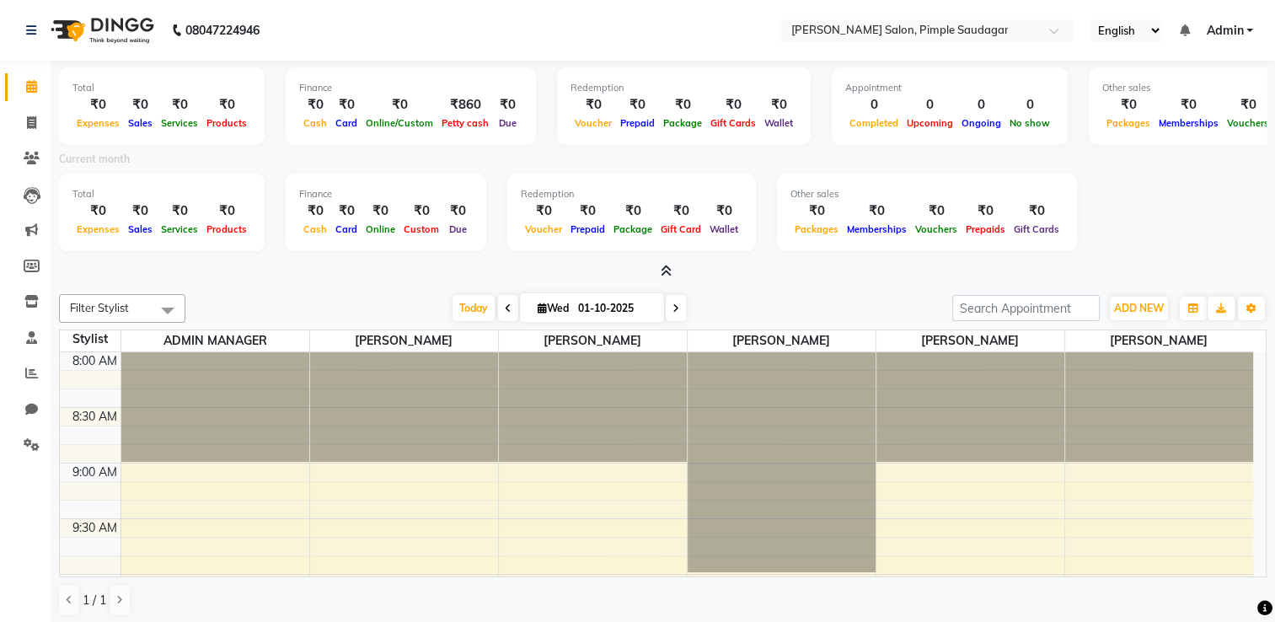
scroll to position [3, 0]
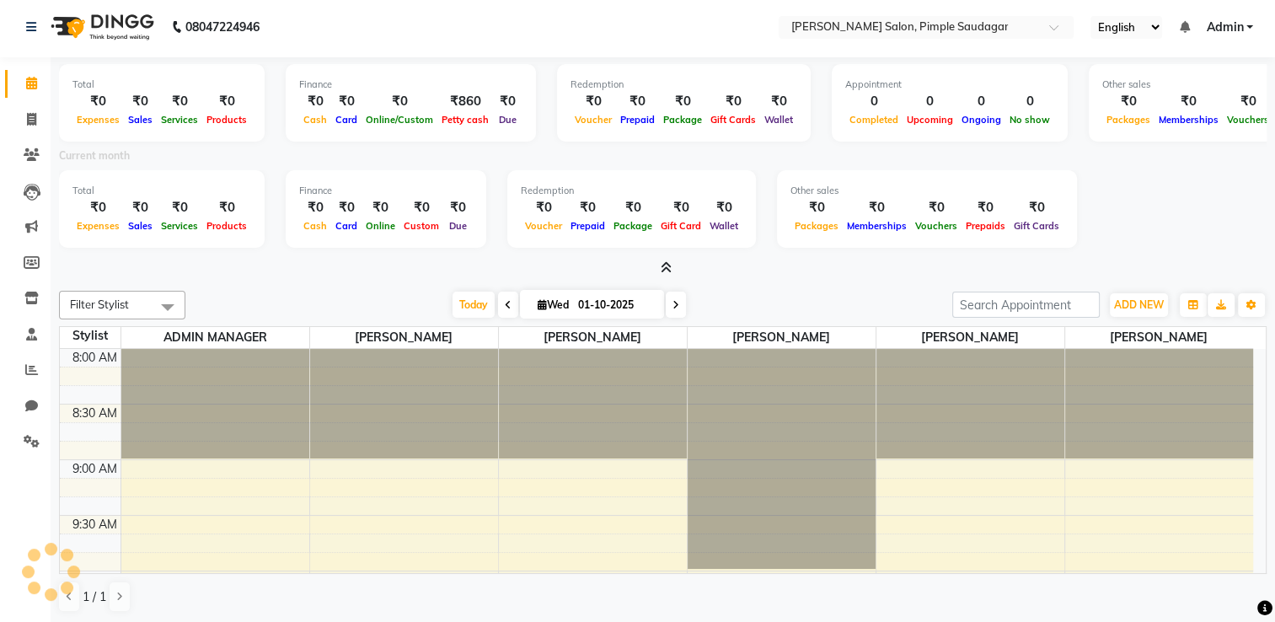
click at [682, 402] on div at bounding box center [593, 404] width 188 height 110
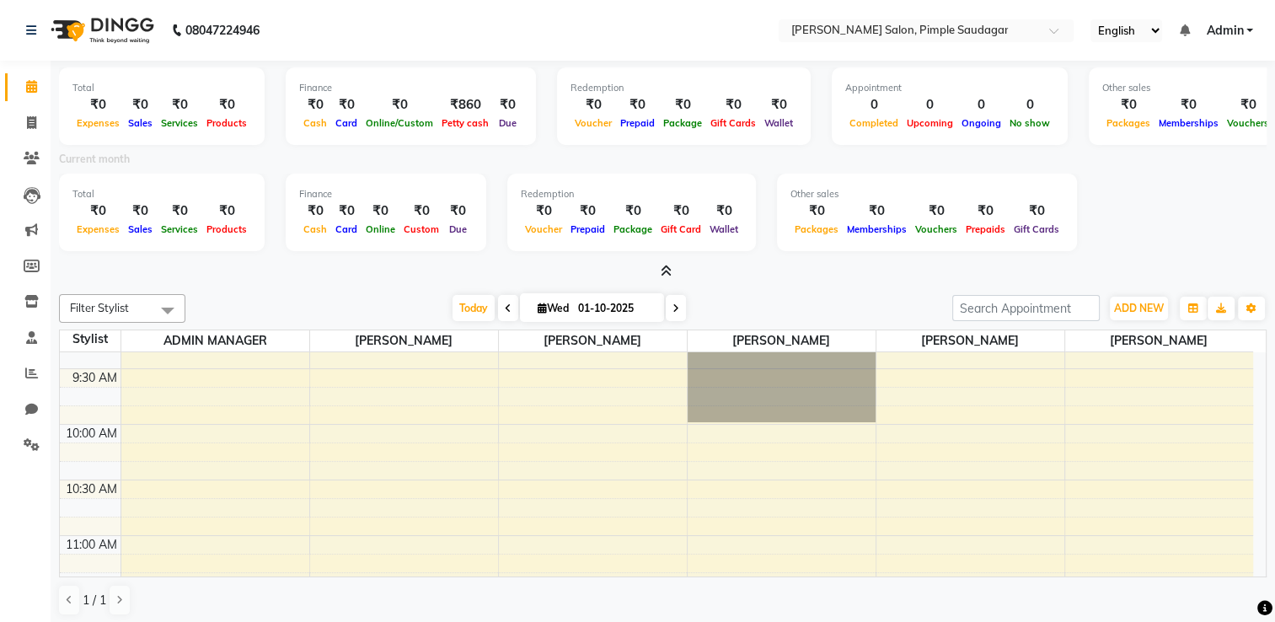
scroll to position [0, 0]
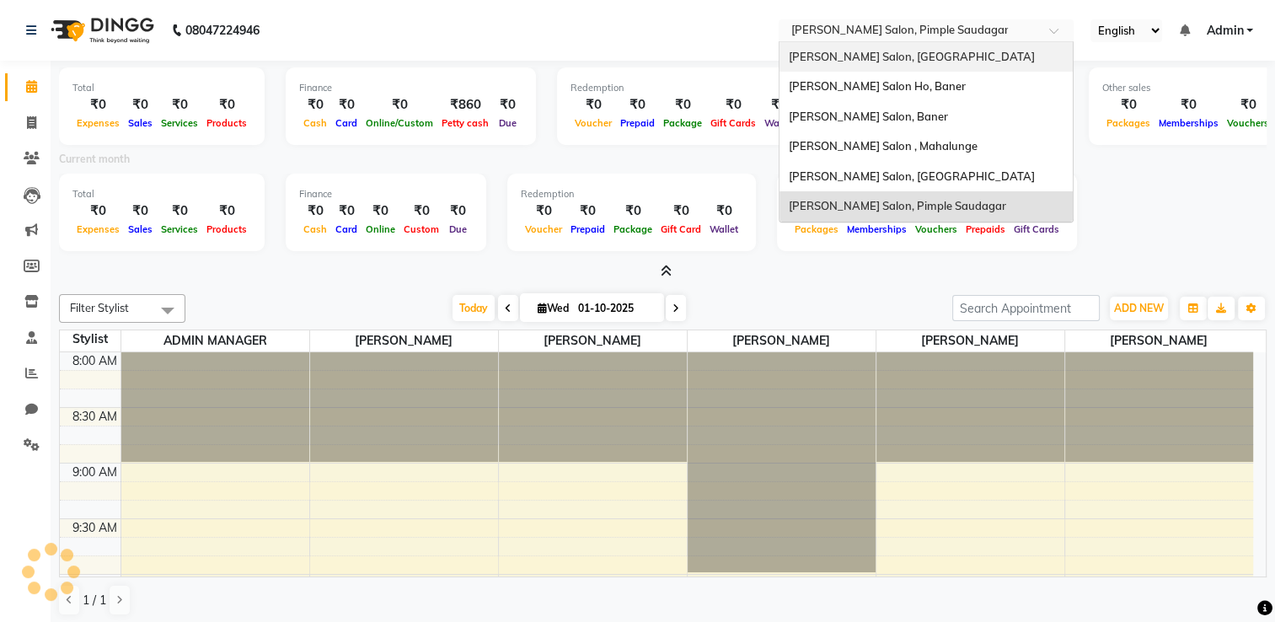
drag, startPoint x: 894, startPoint y: 34, endPoint x: 874, endPoint y: 57, distance: 31.1
click at [874, 42] on ng-select "Select Location × [PERSON_NAME] Salon, Pimple Saudagar [PERSON_NAME] Salon, [GE…" at bounding box center [926, 30] width 295 height 23
click at [874, 57] on span "[PERSON_NAME] Salon, [GEOGRAPHIC_DATA]" at bounding box center [911, 56] width 246 height 13
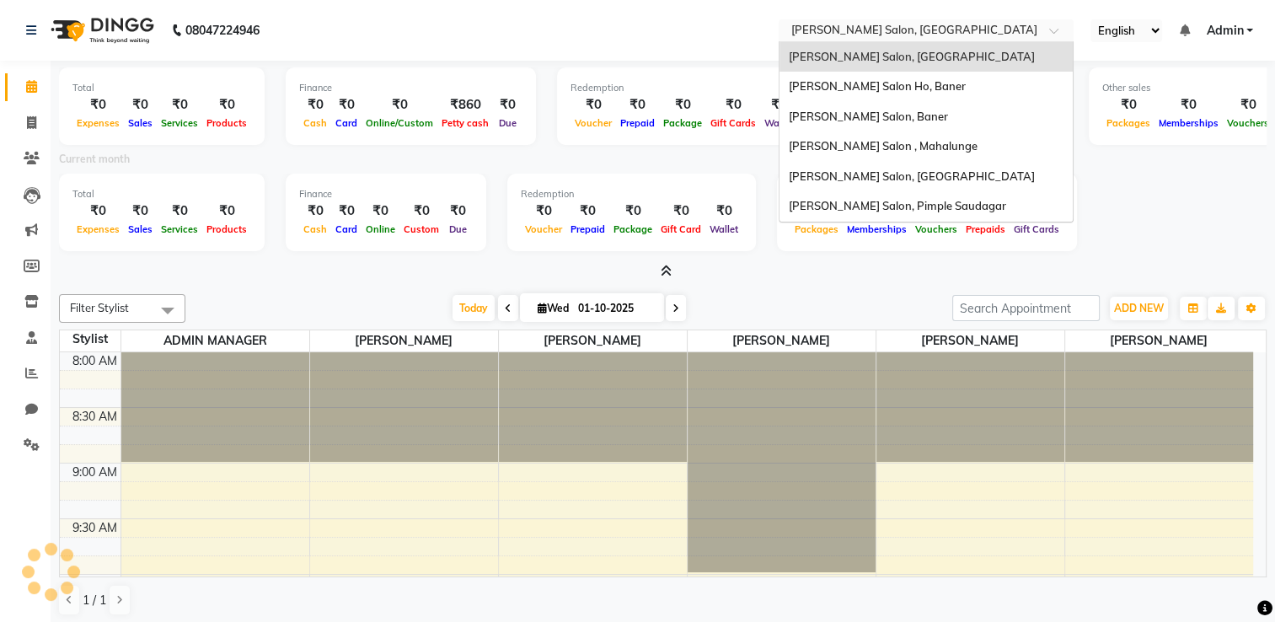
click at [875, 32] on input "text" at bounding box center [909, 32] width 244 height 17
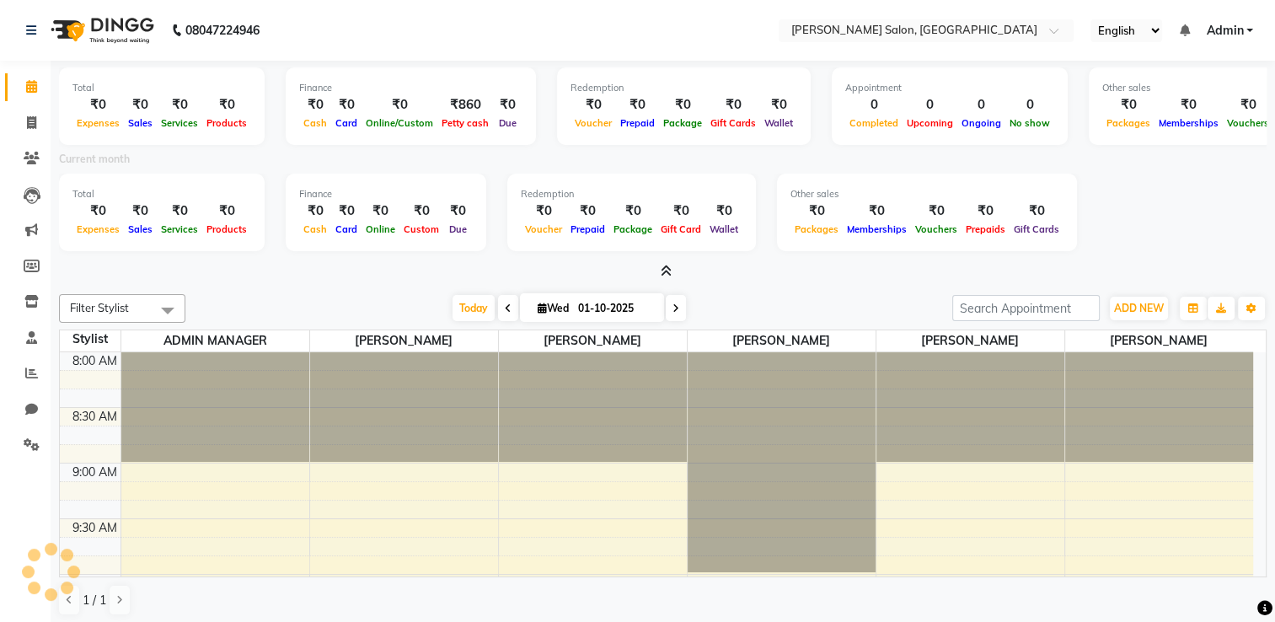
click at [697, 147] on div "Total ₹0 Expenses ₹0 Sales ₹0 Services ₹0 Products Finance ₹0 Cash ₹0 Card ₹0 O…" at bounding box center [662, 108] width 1207 height 83
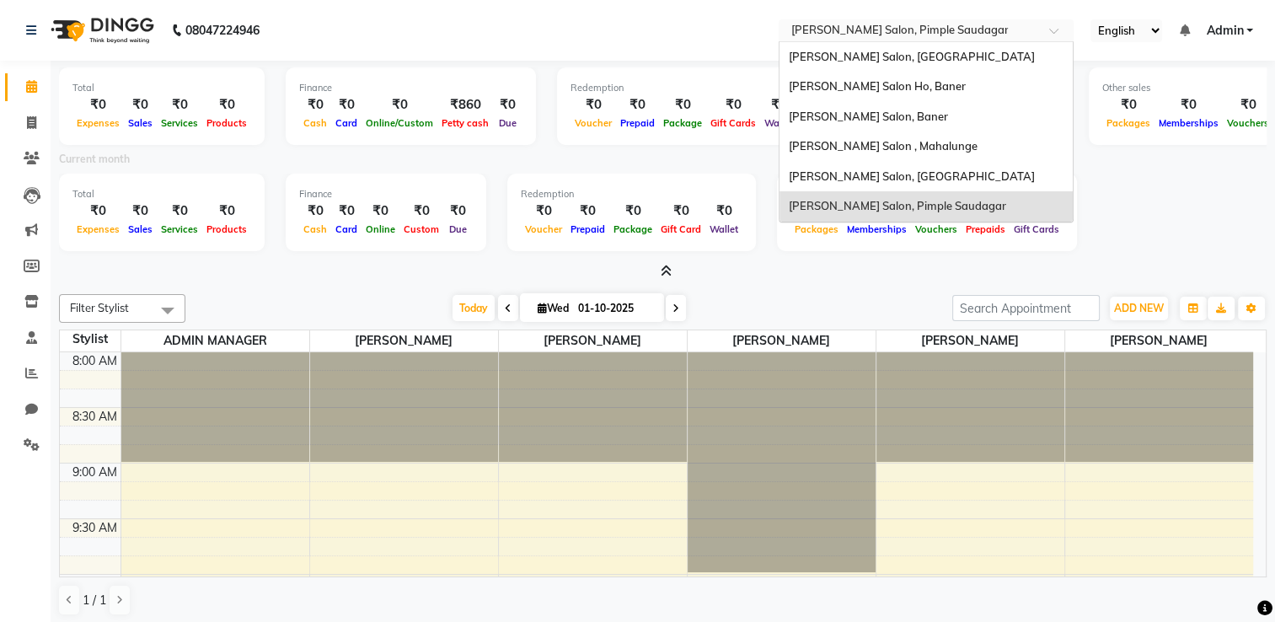
click at [873, 39] on input "text" at bounding box center [909, 32] width 244 height 17
click at [864, 53] on span "[PERSON_NAME] Salon, [GEOGRAPHIC_DATA]" at bounding box center [911, 56] width 246 height 13
